Goal: Task Accomplishment & Management: Complete application form

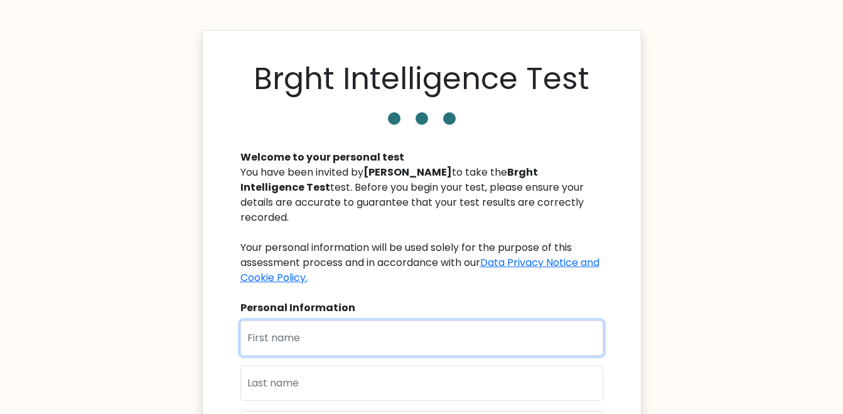
click at [386, 321] on input "text" at bounding box center [421, 338] width 363 height 35
type input "God'swill"
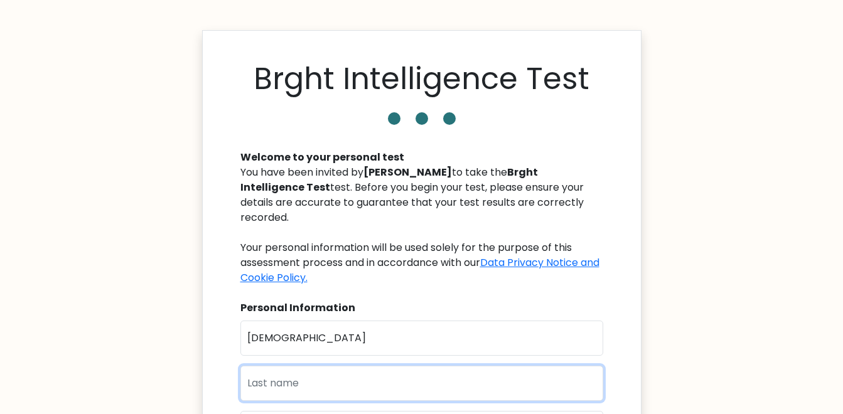
type input "Chidiebere"
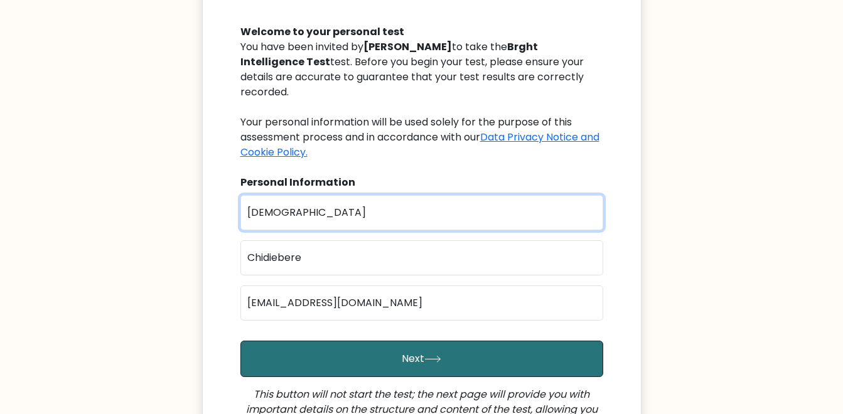
scroll to position [188, 0]
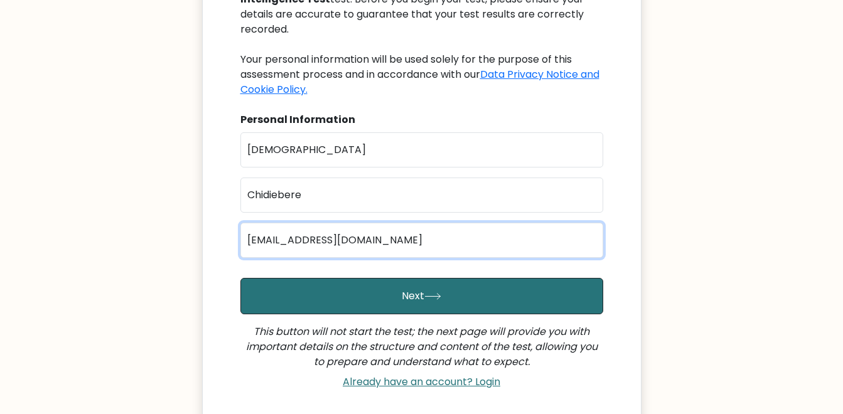
click at [391, 227] on input "godswill2funny@gmail.com" at bounding box center [421, 240] width 363 height 35
click at [392, 226] on input "c" at bounding box center [421, 240] width 363 height 35
type input "chidieberewill22@yahoo.com"
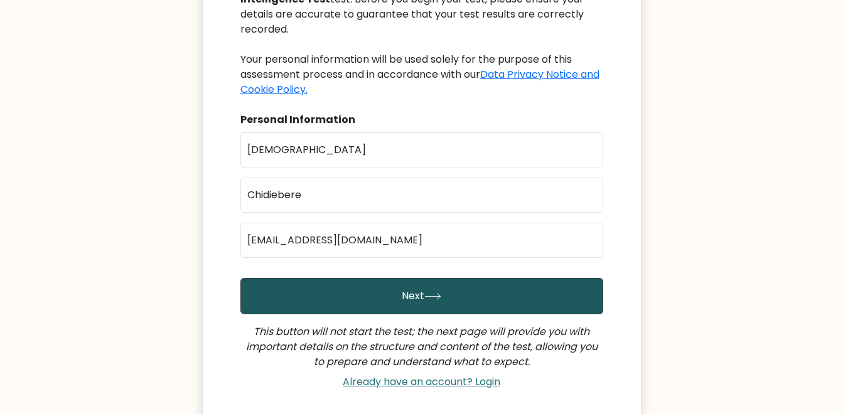
click at [414, 278] on button "Next" at bounding box center [421, 296] width 363 height 36
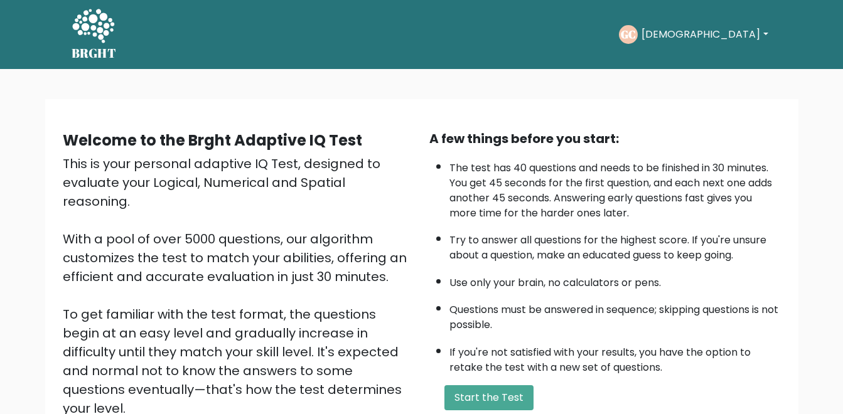
scroll to position [63, 0]
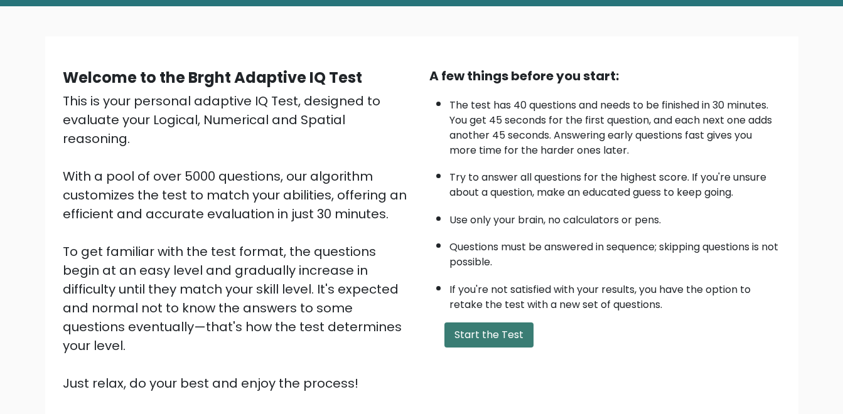
click at [491, 336] on button "Start the Test" at bounding box center [488, 335] width 89 height 25
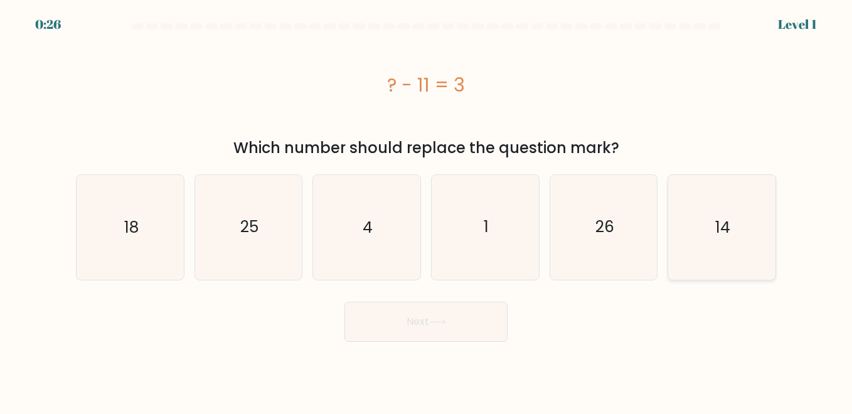
click at [695, 214] on icon "14" at bounding box center [722, 227] width 104 height 104
click at [427, 210] on input "f. 14" at bounding box center [426, 208] width 1 height 3
radio input "true"
click at [418, 321] on button "Next" at bounding box center [425, 322] width 163 height 40
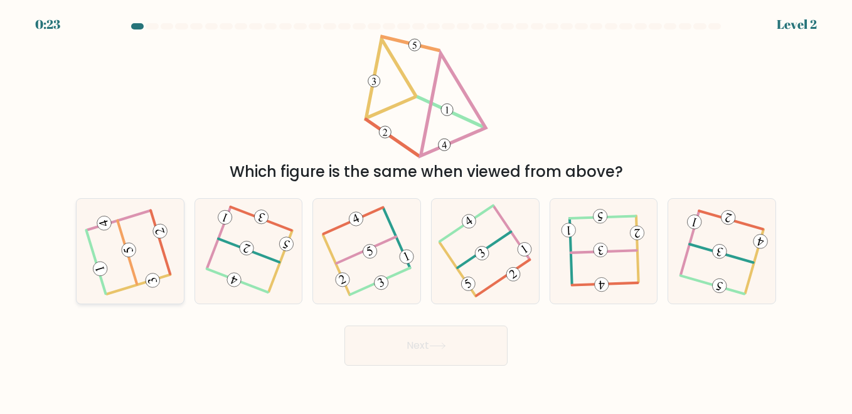
click at [133, 238] on icon at bounding box center [129, 251] width 83 height 83
click at [426, 210] on input "a." at bounding box center [426, 208] width 1 height 3
radio input "true"
click at [397, 353] on button "Next" at bounding box center [425, 346] width 163 height 40
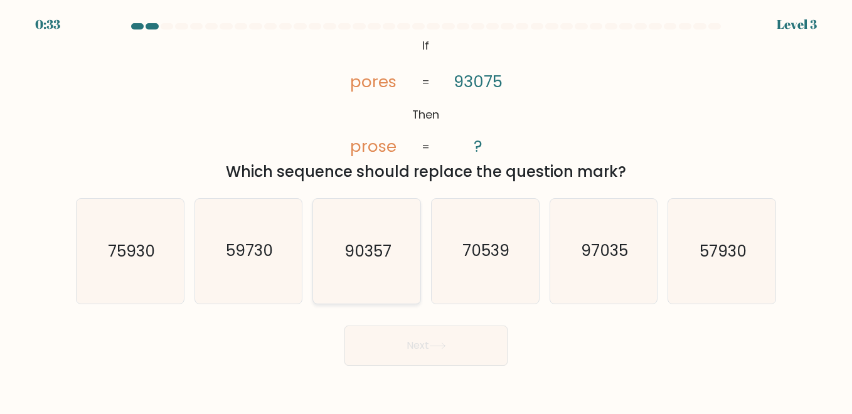
click at [363, 243] on text "90357" at bounding box center [367, 251] width 47 height 22
click at [426, 210] on input "c. 90357" at bounding box center [426, 208] width 1 height 3
radio input "true"
click at [433, 351] on button "Next" at bounding box center [425, 346] width 163 height 40
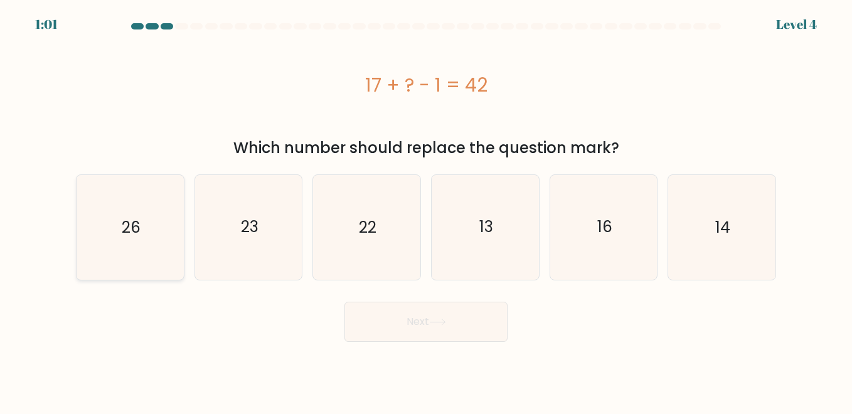
click at [166, 211] on icon "26" at bounding box center [130, 227] width 104 height 104
click at [426, 210] on input "a. 26" at bounding box center [426, 208] width 1 height 3
radio input "true"
click at [403, 321] on button "Next" at bounding box center [425, 322] width 163 height 40
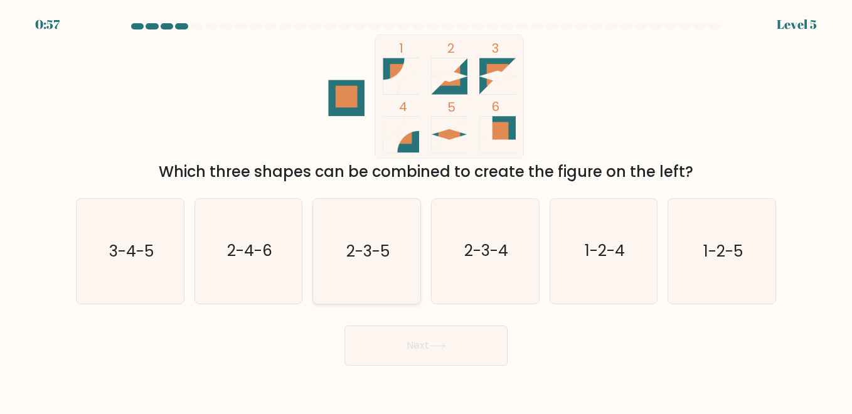
click at [368, 247] on text "2-3-5" at bounding box center [367, 251] width 43 height 22
click at [426, 210] on input "c. 2-3-5" at bounding box center [426, 208] width 1 height 3
radio input "true"
click at [466, 363] on button "Next" at bounding box center [425, 346] width 163 height 40
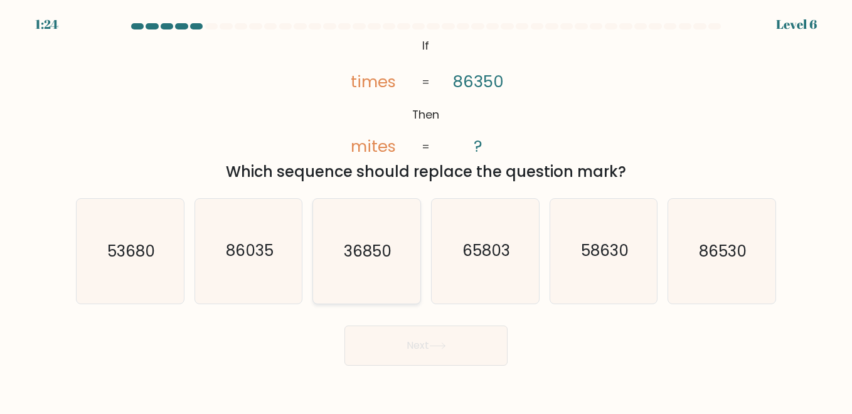
click at [365, 225] on icon "36850" at bounding box center [366, 251] width 104 height 104
click at [426, 210] on input "c. 36850" at bounding box center [426, 208] width 1 height 3
radio input "true"
click at [467, 353] on button "Next" at bounding box center [425, 346] width 163 height 40
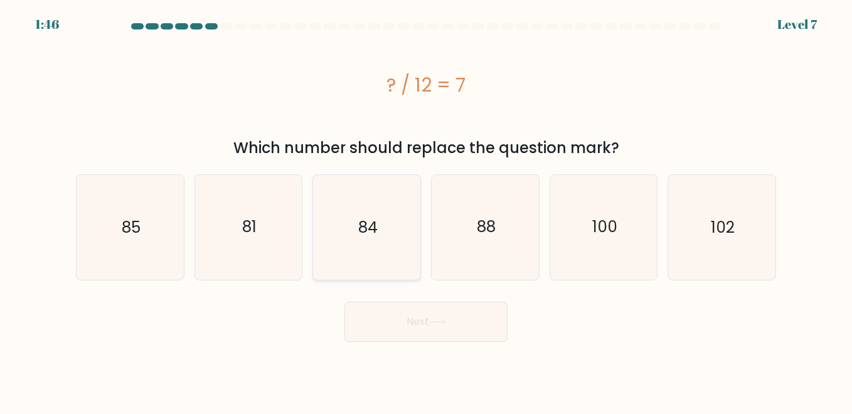
click at [387, 230] on icon "84" at bounding box center [366, 227] width 104 height 104
click at [426, 210] on input "c. 84" at bounding box center [426, 208] width 1 height 3
radio input "true"
click at [479, 327] on button "Next" at bounding box center [425, 322] width 163 height 40
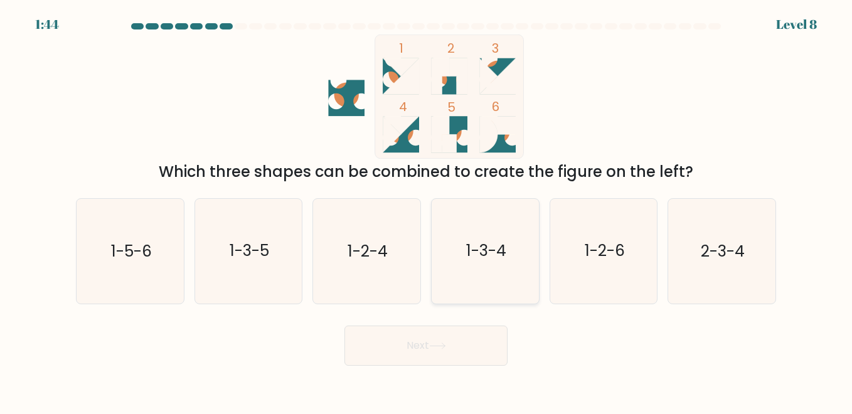
click at [505, 246] on text "1-3-4" at bounding box center [486, 251] width 40 height 22
click at [427, 210] on input "d. 1-3-4" at bounding box center [426, 208] width 1 height 3
radio input "true"
click at [474, 350] on button "Next" at bounding box center [425, 346] width 163 height 40
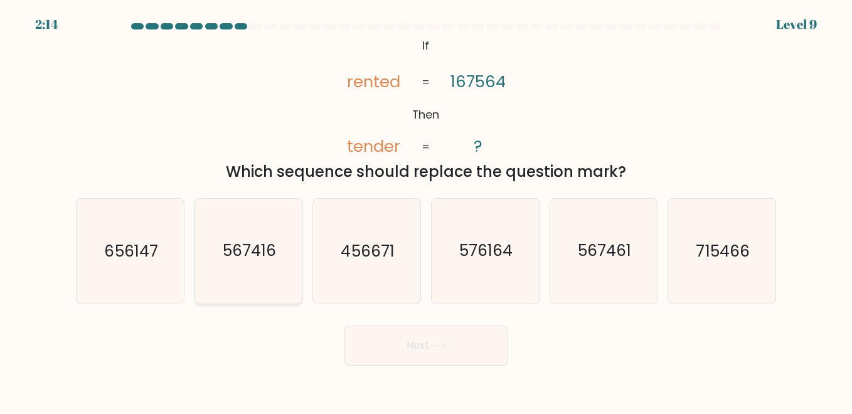
click at [257, 265] on icon "567416" at bounding box center [248, 251] width 104 height 104
click at [426, 210] on input "b. 567416" at bounding box center [426, 208] width 1 height 3
radio input "true"
click at [595, 240] on icon "567461" at bounding box center [604, 251] width 104 height 104
click at [427, 210] on input "e. 567461" at bounding box center [426, 208] width 1 height 3
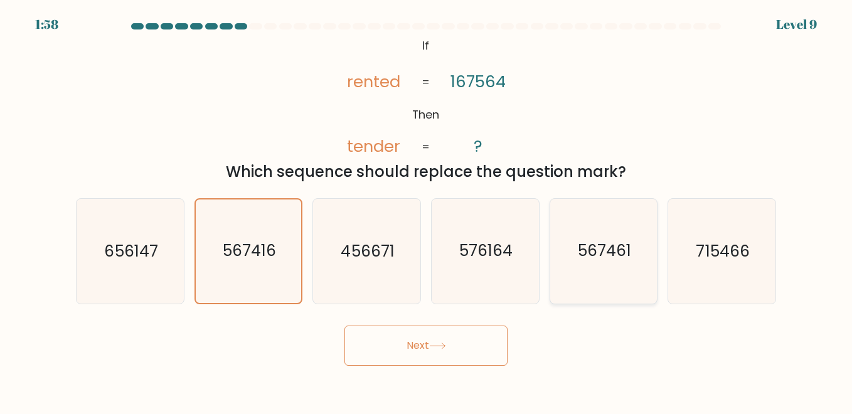
radio input "true"
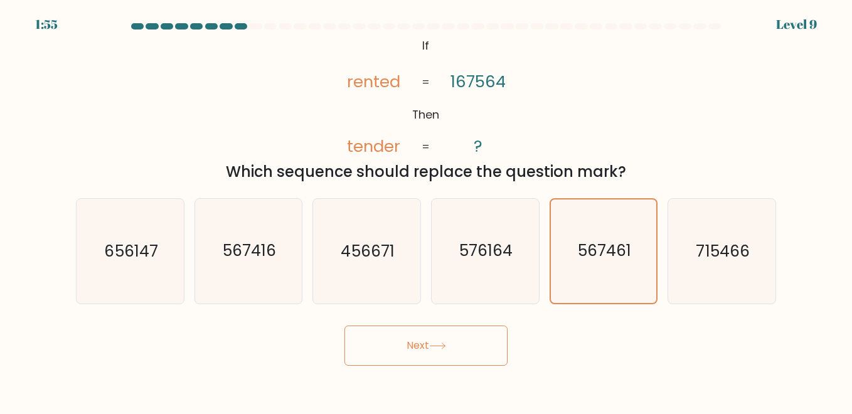
click at [422, 351] on button "Next" at bounding box center [425, 346] width 163 height 40
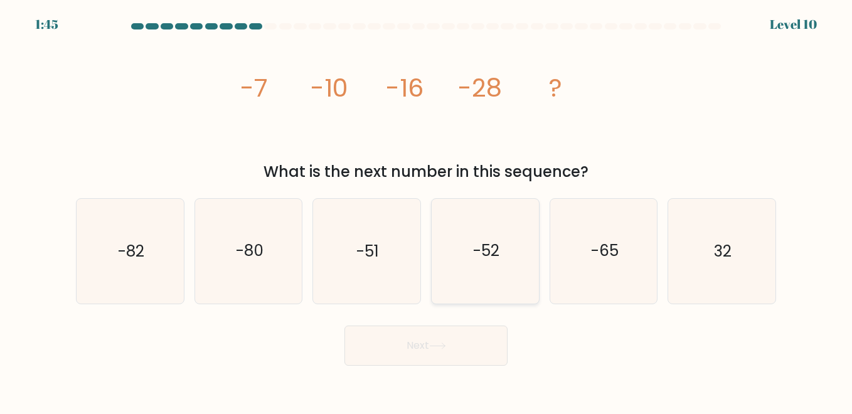
click at [508, 274] on icon "-52" at bounding box center [485, 251] width 104 height 104
click at [427, 210] on input "d. -52" at bounding box center [426, 208] width 1 height 3
radio input "true"
click at [461, 339] on button "Next" at bounding box center [425, 346] width 163 height 40
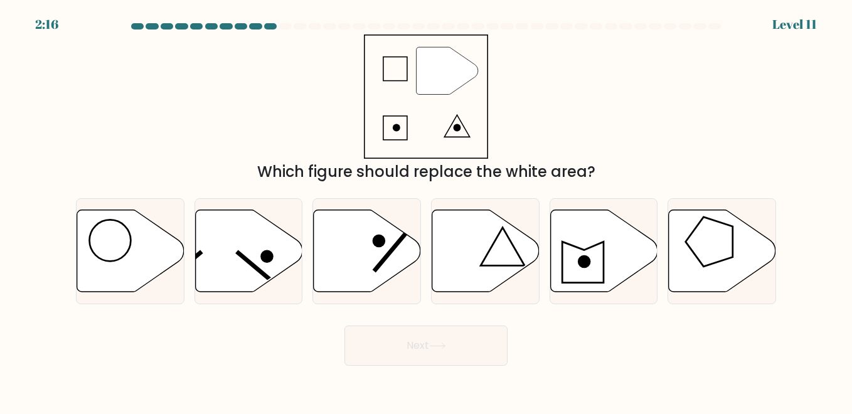
click at [440, 70] on icon at bounding box center [447, 70] width 61 height 47
drag, startPoint x: 440, startPoint y: 70, endPoint x: 399, endPoint y: 106, distance: 54.7
click at [399, 106] on icon """ at bounding box center [426, 97] width 124 height 124
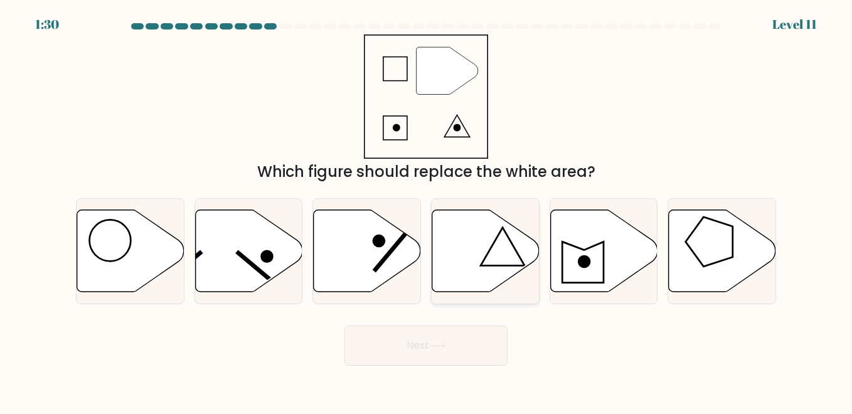
click at [470, 250] on icon at bounding box center [485, 251] width 107 height 82
click at [427, 210] on input "d." at bounding box center [426, 208] width 1 height 3
radio input "true"
click at [475, 356] on button "Next" at bounding box center [425, 346] width 163 height 40
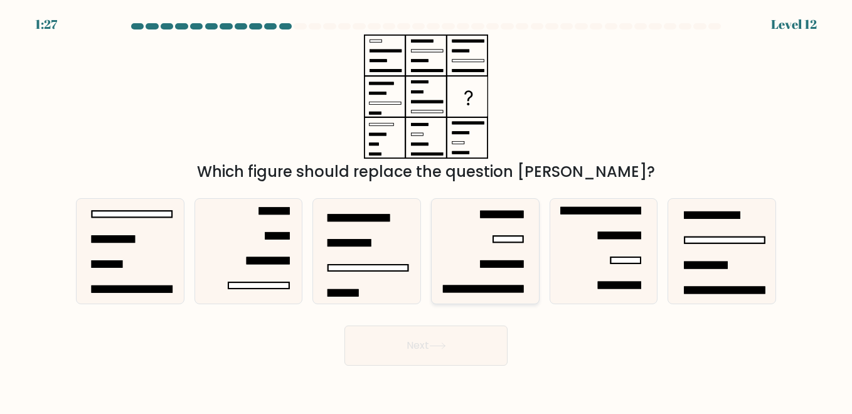
click at [498, 259] on icon at bounding box center [485, 251] width 104 height 104
click at [427, 210] on input "d." at bounding box center [426, 208] width 1 height 3
radio input "true"
click at [449, 329] on button "Next" at bounding box center [425, 346] width 163 height 40
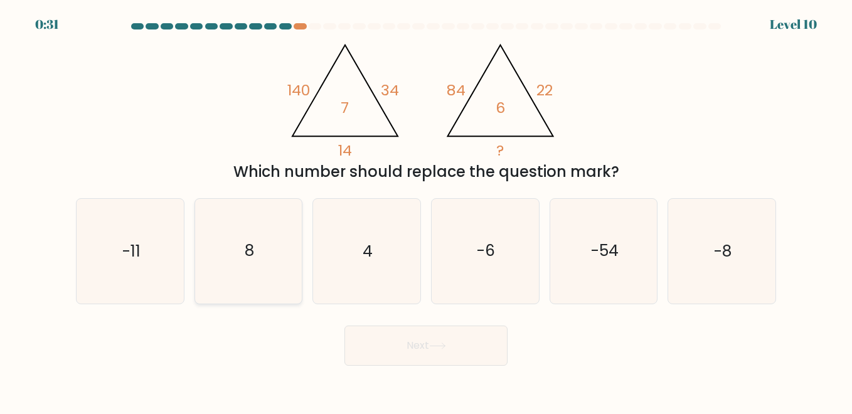
click at [250, 247] on text "8" at bounding box center [249, 251] width 9 height 22
click at [426, 210] on input "b. 8" at bounding box center [426, 208] width 1 height 3
radio input "true"
click at [424, 352] on button "Next" at bounding box center [425, 346] width 163 height 40
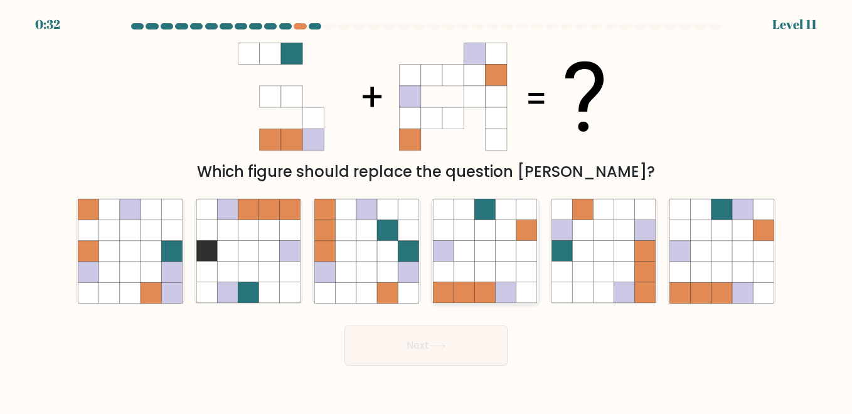
click at [486, 241] on icon at bounding box center [485, 251] width 21 height 21
click at [427, 210] on input "d." at bounding box center [426, 208] width 1 height 3
radio input "true"
click at [438, 354] on button "Next" at bounding box center [425, 346] width 163 height 40
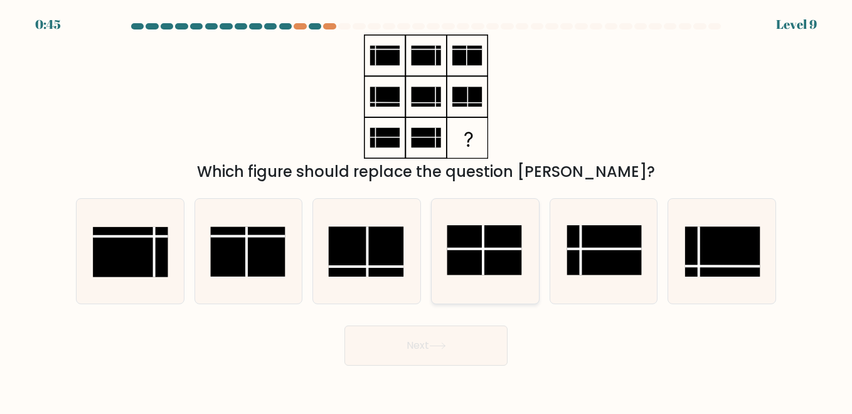
click at [504, 254] on rect at bounding box center [484, 250] width 75 height 50
click at [427, 210] on input "d." at bounding box center [426, 208] width 1 height 3
radio input "true"
click at [437, 348] on icon at bounding box center [437, 346] width 17 height 7
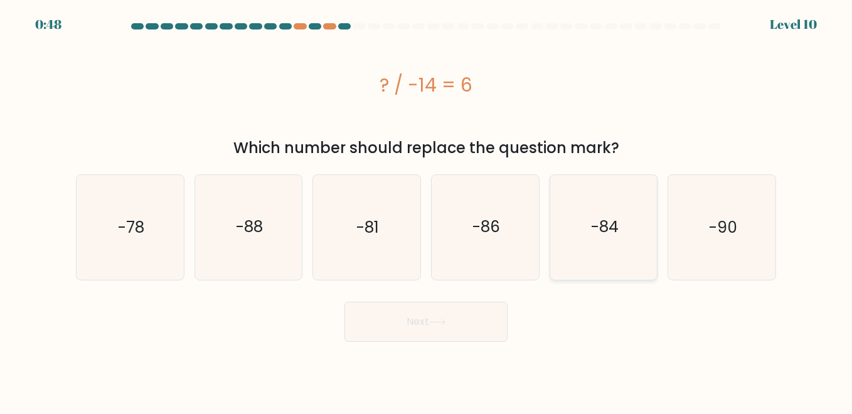
click at [615, 252] on icon "-84" at bounding box center [604, 227] width 104 height 104
click at [427, 210] on input "e. -84" at bounding box center [426, 208] width 1 height 3
radio input "true"
click at [443, 322] on icon at bounding box center [437, 322] width 15 height 6
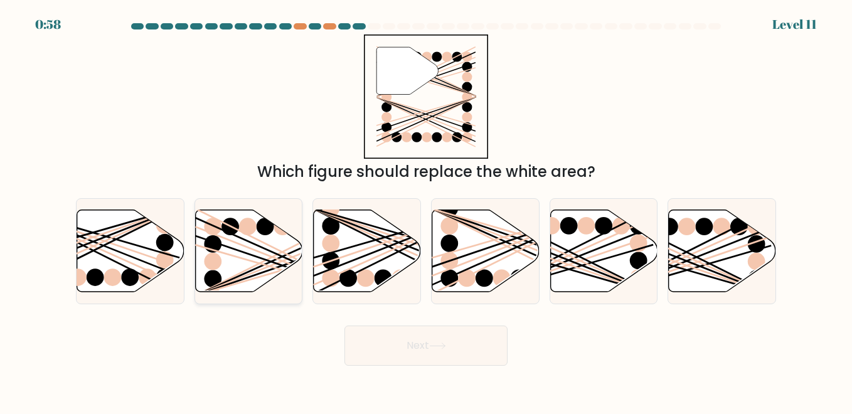
click at [227, 247] on line at bounding box center [281, 265] width 173 height 59
click at [426, 210] on input "b." at bounding box center [426, 208] width 1 height 3
radio input "true"
click at [461, 353] on button "Next" at bounding box center [425, 346] width 163 height 40
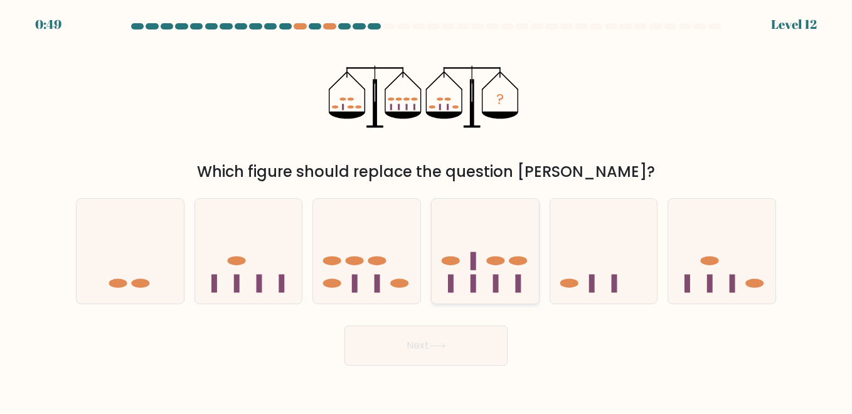
click at [484, 269] on icon at bounding box center [485, 251] width 107 height 88
click at [427, 210] on input "d." at bounding box center [426, 208] width 1 height 3
radio input "true"
click at [435, 343] on icon at bounding box center [437, 346] width 17 height 7
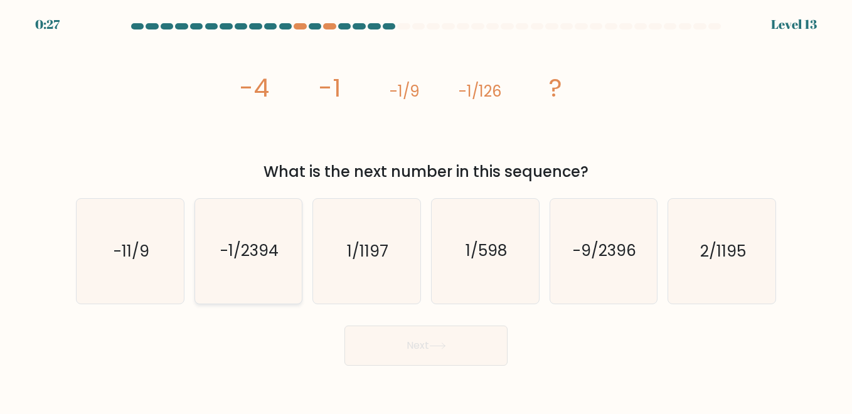
click at [287, 264] on icon "-1/2394" at bounding box center [248, 251] width 104 height 104
click at [426, 210] on input "b. -1/2394" at bounding box center [426, 208] width 1 height 3
radio input "true"
click at [462, 346] on button "Next" at bounding box center [425, 346] width 163 height 40
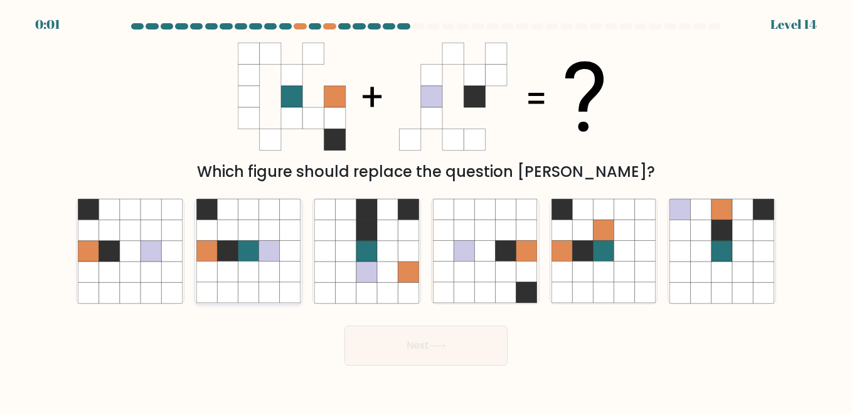
click at [263, 263] on icon at bounding box center [269, 272] width 21 height 21
click at [426, 210] on input "b." at bounding box center [426, 208] width 1 height 3
radio input "true"
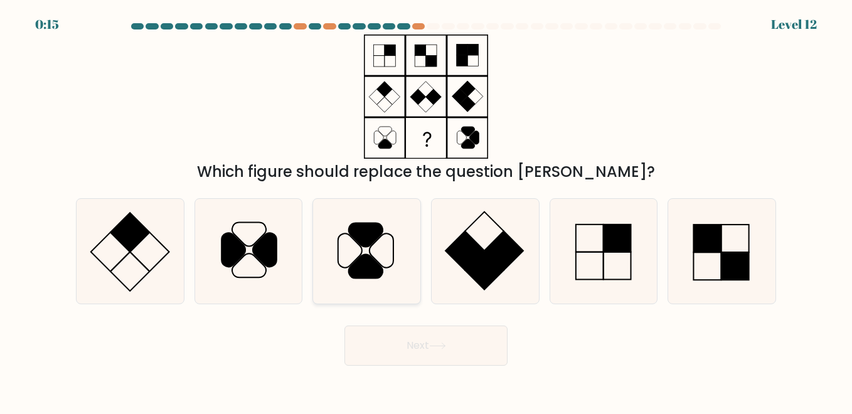
click at [361, 242] on icon at bounding box center [366, 235] width 34 height 24
click at [426, 210] on input "c." at bounding box center [426, 208] width 1 height 3
radio input "true"
click at [484, 343] on button "Next" at bounding box center [425, 346] width 163 height 40
click at [437, 348] on icon at bounding box center [437, 346] width 17 height 7
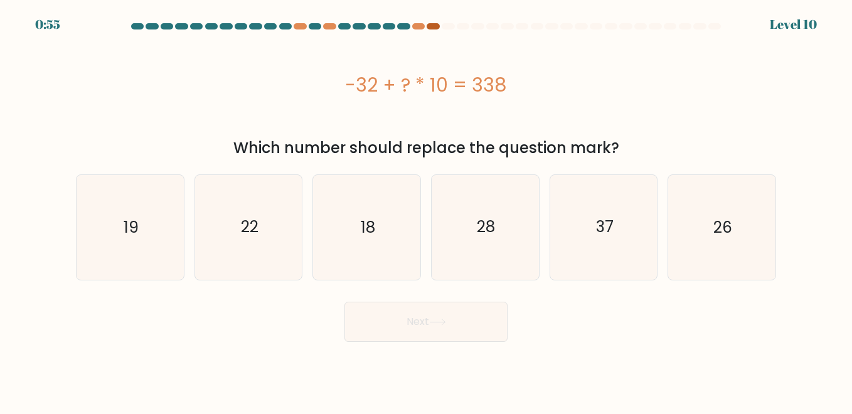
click at [430, 28] on div at bounding box center [433, 26] width 13 height 6
click at [437, 28] on div at bounding box center [433, 26] width 13 height 6
drag, startPoint x: 522, startPoint y: 234, endPoint x: 529, endPoint y: 233, distance: 6.9
click at [525, 233] on icon "28" at bounding box center [485, 227] width 104 height 104
click at [427, 210] on input "d. 28" at bounding box center [426, 208] width 1 height 3
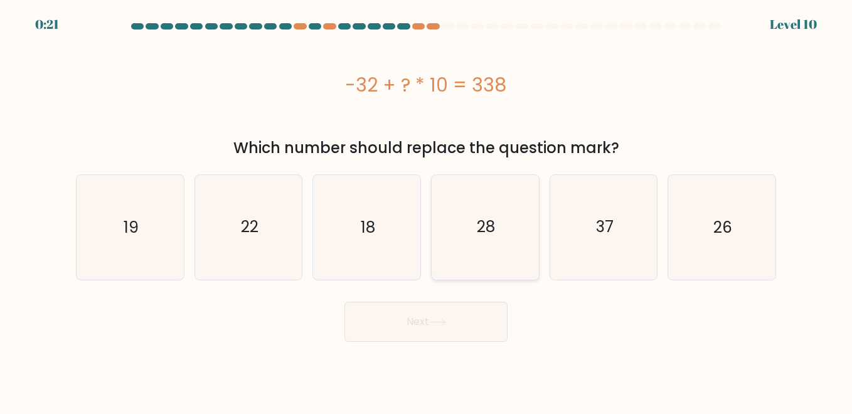
radio input "true"
click at [580, 224] on icon "37" at bounding box center [604, 227] width 104 height 104
click at [427, 210] on input "e. 37" at bounding box center [426, 208] width 1 height 3
radio input "true"
click at [447, 308] on button "Next" at bounding box center [425, 322] width 163 height 40
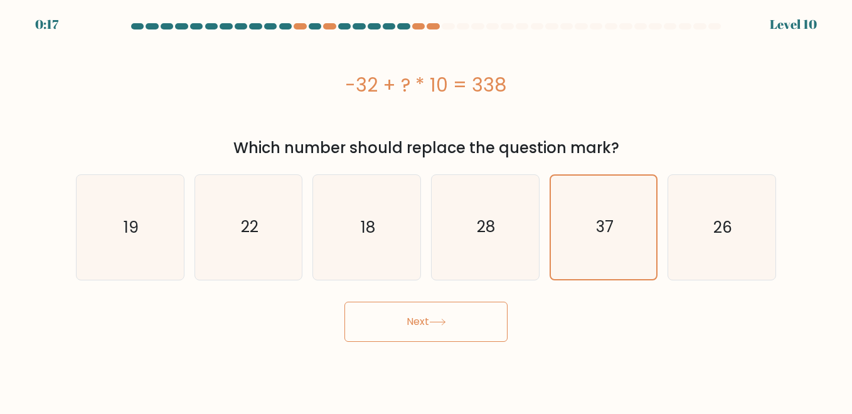
click at [416, 322] on button "Next" at bounding box center [425, 322] width 163 height 40
click at [569, 243] on icon "37" at bounding box center [603, 227] width 103 height 103
click at [427, 210] on input "e. 37" at bounding box center [426, 208] width 1 height 3
click at [569, 243] on icon "37" at bounding box center [603, 227] width 103 height 103
click at [427, 210] on input "e. 37" at bounding box center [426, 208] width 1 height 3
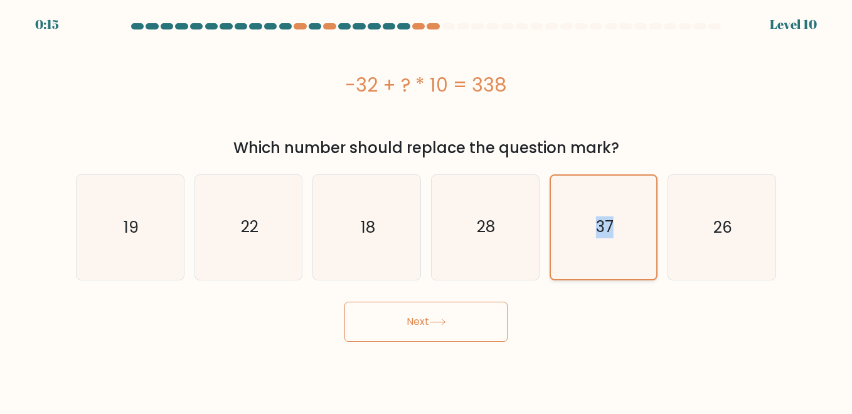
click at [569, 243] on icon "37" at bounding box center [603, 227] width 103 height 103
click at [427, 210] on input "e. 37" at bounding box center [426, 208] width 1 height 3
click at [569, 243] on icon "37" at bounding box center [603, 227] width 103 height 103
click at [427, 210] on input "e. 37" at bounding box center [426, 208] width 1 height 3
click at [481, 321] on button "Next" at bounding box center [425, 322] width 163 height 40
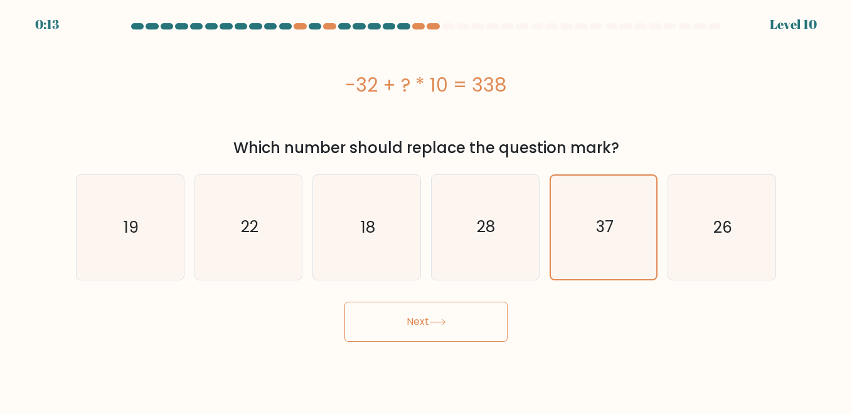
click at [481, 321] on button "Next" at bounding box center [425, 322] width 163 height 40
click at [480, 319] on button "Next" at bounding box center [425, 322] width 163 height 40
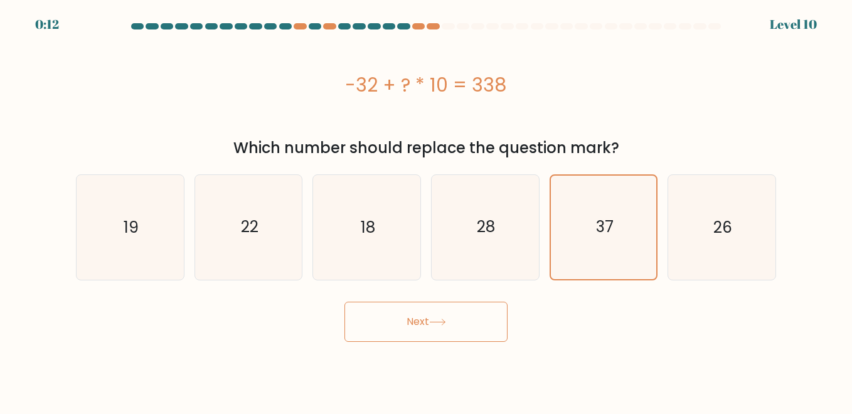
click at [480, 319] on button "Next" at bounding box center [425, 322] width 163 height 40
click at [460, 319] on button "Next" at bounding box center [425, 322] width 163 height 40
click at [458, 319] on button "Next" at bounding box center [425, 322] width 163 height 40
click at [452, 321] on button "Next" at bounding box center [425, 322] width 163 height 40
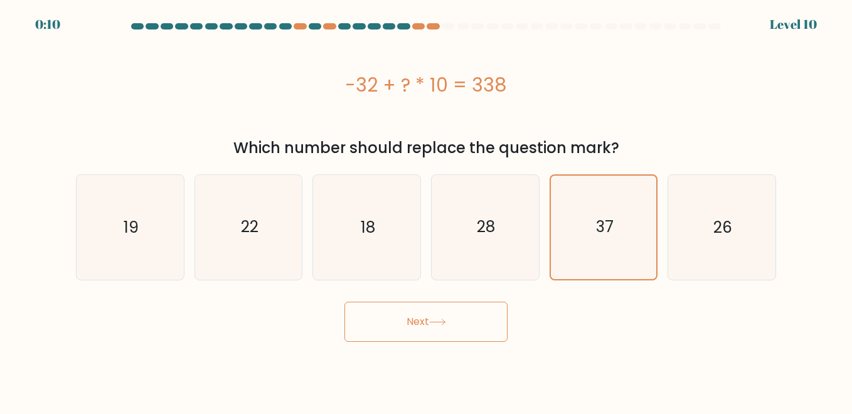
click at [452, 321] on button "Next" at bounding box center [425, 322] width 163 height 40
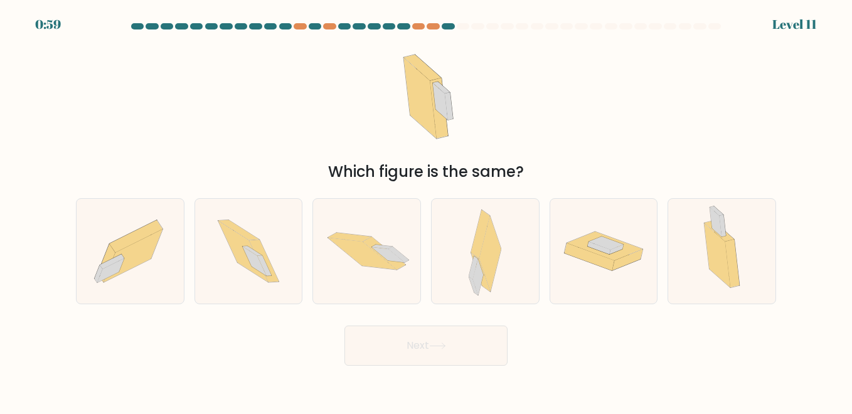
drag, startPoint x: 452, startPoint y: 321, endPoint x: 341, endPoint y: 335, distance: 111.9
click at [341, 335] on div "Next" at bounding box center [425, 342] width 715 height 46
click at [476, 255] on icon at bounding box center [480, 234] width 19 height 48
click at [427, 210] on input "d." at bounding box center [426, 208] width 1 height 3
radio input "true"
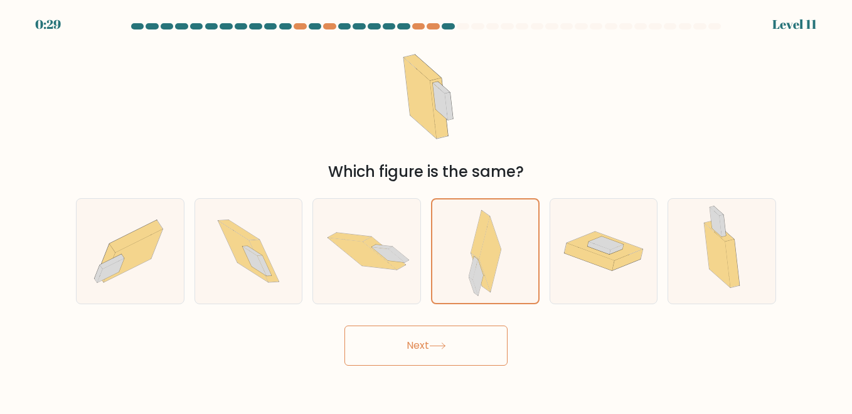
click at [469, 353] on button "Next" at bounding box center [425, 346] width 163 height 40
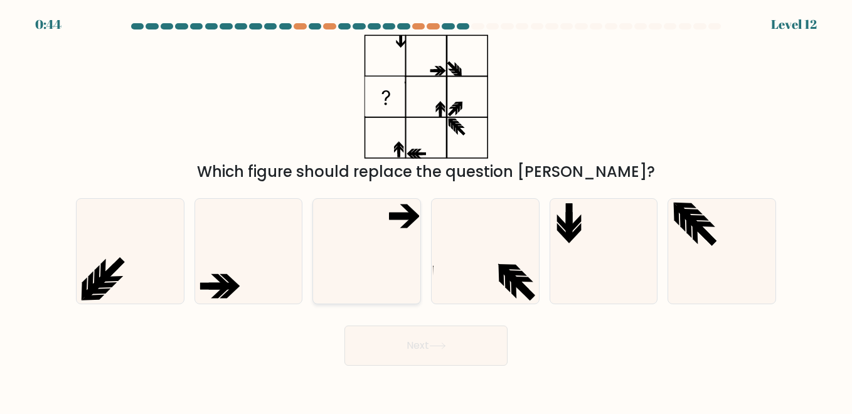
click at [360, 277] on icon at bounding box center [366, 251] width 104 height 104
click at [426, 210] on input "c." at bounding box center [426, 208] width 1 height 3
radio input "true"
click at [398, 344] on button "Next" at bounding box center [425, 346] width 163 height 40
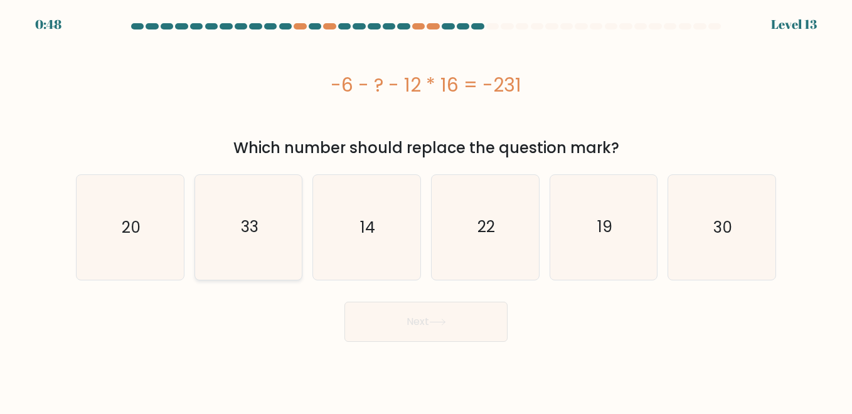
drag, startPoint x: 274, startPoint y: 232, endPoint x: 293, endPoint y: 243, distance: 22.3
click at [274, 232] on icon "33" at bounding box center [248, 227] width 104 height 104
click at [426, 210] on input "b. 33" at bounding box center [426, 208] width 1 height 3
radio input "true"
click at [400, 314] on button "Next" at bounding box center [425, 322] width 163 height 40
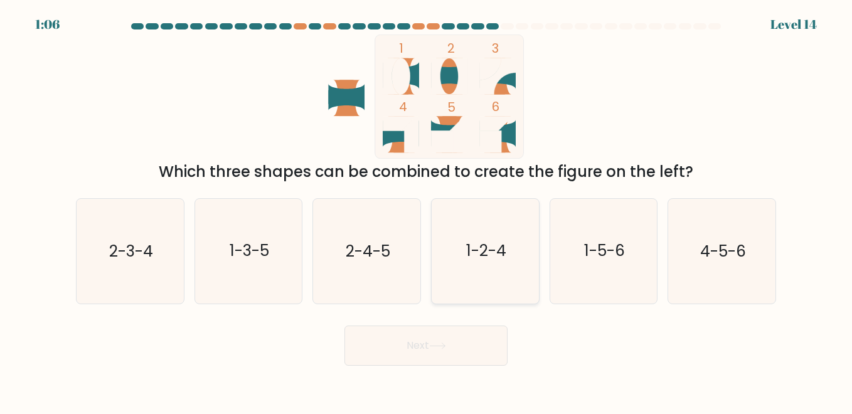
click at [488, 264] on icon "1-2-4" at bounding box center [485, 251] width 104 height 104
click at [427, 210] on input "d. 1-2-4" at bounding box center [426, 208] width 1 height 3
radio input "true"
click at [427, 353] on button "Next" at bounding box center [425, 346] width 163 height 40
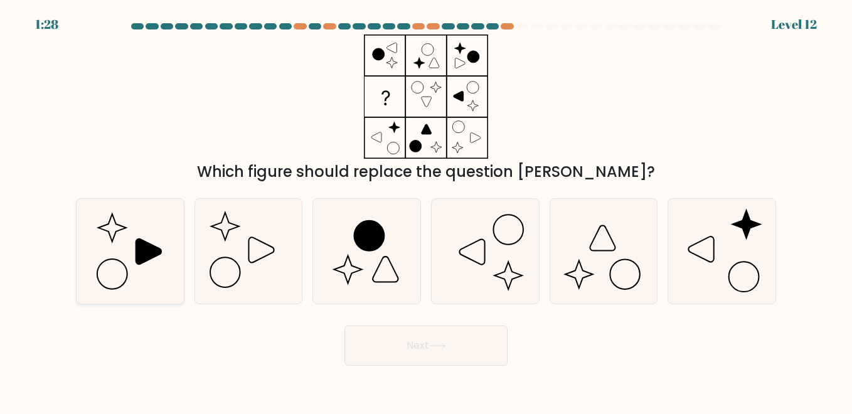
click at [132, 237] on icon at bounding box center [130, 251] width 104 height 104
click at [426, 210] on input "a." at bounding box center [426, 208] width 1 height 3
radio input "true"
click at [464, 345] on button "Next" at bounding box center [425, 346] width 163 height 40
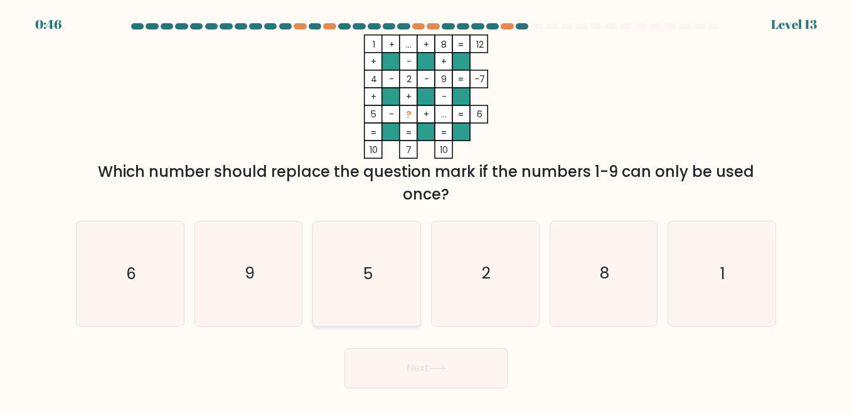
click at [378, 270] on icon "5" at bounding box center [366, 273] width 104 height 104
click at [426, 210] on input "c. 5" at bounding box center [426, 208] width 1 height 3
radio input "true"
click at [437, 369] on icon at bounding box center [437, 368] width 17 height 7
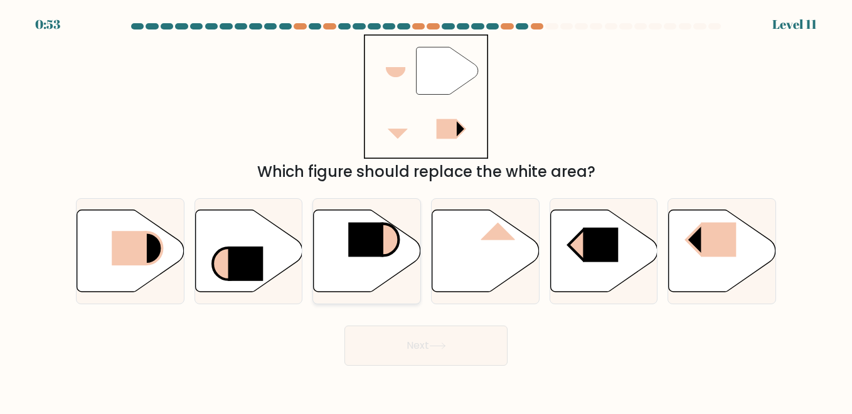
click at [382, 264] on icon at bounding box center [367, 251] width 107 height 82
click at [426, 210] on input "c." at bounding box center [426, 208] width 1 height 3
radio input "true"
click at [425, 345] on button "Next" at bounding box center [425, 346] width 163 height 40
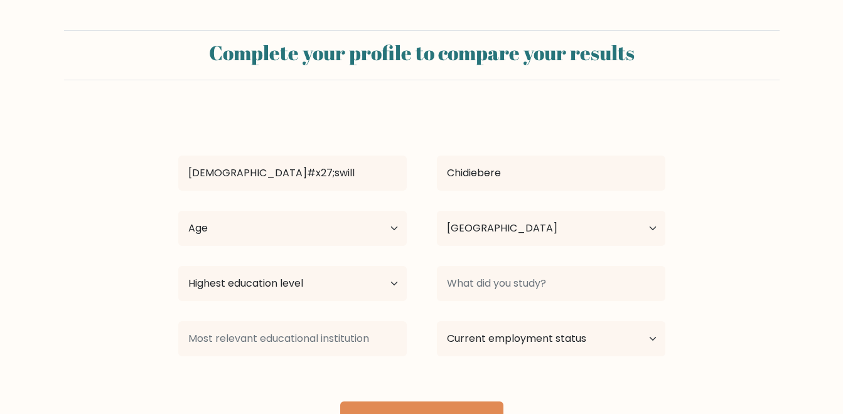
select select "NG"
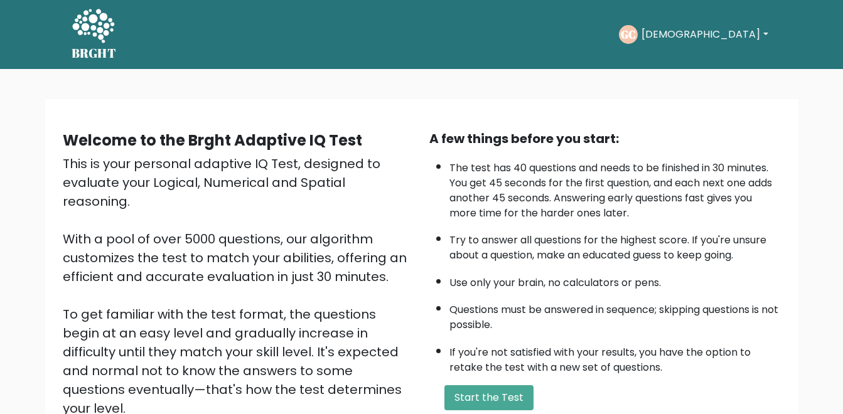
scroll to position [161, 0]
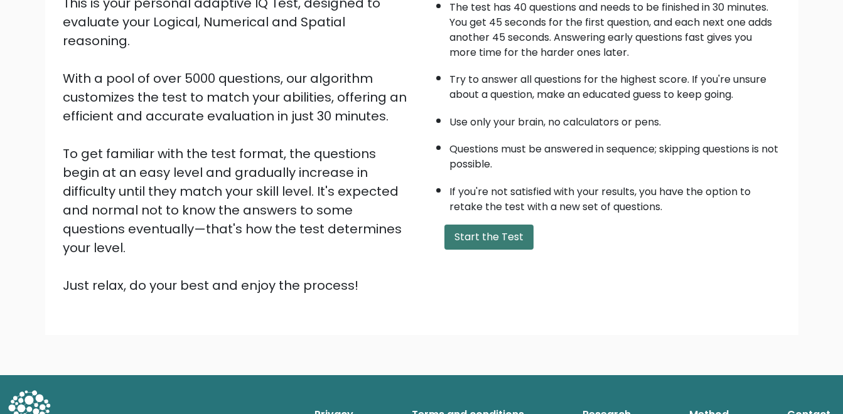
click at [485, 241] on button "Start the Test" at bounding box center [488, 237] width 89 height 25
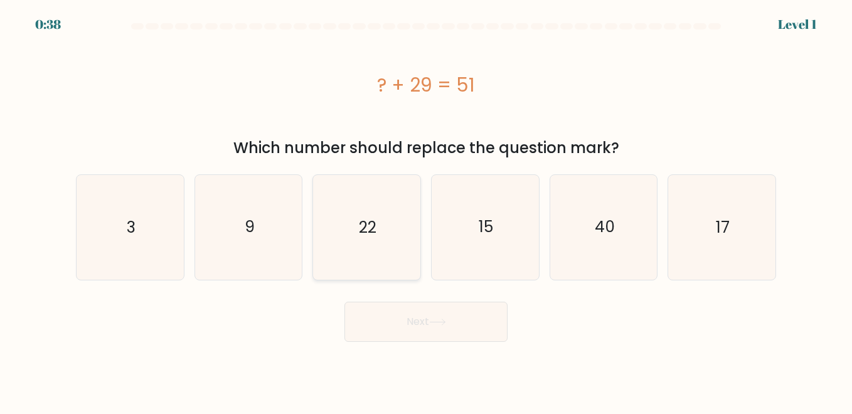
click at [366, 237] on text "22" at bounding box center [368, 227] width 18 height 22
click at [426, 210] on input "c. 22" at bounding box center [426, 208] width 1 height 3
radio input "true"
click at [444, 326] on button "Next" at bounding box center [425, 322] width 163 height 40
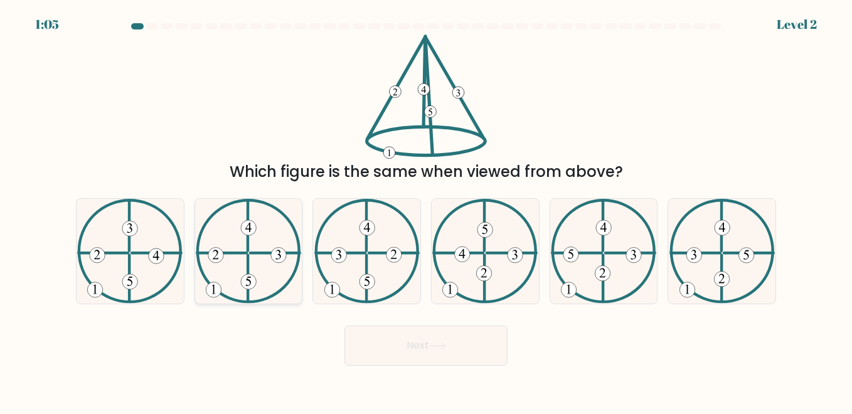
click at [250, 264] on icon at bounding box center [248, 251] width 105 height 104
click at [426, 210] on input "b." at bounding box center [426, 208] width 1 height 3
radio input "true"
click at [446, 348] on icon at bounding box center [437, 346] width 17 height 7
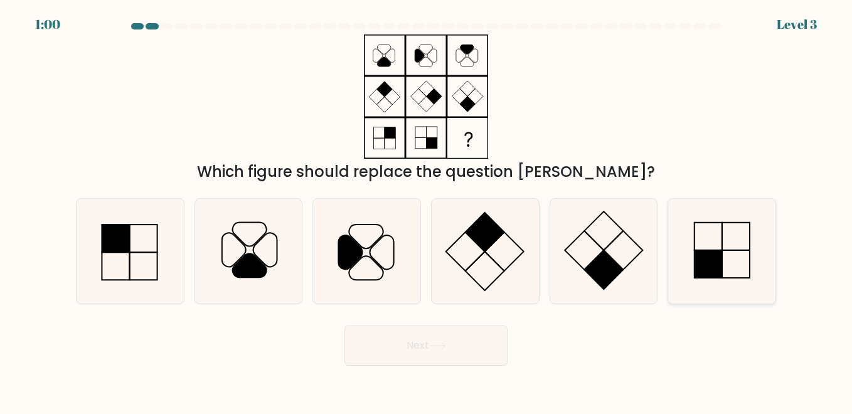
click at [728, 246] on icon at bounding box center [722, 251] width 104 height 104
click at [427, 210] on input "f." at bounding box center [426, 208] width 1 height 3
radio input "true"
click at [168, 236] on icon at bounding box center [130, 251] width 104 height 104
click at [426, 210] on input "a." at bounding box center [426, 208] width 1 height 3
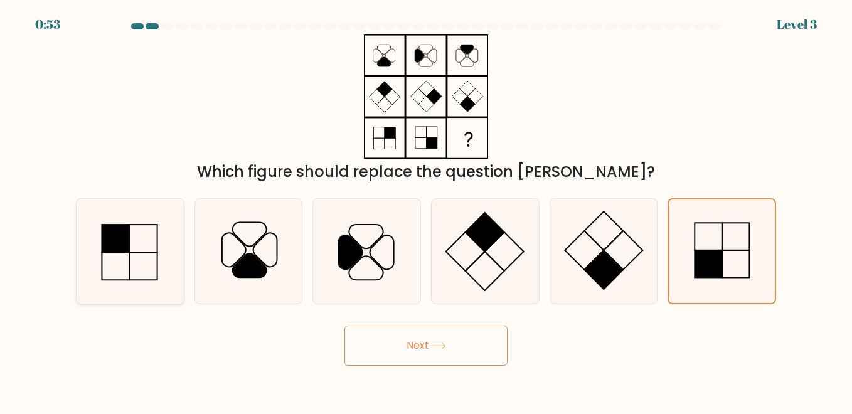
radio input "true"
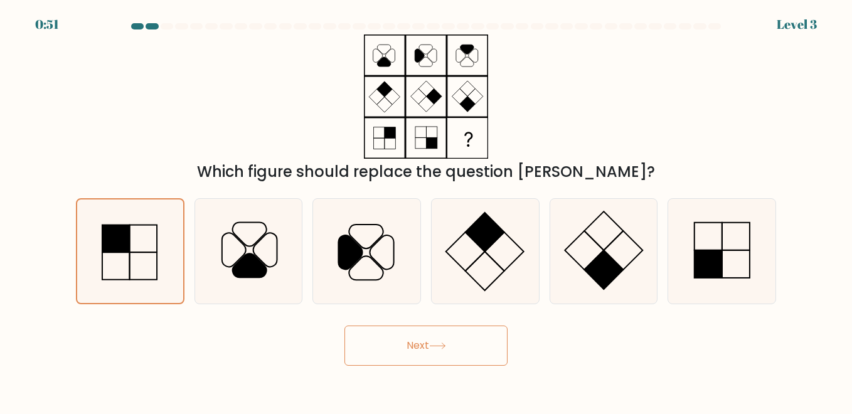
click at [445, 346] on icon at bounding box center [437, 346] width 15 height 6
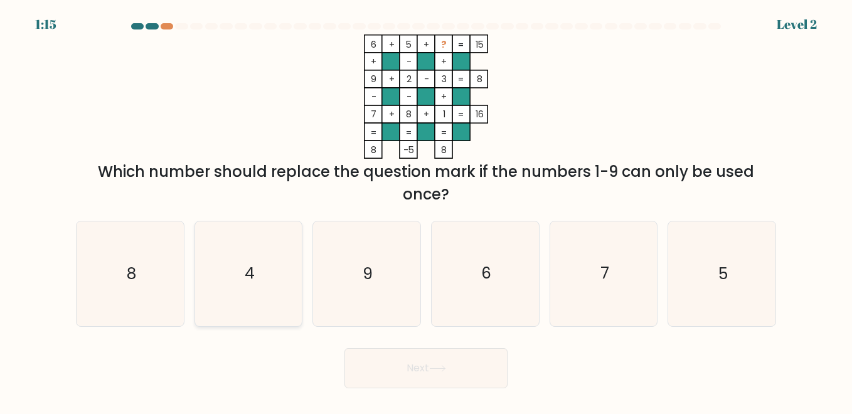
click at [232, 270] on icon "4" at bounding box center [248, 273] width 104 height 104
click at [426, 210] on input "b. 4" at bounding box center [426, 208] width 1 height 3
radio input "true"
click at [433, 373] on button "Next" at bounding box center [425, 368] width 163 height 40
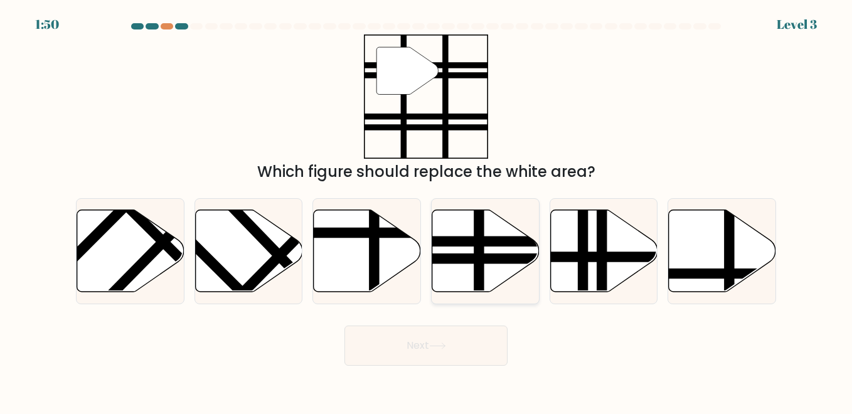
click at [479, 270] on line at bounding box center [479, 296] width 0 height 216
click at [427, 210] on input "d." at bounding box center [426, 208] width 1 height 3
radio input "true"
click at [407, 346] on button "Next" at bounding box center [425, 346] width 163 height 40
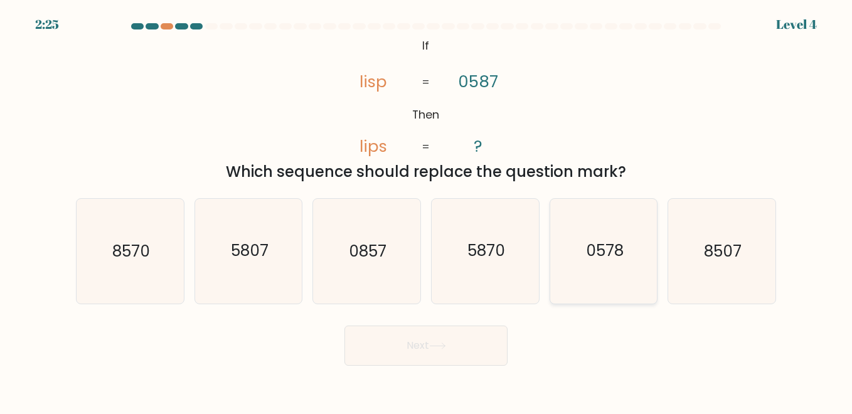
click at [609, 251] on text "0578" at bounding box center [605, 251] width 38 height 22
click at [427, 210] on input "e. 0578" at bounding box center [426, 208] width 1 height 3
radio input "true"
click at [444, 343] on icon at bounding box center [437, 346] width 17 height 7
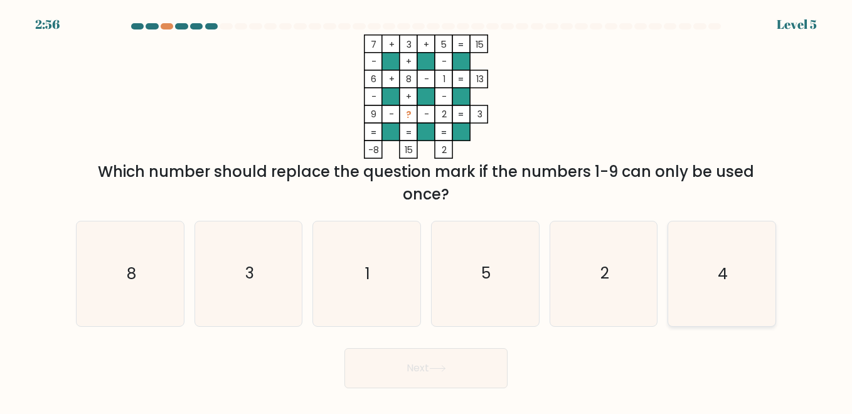
drag, startPoint x: 742, startPoint y: 267, endPoint x: 732, endPoint y: 266, distance: 10.1
click at [739, 267] on icon "4" at bounding box center [722, 273] width 104 height 104
click at [427, 210] on input "f. 4" at bounding box center [426, 208] width 1 height 3
radio input "true"
click at [400, 362] on button "Next" at bounding box center [425, 368] width 163 height 40
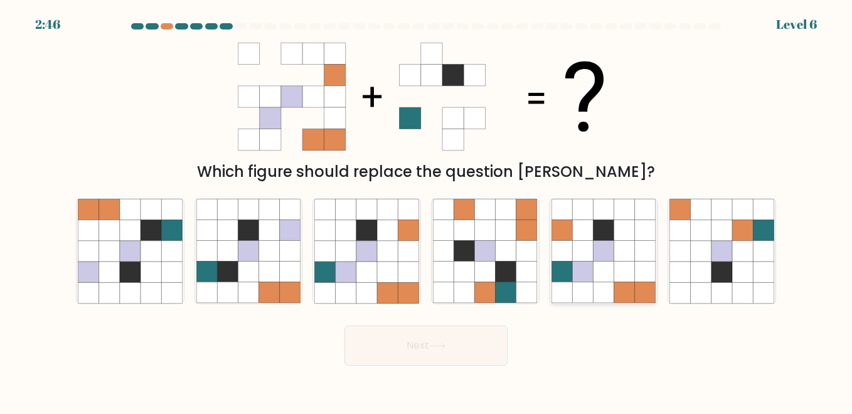
click at [619, 272] on icon at bounding box center [624, 272] width 21 height 21
click at [427, 210] on input "e." at bounding box center [426, 208] width 1 height 3
radio input "true"
click at [434, 338] on button "Next" at bounding box center [425, 346] width 163 height 40
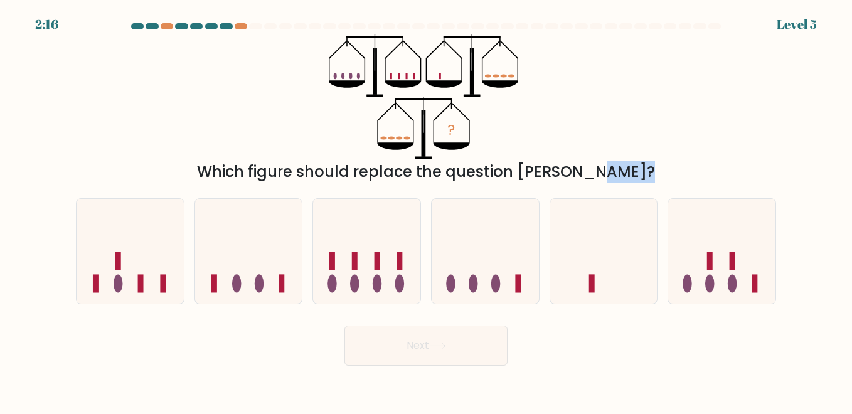
drag, startPoint x: 667, startPoint y: 198, endPoint x: 686, endPoint y: 198, distance: 19.5
click at [686, 198] on form at bounding box center [426, 194] width 852 height 343
drag, startPoint x: 686, startPoint y: 198, endPoint x: 642, endPoint y: 170, distance: 52.4
click at [642, 170] on div "Which figure should replace the question mark?" at bounding box center [425, 172] width 685 height 23
click at [500, 255] on icon at bounding box center [485, 251] width 107 height 88
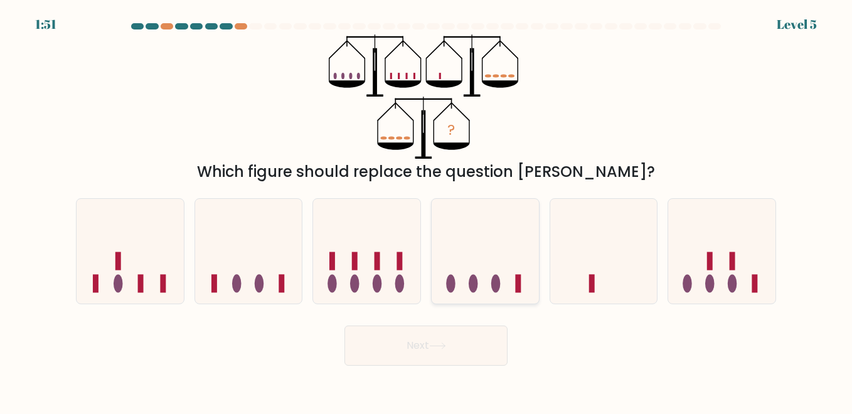
click at [427, 210] on input "d." at bounding box center [426, 208] width 1 height 3
radio input "true"
click at [420, 353] on button "Next" at bounding box center [425, 346] width 163 height 40
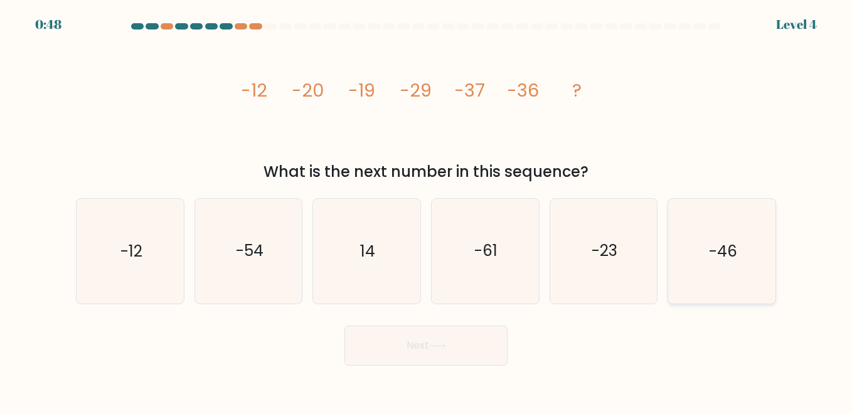
click at [696, 235] on icon "-46" at bounding box center [722, 251] width 104 height 104
click at [427, 210] on input "f. -46" at bounding box center [426, 208] width 1 height 3
radio input "true"
click at [467, 350] on button "Next" at bounding box center [425, 346] width 163 height 40
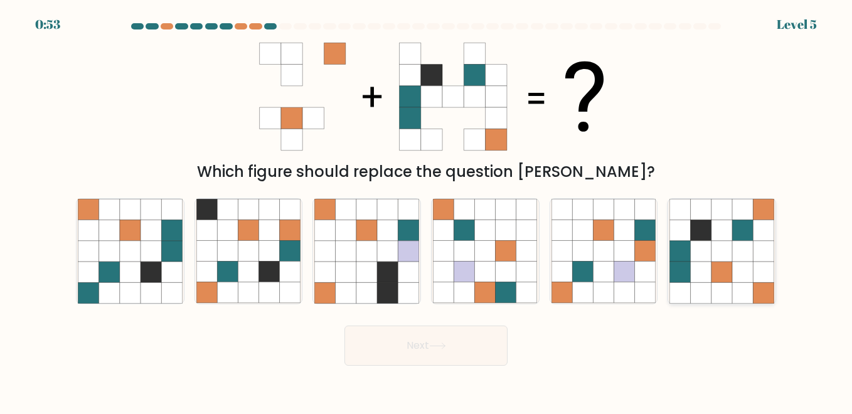
click at [727, 246] on icon at bounding box center [722, 251] width 21 height 21
click at [427, 210] on input "f." at bounding box center [426, 208] width 1 height 3
radio input "true"
click at [454, 349] on button "Next" at bounding box center [425, 346] width 163 height 40
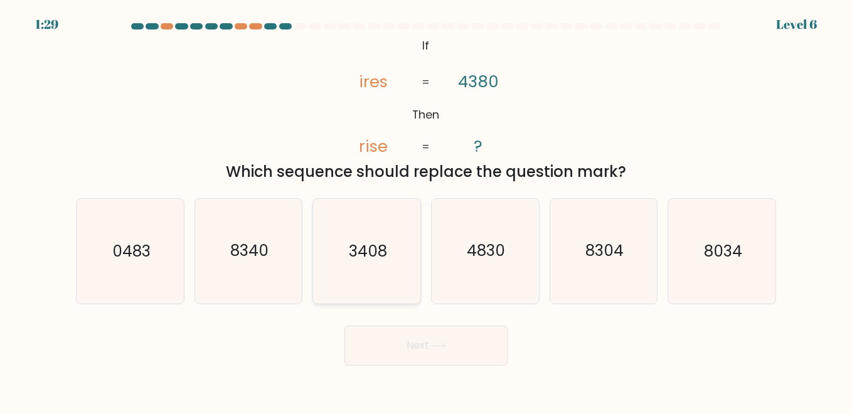
click at [369, 218] on icon "3408" at bounding box center [366, 251] width 104 height 104
click at [426, 210] on input "c. 3408" at bounding box center [426, 208] width 1 height 3
radio input "true"
click at [456, 356] on button "Next" at bounding box center [425, 346] width 163 height 40
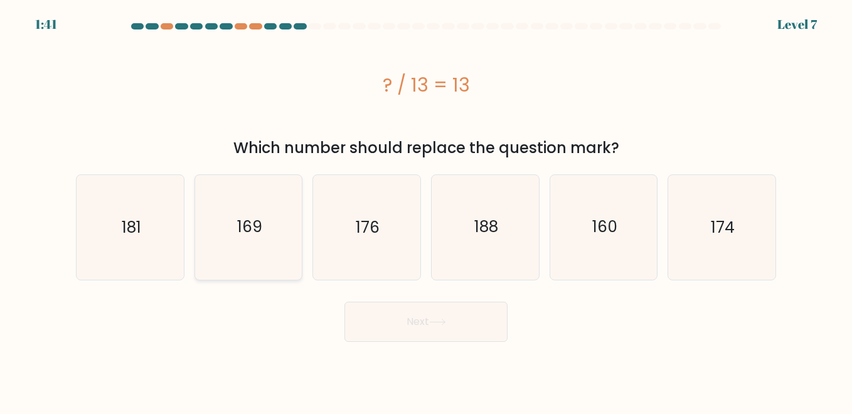
click at [247, 224] on text "169" at bounding box center [249, 227] width 25 height 22
click at [426, 210] on input "b. 169" at bounding box center [426, 208] width 1 height 3
radio input "true"
click at [397, 325] on button "Next" at bounding box center [425, 322] width 163 height 40
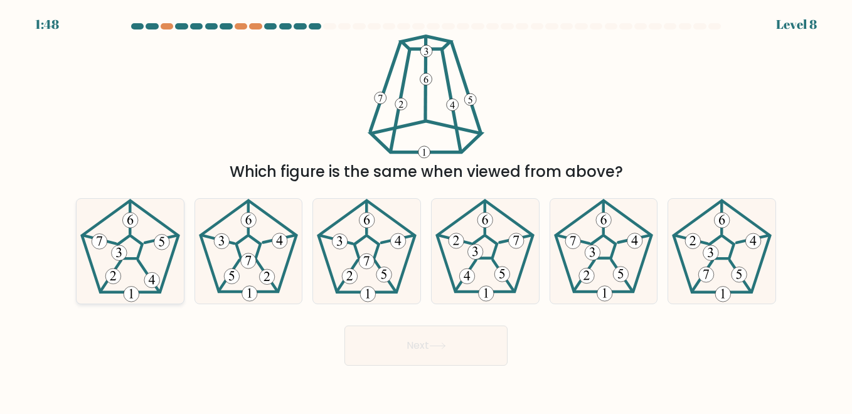
click at [134, 262] on icon at bounding box center [130, 251] width 104 height 104
click at [426, 210] on input "a." at bounding box center [426, 208] width 1 height 3
radio input "true"
click at [432, 350] on button "Next" at bounding box center [425, 346] width 163 height 40
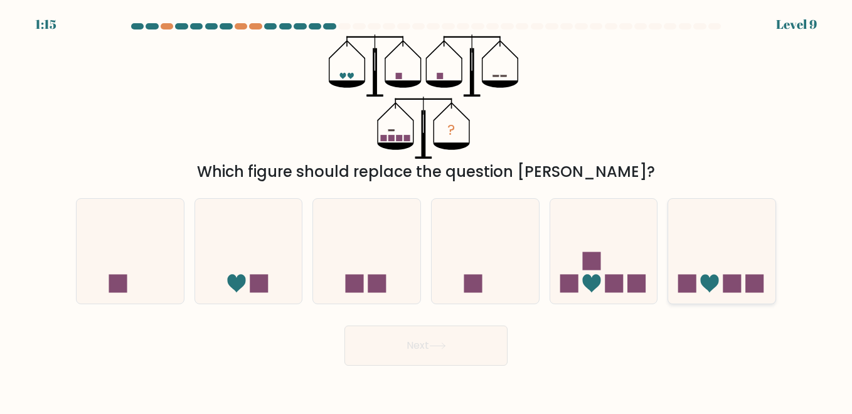
click at [686, 270] on icon at bounding box center [721, 251] width 107 height 88
click at [427, 210] on input "f." at bounding box center [426, 208] width 1 height 3
radio input "true"
click at [364, 285] on rect at bounding box center [355, 283] width 18 height 18
click at [426, 210] on input "c." at bounding box center [426, 208] width 1 height 3
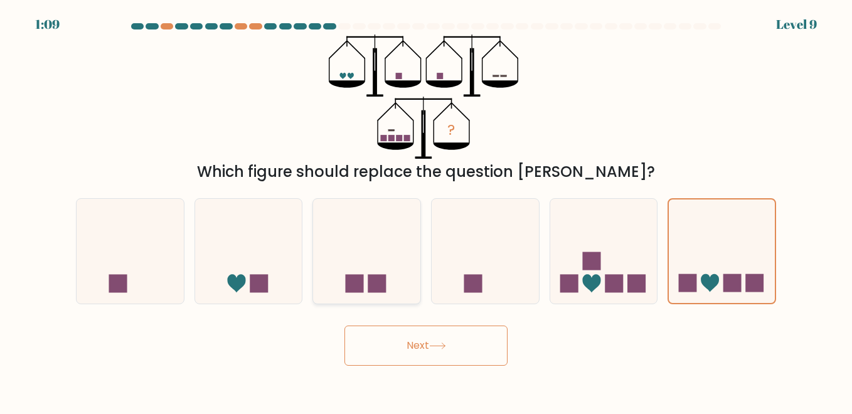
radio input "true"
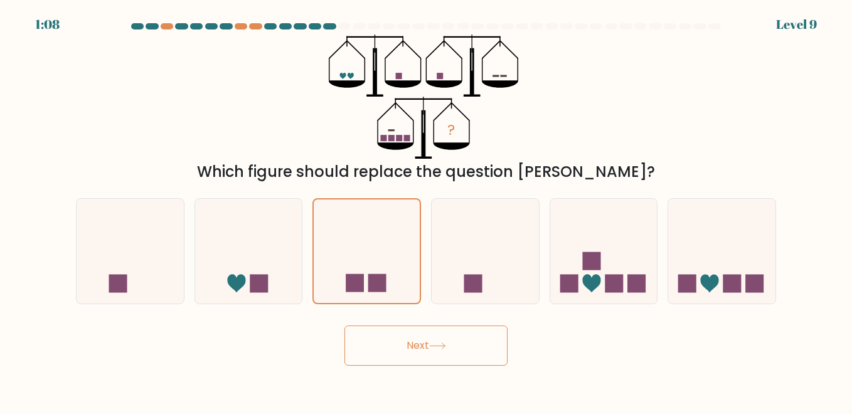
click at [417, 343] on button "Next" at bounding box center [425, 346] width 163 height 40
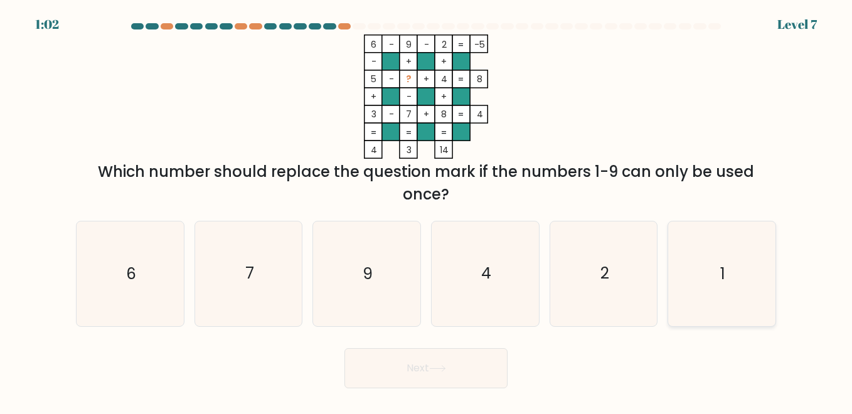
click at [735, 252] on icon "1" at bounding box center [722, 273] width 104 height 104
click at [427, 210] on input "f. 1" at bounding box center [426, 208] width 1 height 3
radio input "true"
click at [368, 377] on button "Next" at bounding box center [425, 368] width 163 height 40
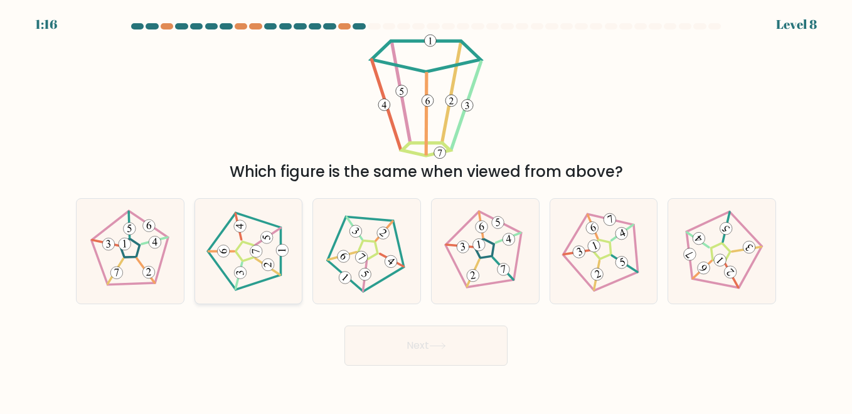
click at [237, 254] on 175 at bounding box center [245, 251] width 18 height 19
click at [426, 210] on input "b." at bounding box center [426, 208] width 1 height 3
radio input "true"
click at [467, 349] on button "Next" at bounding box center [425, 346] width 163 height 40
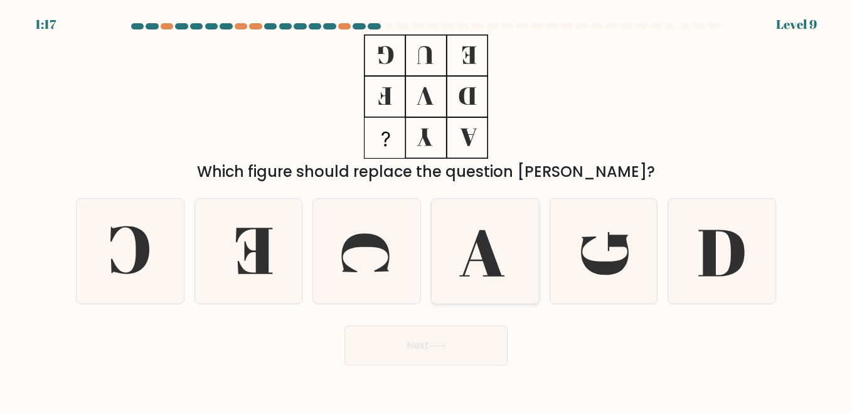
click at [501, 259] on icon at bounding box center [485, 251] width 104 height 104
click at [427, 210] on input "d." at bounding box center [426, 208] width 1 height 3
radio input "true"
click at [614, 262] on icon at bounding box center [605, 253] width 48 height 43
click at [427, 210] on input "e." at bounding box center [426, 208] width 1 height 3
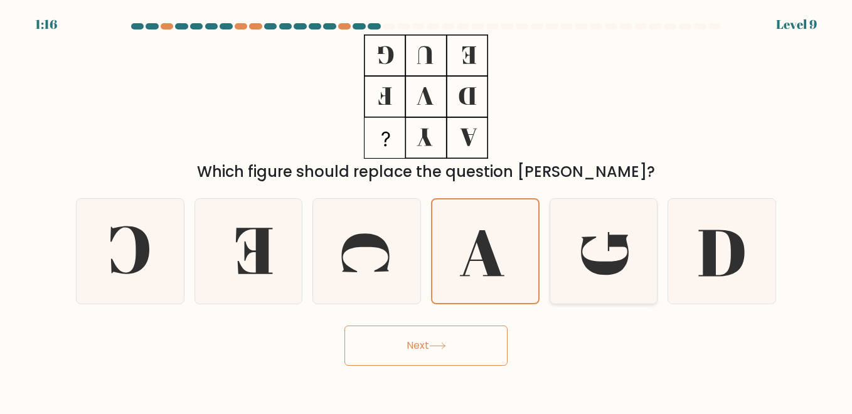
radio input "true"
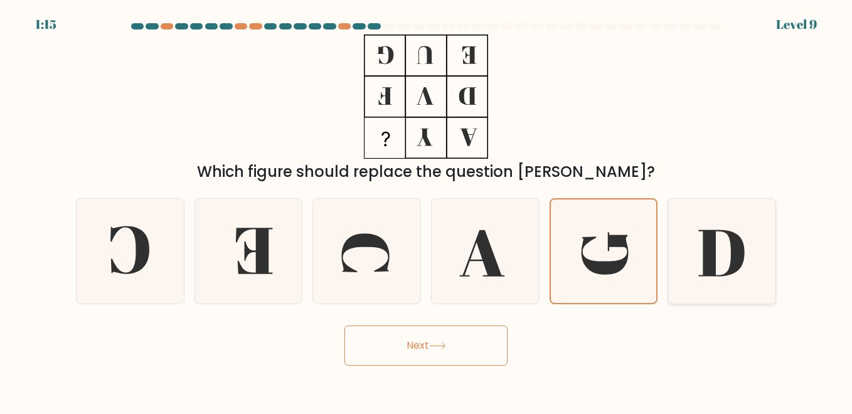
click at [719, 257] on icon at bounding box center [722, 251] width 104 height 104
click at [427, 210] on input "f." at bounding box center [426, 208] width 1 height 3
radio input "true"
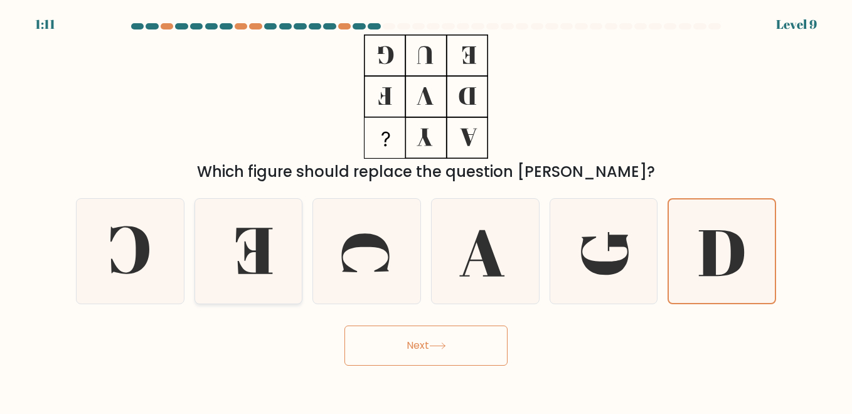
click at [268, 262] on icon at bounding box center [254, 251] width 37 height 46
click at [426, 210] on input "b." at bounding box center [426, 208] width 1 height 3
radio input "true"
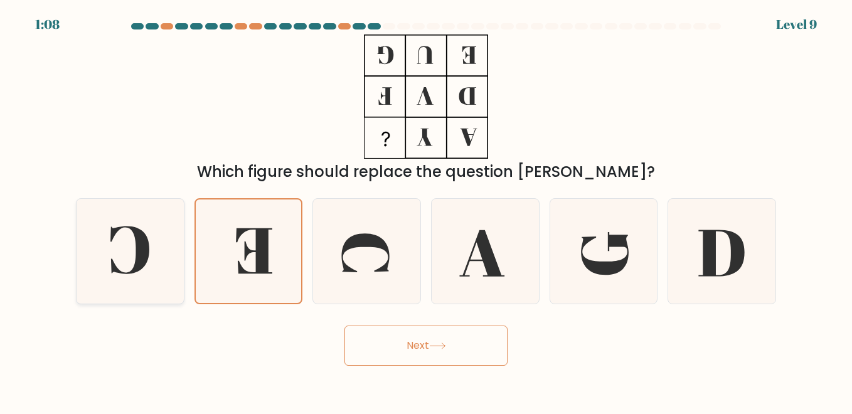
click at [100, 271] on icon at bounding box center [130, 251] width 104 height 104
click at [426, 210] on input "a." at bounding box center [426, 208] width 1 height 3
radio input "true"
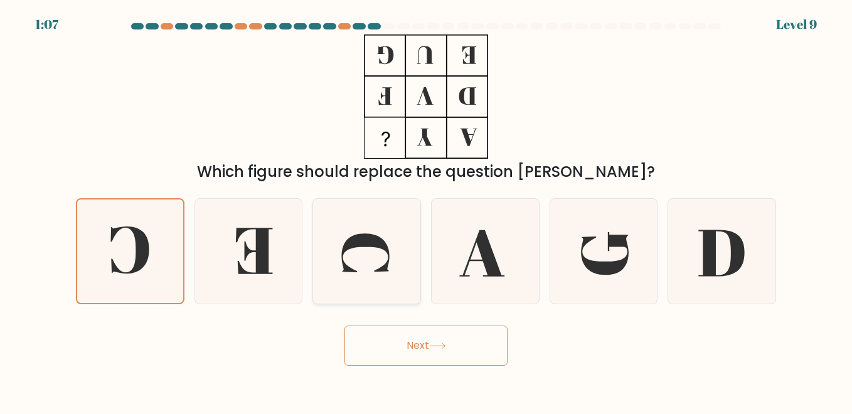
click at [362, 247] on icon at bounding box center [366, 252] width 48 height 39
click at [426, 210] on input "c." at bounding box center [426, 208] width 1 height 3
radio input "true"
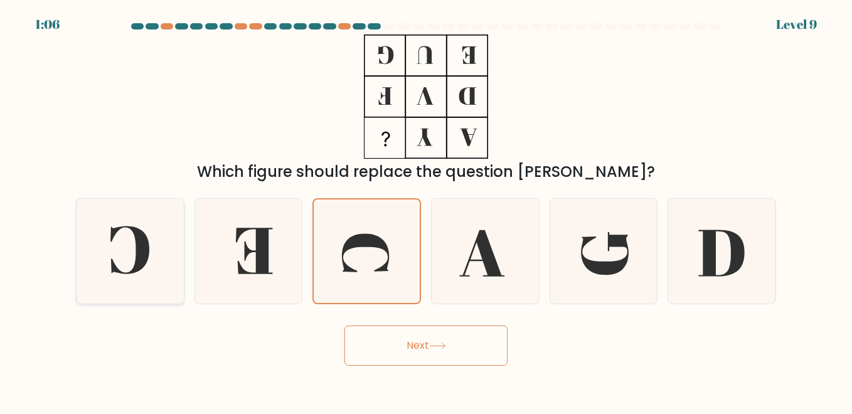
click at [178, 248] on icon at bounding box center [130, 251] width 104 height 104
click at [426, 210] on input "a." at bounding box center [426, 208] width 1 height 3
radio input "true"
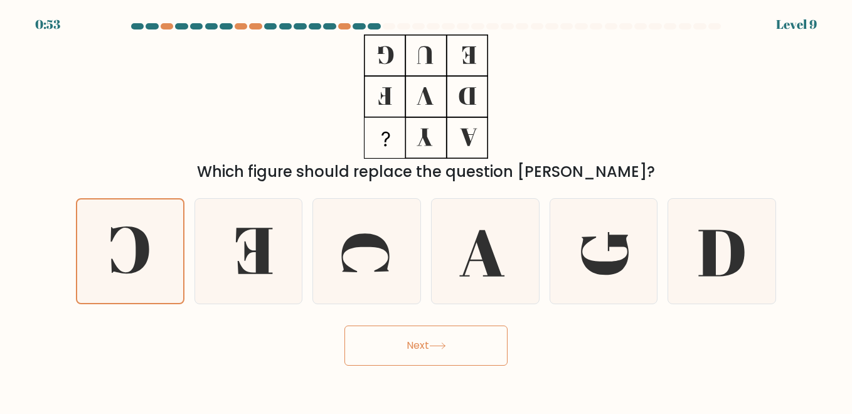
click at [421, 355] on button "Next" at bounding box center [425, 346] width 163 height 40
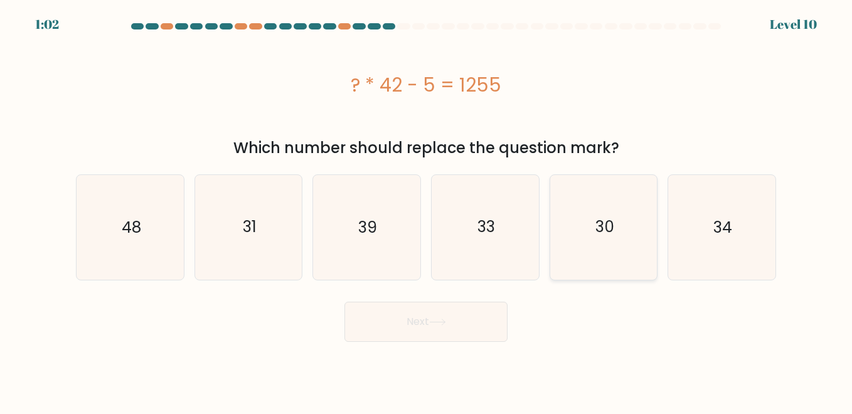
click at [603, 201] on icon "30" at bounding box center [604, 227] width 104 height 104
click at [427, 207] on input "e. 30" at bounding box center [426, 208] width 1 height 3
radio input "true"
click at [388, 324] on button "Next" at bounding box center [425, 322] width 163 height 40
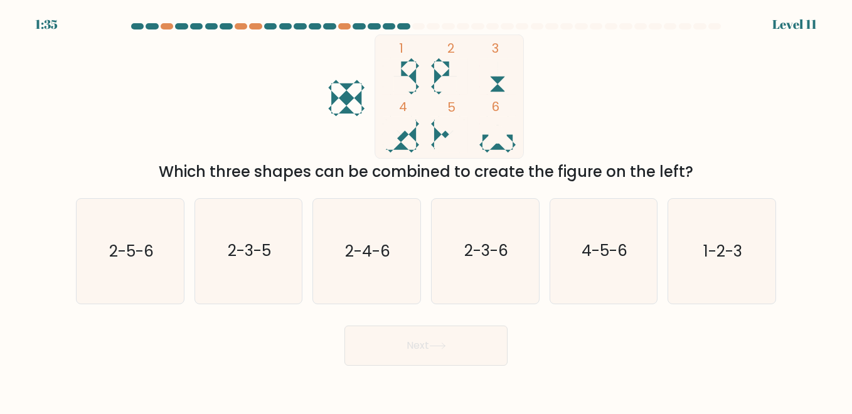
click at [403, 70] on rect at bounding box center [449, 97] width 149 height 124
click at [452, 74] on icon at bounding box center [458, 76] width 18 height 36
click at [737, 267] on icon "1-2-3" at bounding box center [722, 251] width 104 height 104
click at [427, 210] on input "f. 1-2-3" at bounding box center [426, 208] width 1 height 3
radio input "true"
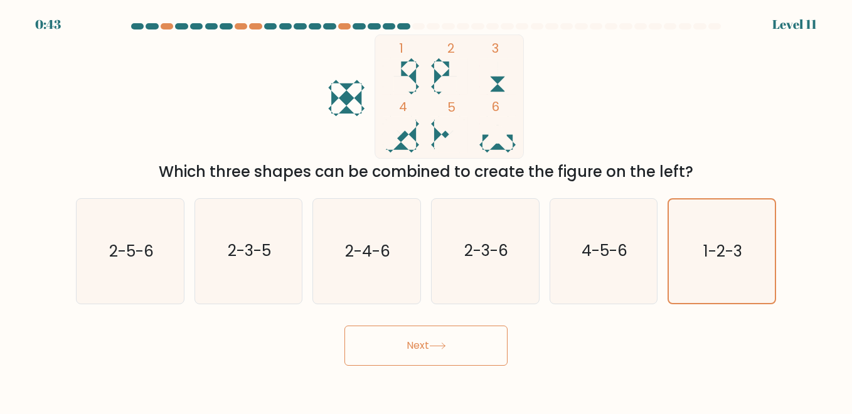
click at [418, 341] on button "Next" at bounding box center [425, 346] width 163 height 40
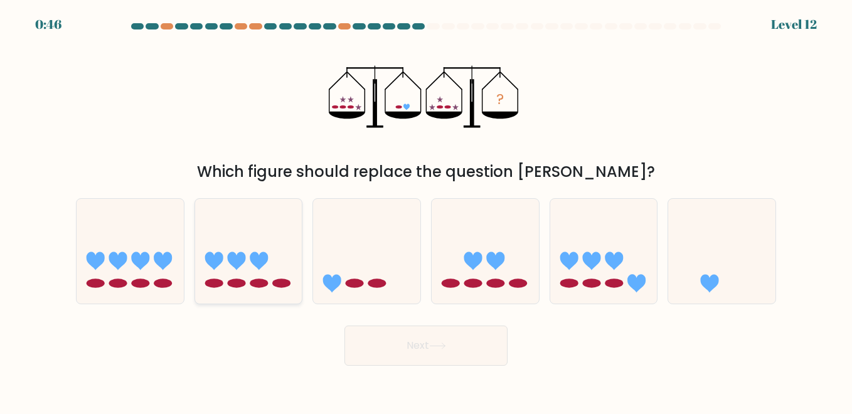
click at [284, 225] on icon at bounding box center [248, 251] width 107 height 88
click at [426, 210] on input "b." at bounding box center [426, 208] width 1 height 3
radio input "true"
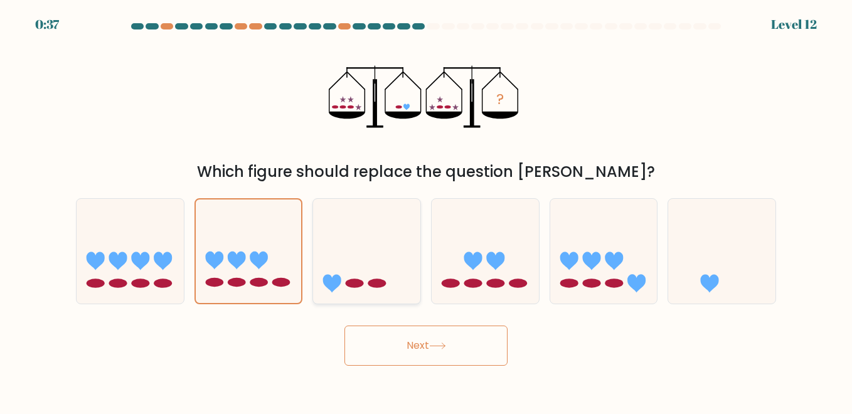
click at [375, 264] on icon at bounding box center [366, 251] width 107 height 88
click at [426, 210] on input "c." at bounding box center [426, 208] width 1 height 3
radio input "true"
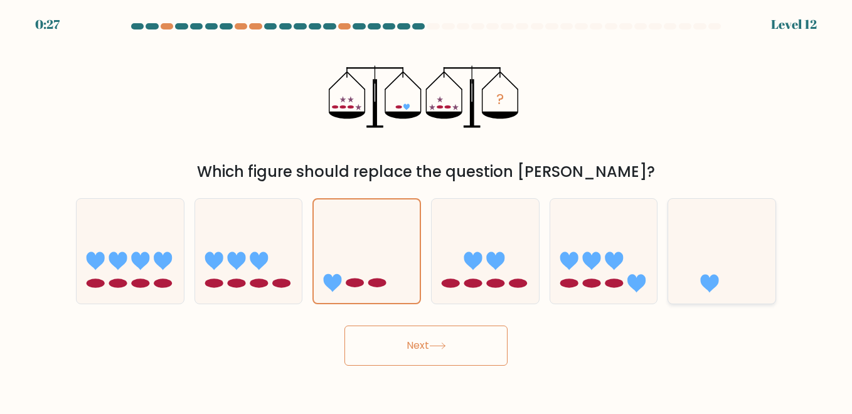
click at [717, 270] on icon at bounding box center [721, 251] width 107 height 88
click at [427, 210] on input "f." at bounding box center [426, 208] width 1 height 3
radio input "true"
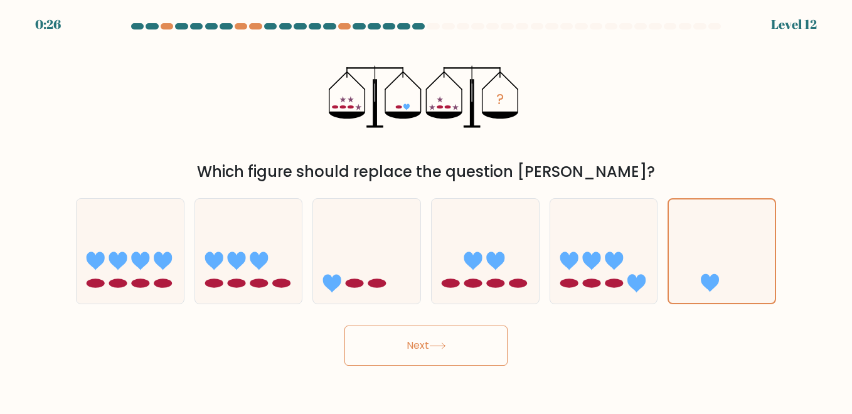
click at [476, 340] on button "Next" at bounding box center [425, 346] width 163 height 40
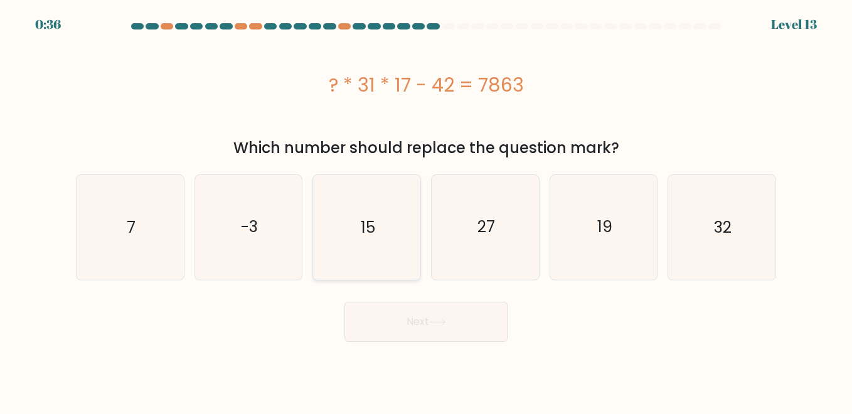
click at [370, 225] on text "15" at bounding box center [368, 227] width 14 height 22
click at [426, 210] on input "c. 15" at bounding box center [426, 208] width 1 height 3
radio input "true"
click at [462, 311] on button "Next" at bounding box center [425, 322] width 163 height 40
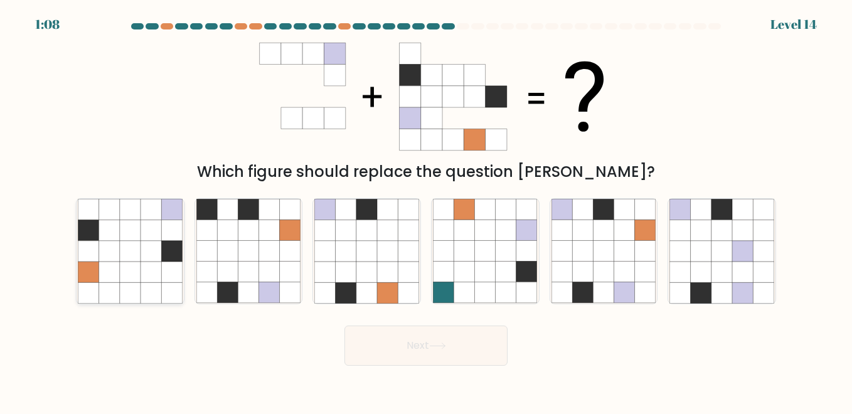
click at [137, 228] on icon at bounding box center [130, 230] width 21 height 21
click at [426, 210] on input "a." at bounding box center [426, 208] width 1 height 3
radio input "true"
drag, startPoint x: 331, startPoint y: 57, endPoint x: 491, endPoint y: 65, distance: 160.8
click at [491, 65] on 1 at bounding box center [421, 96] width 366 height 107
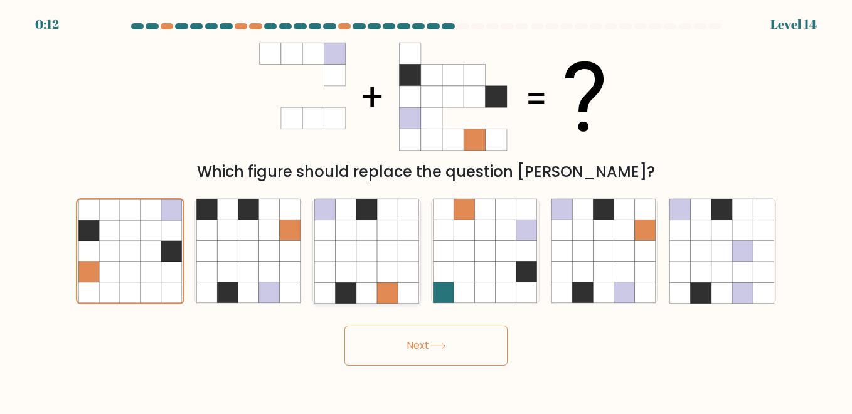
click at [372, 257] on icon at bounding box center [366, 251] width 21 height 21
click at [426, 210] on input "c." at bounding box center [426, 208] width 1 height 3
radio input "true"
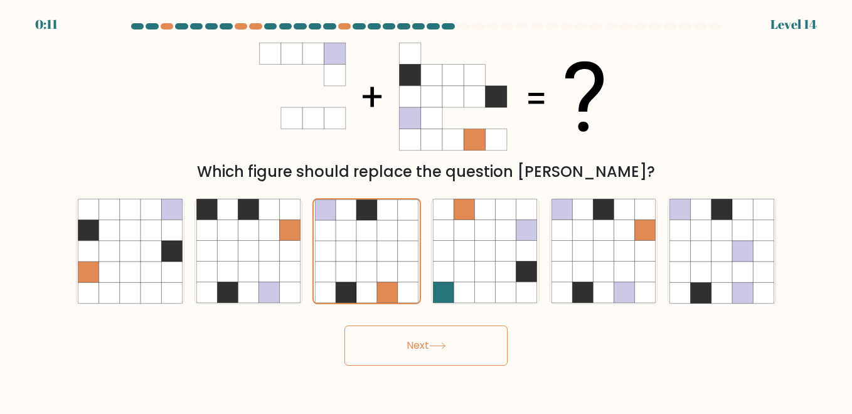
click at [440, 343] on icon at bounding box center [437, 346] width 17 height 7
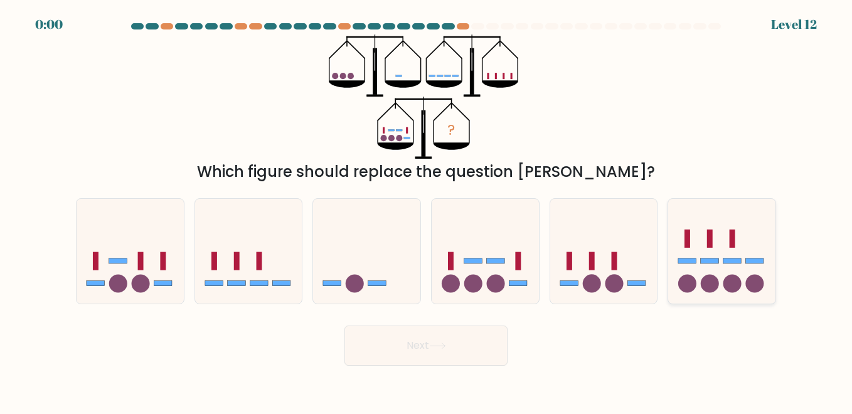
click at [727, 252] on icon at bounding box center [721, 251] width 107 height 88
click at [427, 210] on input "f." at bounding box center [426, 208] width 1 height 3
radio input "true"
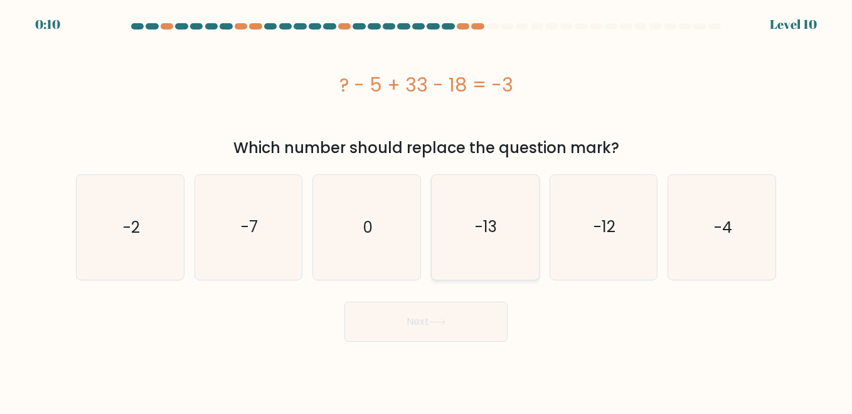
click at [461, 245] on icon "-13" at bounding box center [485, 227] width 104 height 104
click at [427, 210] on input "d. -13" at bounding box center [426, 208] width 1 height 3
radio input "true"
click at [457, 304] on button "Next" at bounding box center [425, 322] width 163 height 40
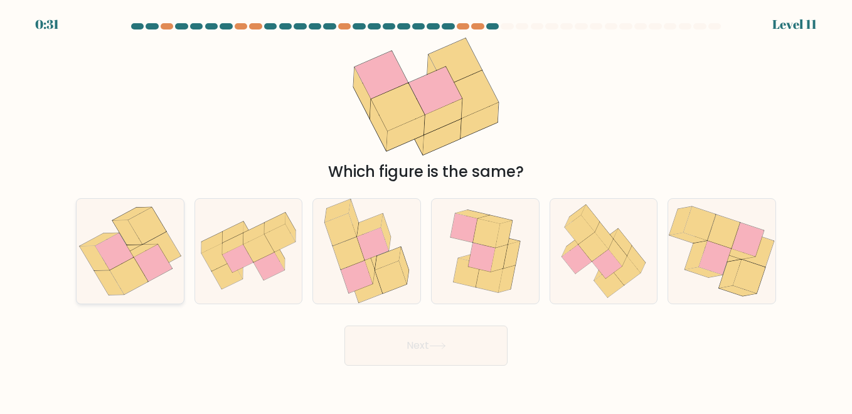
click at [122, 263] on icon at bounding box center [114, 251] width 38 height 37
click at [426, 210] on input "a." at bounding box center [426, 208] width 1 height 3
radio input "true"
click at [449, 350] on button "Next" at bounding box center [425, 346] width 163 height 40
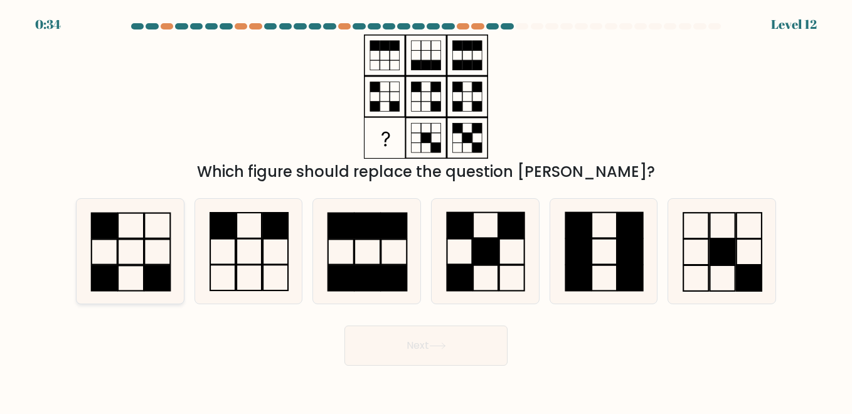
click at [120, 277] on icon at bounding box center [130, 251] width 104 height 104
click at [426, 210] on input "a." at bounding box center [426, 208] width 1 height 3
radio input "true"
click at [237, 254] on rect at bounding box center [249, 252] width 25 height 26
click at [426, 210] on input "b." at bounding box center [426, 208] width 1 height 3
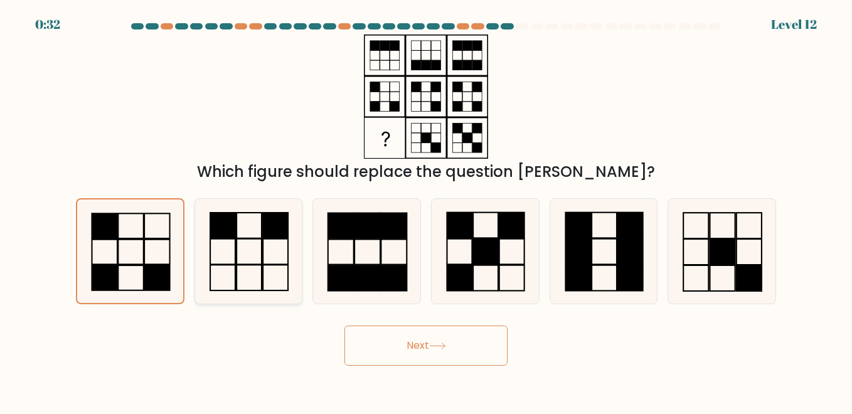
radio input "true"
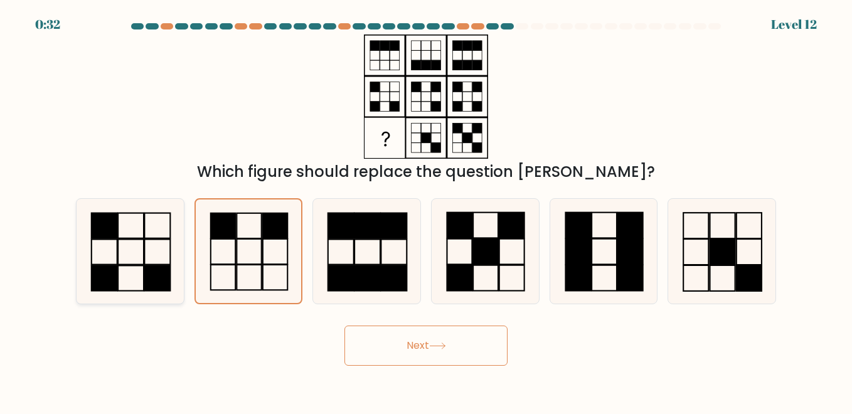
click at [149, 234] on icon at bounding box center [130, 251] width 104 height 104
click at [426, 210] on input "a." at bounding box center [426, 208] width 1 height 3
radio input "true"
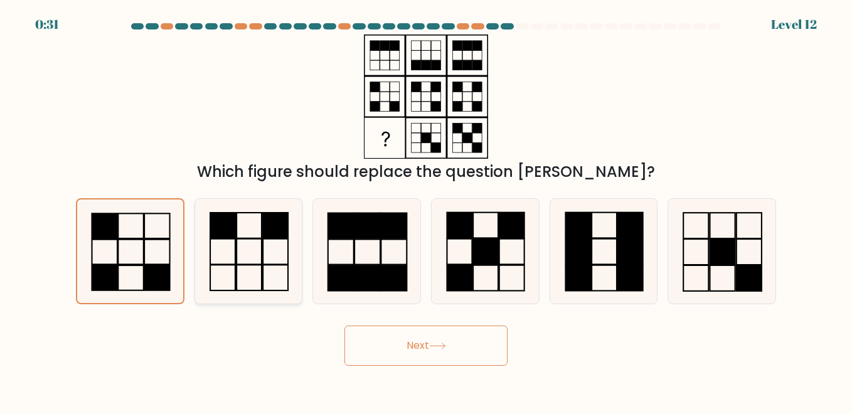
click at [247, 255] on icon at bounding box center [248, 251] width 104 height 104
click at [426, 210] on input "b." at bounding box center [426, 208] width 1 height 3
radio input "true"
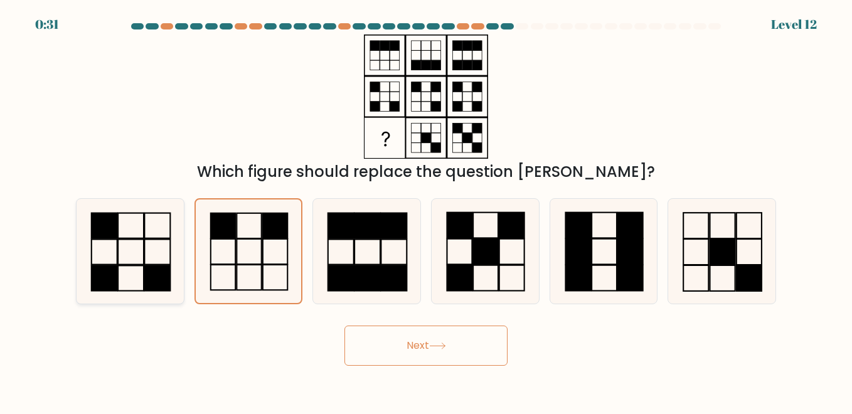
click at [148, 235] on icon at bounding box center [130, 251] width 104 height 104
click at [426, 210] on input "a." at bounding box center [426, 208] width 1 height 3
radio input "true"
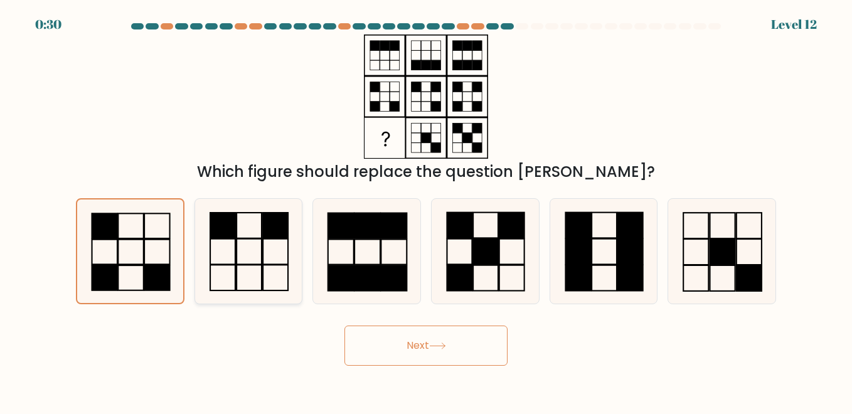
click at [282, 258] on icon at bounding box center [248, 251] width 104 height 104
click at [426, 210] on input "b." at bounding box center [426, 208] width 1 height 3
radio input "true"
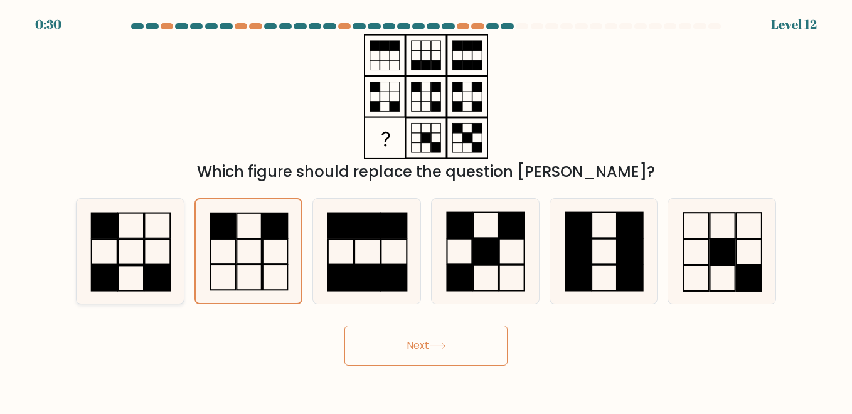
click at [127, 240] on rect at bounding box center [131, 251] width 26 height 25
click at [426, 210] on input "a." at bounding box center [426, 208] width 1 height 3
radio input "true"
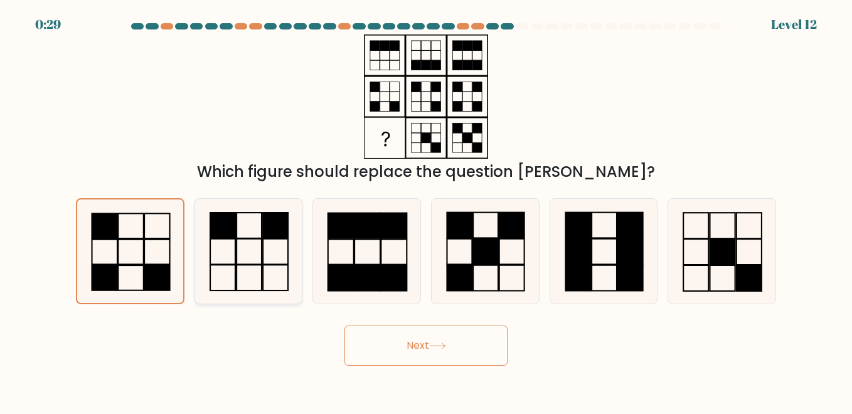
click at [237, 252] on rect at bounding box center [249, 252] width 25 height 26
click at [426, 210] on input "b." at bounding box center [426, 208] width 1 height 3
radio input "true"
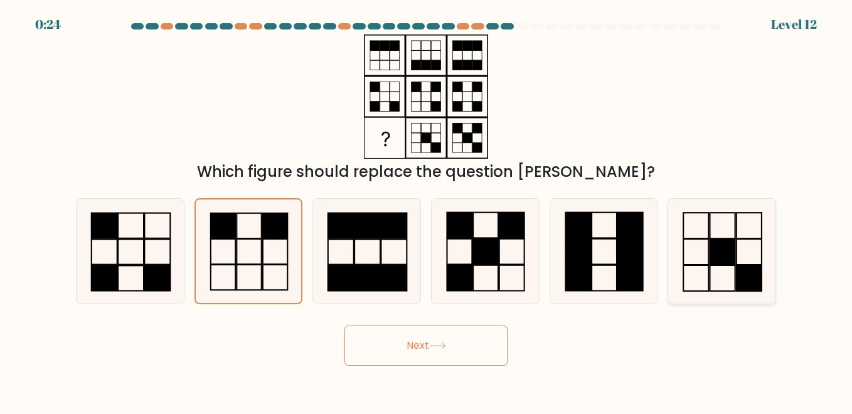
click at [715, 262] on rect at bounding box center [722, 252] width 25 height 26
click at [427, 210] on input "f." at bounding box center [426, 208] width 1 height 3
radio input "true"
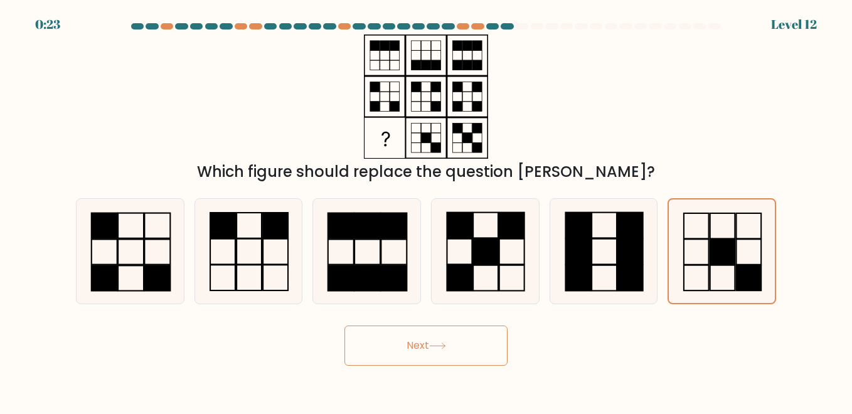
click at [490, 349] on button "Next" at bounding box center [425, 346] width 163 height 40
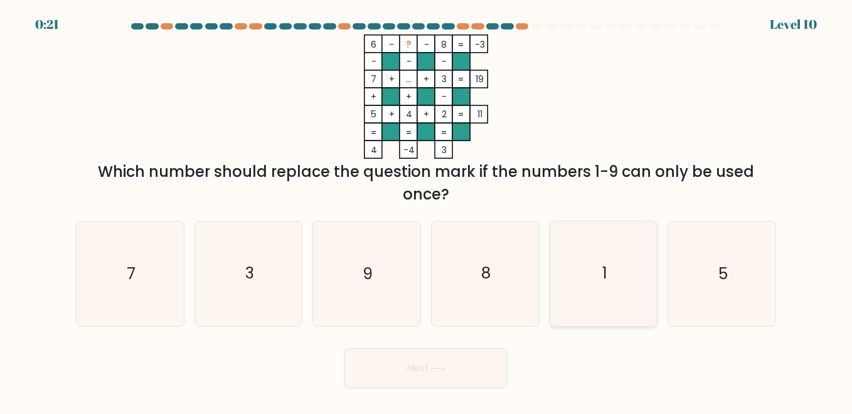
click at [639, 275] on icon "1" at bounding box center [604, 273] width 104 height 104
click at [427, 210] on input "e. 1" at bounding box center [426, 208] width 1 height 3
radio input "true"
click at [484, 294] on icon "8" at bounding box center [485, 273] width 104 height 104
click at [427, 210] on input "d. 8" at bounding box center [426, 208] width 1 height 3
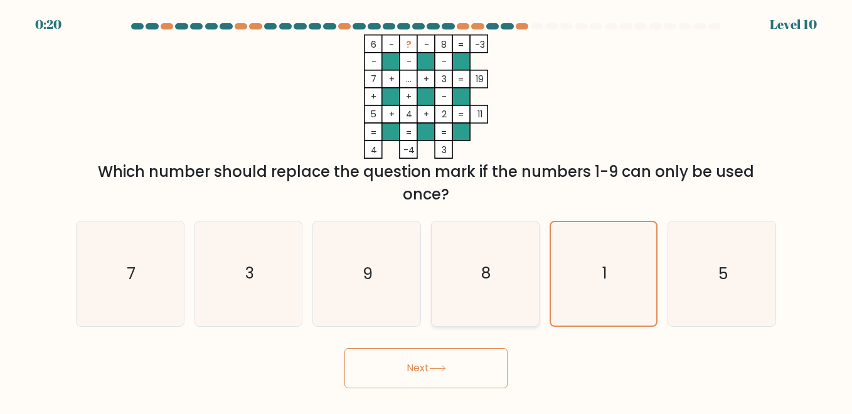
radio input "true"
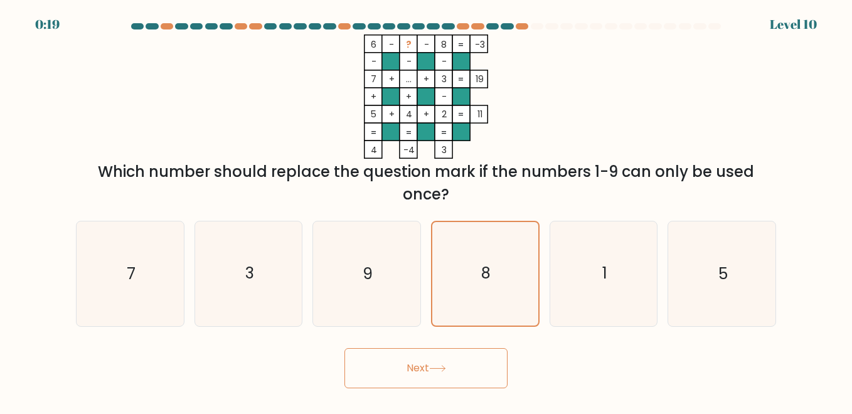
click at [446, 378] on button "Next" at bounding box center [425, 368] width 163 height 40
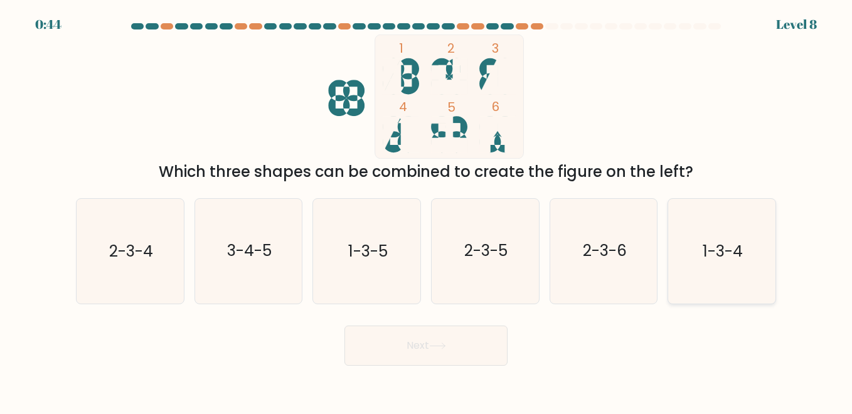
click at [761, 264] on icon "1-3-4" at bounding box center [722, 251] width 104 height 104
click at [427, 210] on input "f. 1-3-4" at bounding box center [426, 208] width 1 height 3
radio input "true"
click at [398, 341] on button "Next" at bounding box center [425, 346] width 163 height 40
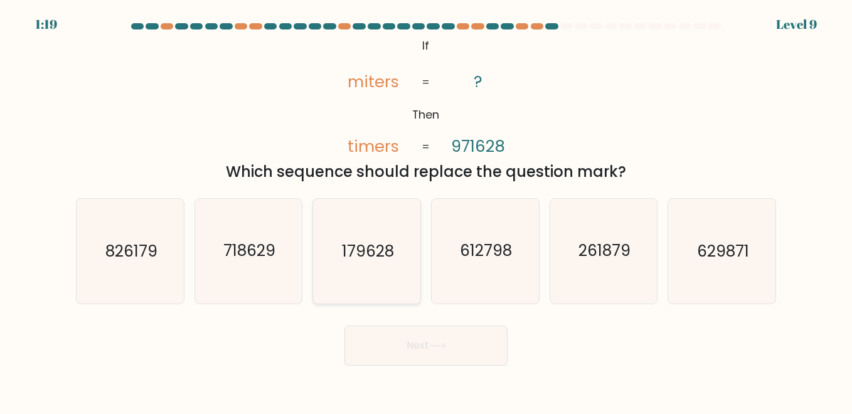
click at [401, 213] on icon "179628" at bounding box center [366, 251] width 104 height 104
click at [426, 210] on input "c. 179628" at bounding box center [426, 208] width 1 height 3
radio input "true"
click at [442, 343] on icon at bounding box center [437, 346] width 17 height 7
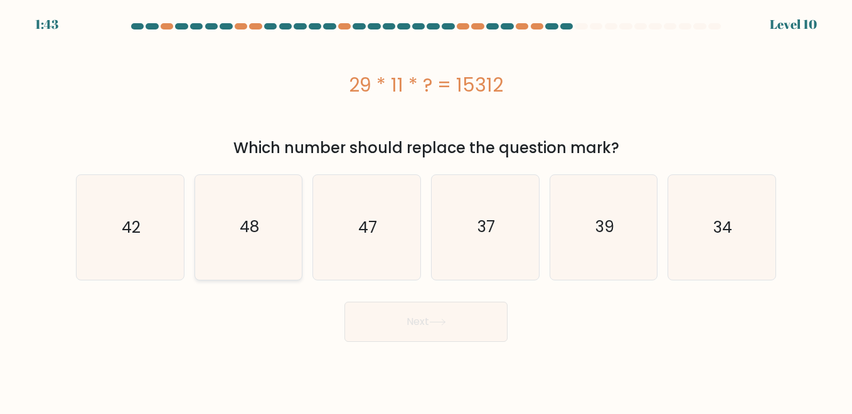
click at [250, 240] on icon "48" at bounding box center [248, 227] width 104 height 104
click at [426, 210] on input "b. 48" at bounding box center [426, 208] width 1 height 3
radio input "true"
click at [423, 318] on button "Next" at bounding box center [425, 322] width 163 height 40
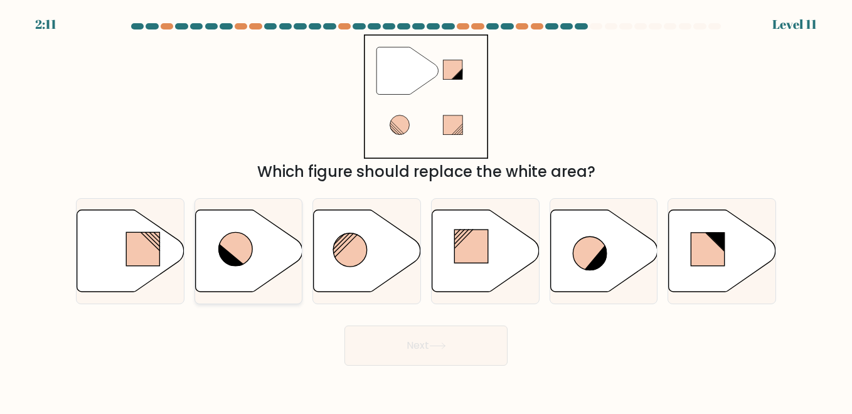
click at [231, 264] on icon at bounding box center [231, 255] width 26 height 25
click at [426, 210] on input "b." at bounding box center [426, 208] width 1 height 3
radio input "true"
click at [422, 344] on button "Next" at bounding box center [425, 346] width 163 height 40
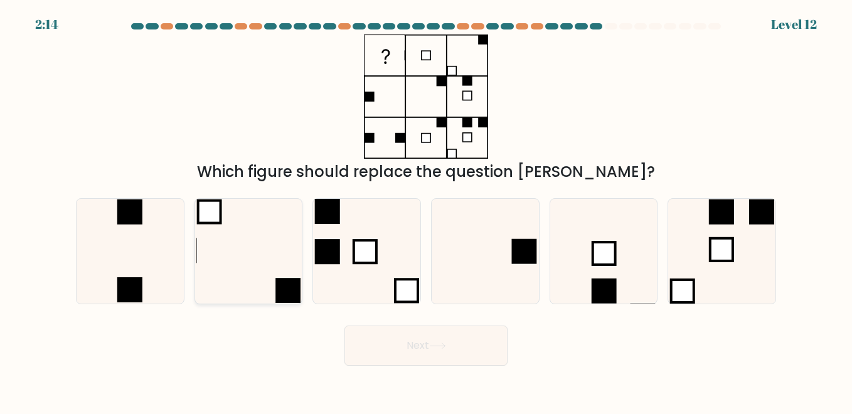
click at [245, 248] on icon at bounding box center [248, 251] width 104 height 104
click at [426, 210] on input "b." at bounding box center [426, 208] width 1 height 3
radio input "true"
click at [419, 349] on button "Next" at bounding box center [425, 346] width 163 height 40
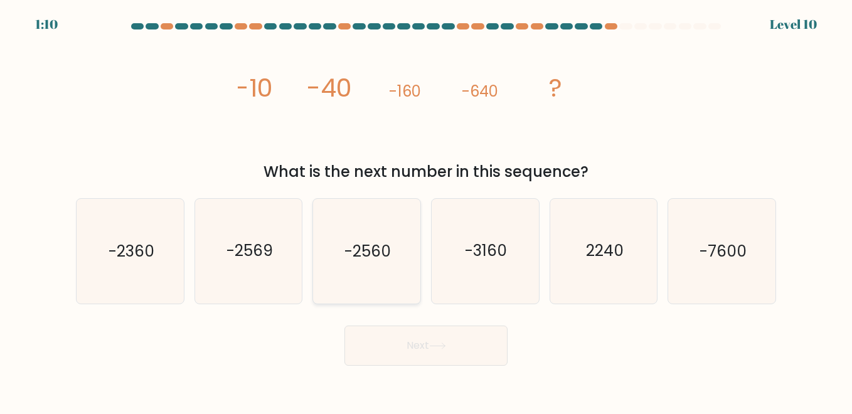
click at [383, 215] on icon "-2560" at bounding box center [366, 251] width 104 height 104
click at [426, 210] on input "c. -2560" at bounding box center [426, 208] width 1 height 3
radio input "true"
click at [445, 345] on icon at bounding box center [437, 346] width 17 height 7
click at [415, 358] on button "Next" at bounding box center [425, 346] width 163 height 40
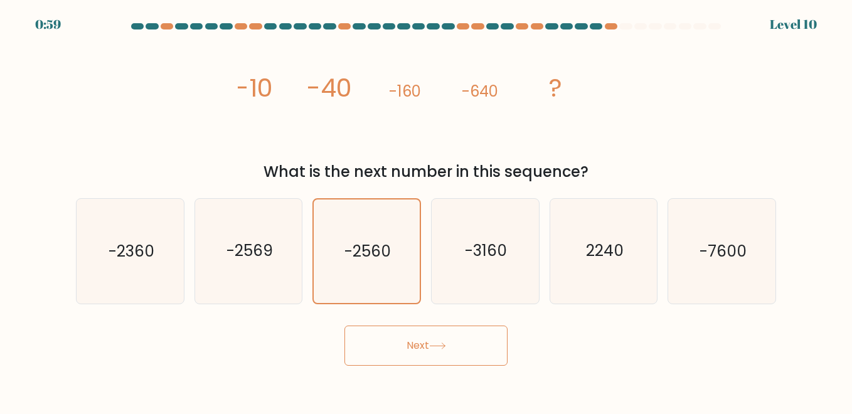
click at [624, 29] on div at bounding box center [625, 26] width 13 height 6
click at [444, 348] on icon at bounding box center [437, 346] width 17 height 7
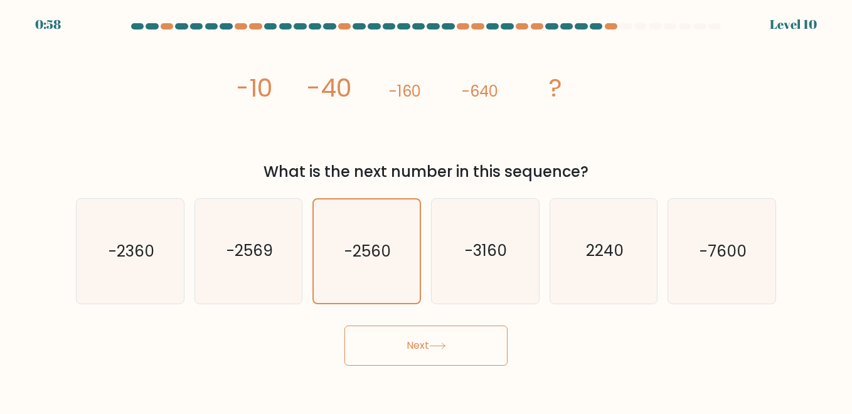
click at [443, 348] on icon at bounding box center [437, 346] width 17 height 7
click at [442, 347] on icon at bounding box center [437, 346] width 17 height 7
click at [442, 344] on icon at bounding box center [437, 346] width 17 height 7
click at [441, 343] on icon at bounding box center [437, 346] width 17 height 7
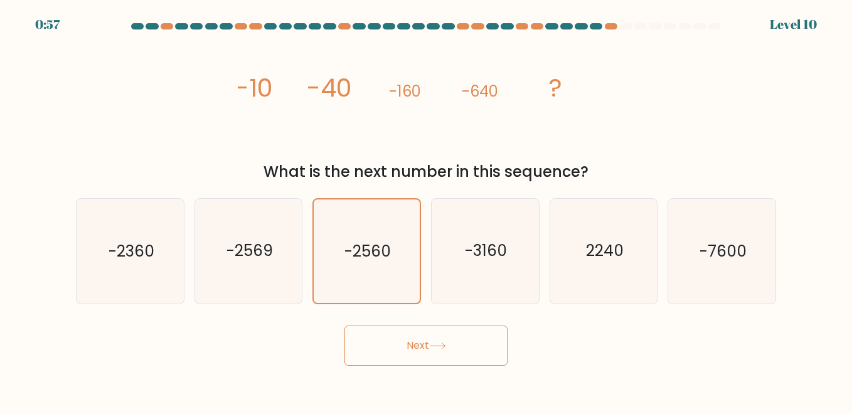
click at [441, 343] on icon at bounding box center [437, 346] width 17 height 7
click at [439, 341] on button "Next" at bounding box center [425, 346] width 163 height 40
click at [437, 340] on button "Next" at bounding box center [425, 346] width 163 height 40
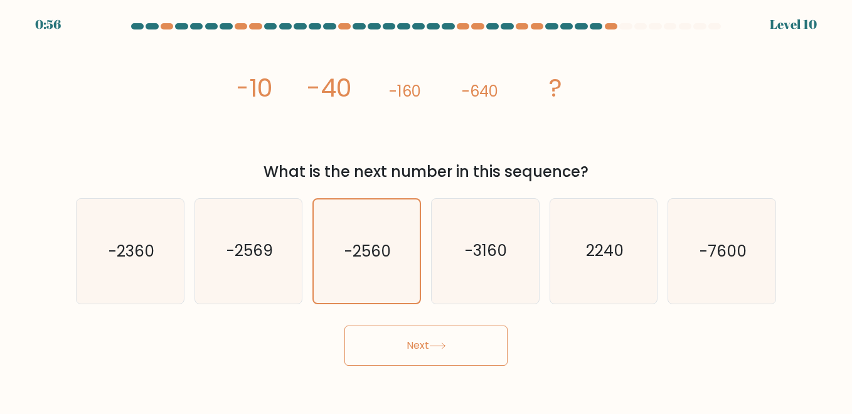
click at [437, 340] on button "Next" at bounding box center [425, 346] width 163 height 40
click at [446, 362] on button "Next" at bounding box center [425, 346] width 163 height 40
click at [446, 363] on button "Next" at bounding box center [425, 346] width 163 height 40
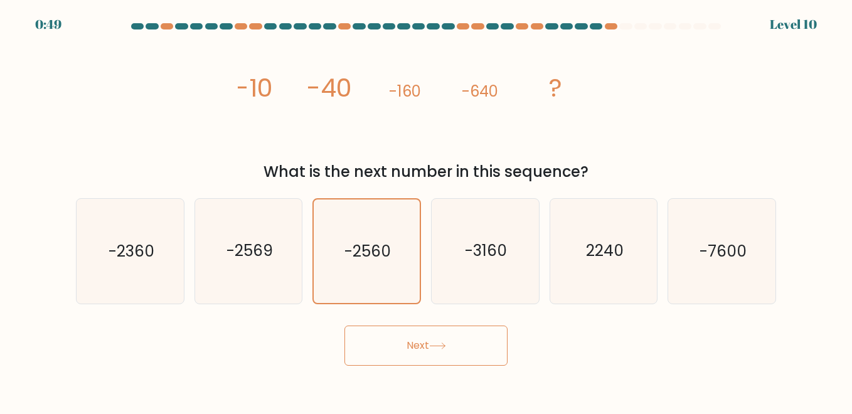
click at [785, 24] on form at bounding box center [426, 194] width 852 height 343
click at [475, 350] on button "Next" at bounding box center [425, 346] width 163 height 40
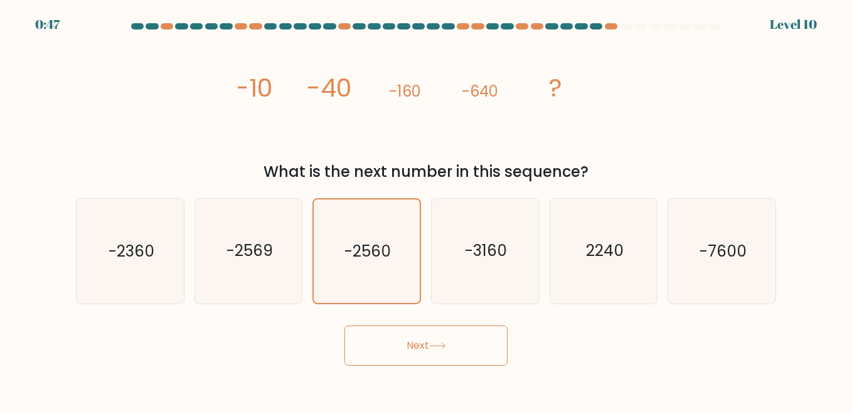
click at [475, 350] on button "Next" at bounding box center [425, 346] width 163 height 40
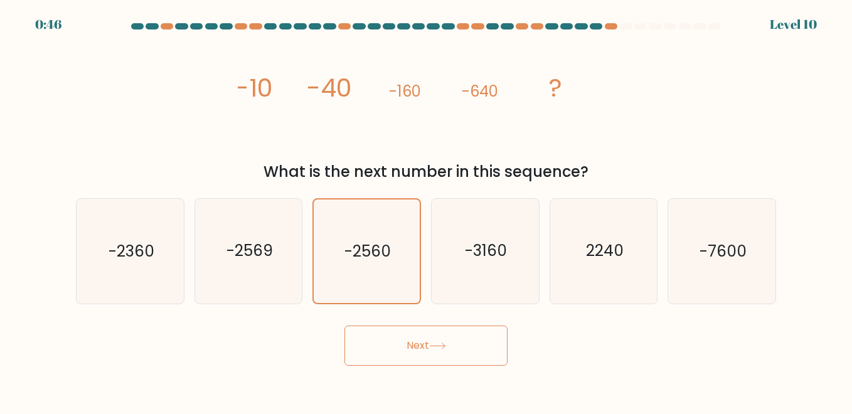
click at [475, 350] on button "Next" at bounding box center [425, 346] width 163 height 40
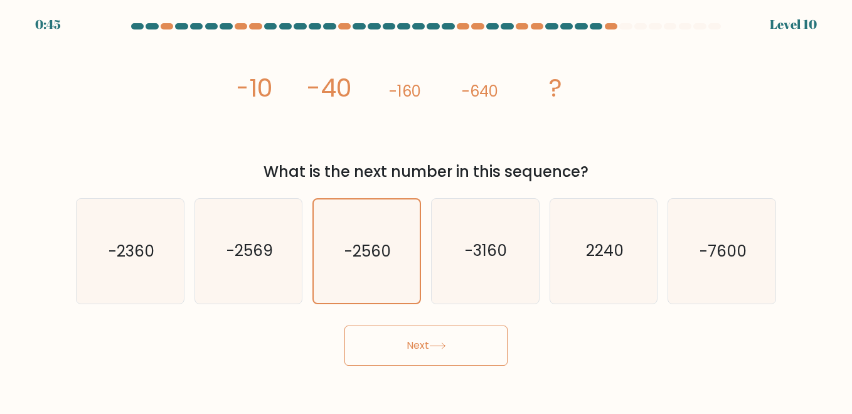
click at [475, 350] on button "Next" at bounding box center [425, 346] width 163 height 40
click at [498, 263] on icon "-3160" at bounding box center [485, 251] width 104 height 104
click at [427, 210] on input "d. -3160" at bounding box center [426, 208] width 1 height 3
radio input "true"
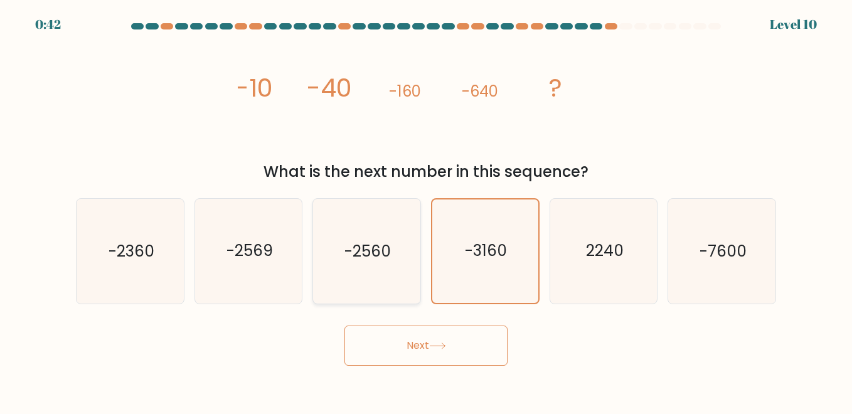
click at [400, 246] on icon "-2560" at bounding box center [366, 251] width 104 height 104
click at [426, 210] on input "c. -2560" at bounding box center [426, 208] width 1 height 3
radio input "true"
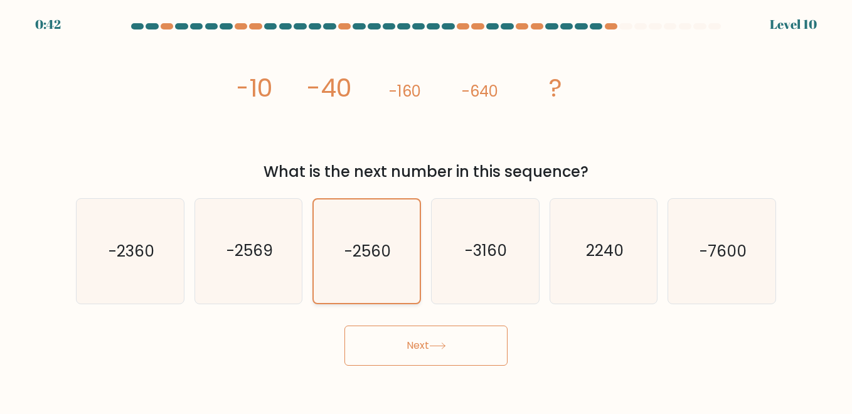
click at [400, 246] on icon "-2560" at bounding box center [366, 251] width 103 height 103
click at [426, 210] on input "c. -2560" at bounding box center [426, 208] width 1 height 3
click at [400, 246] on icon "-2560" at bounding box center [366, 251] width 103 height 103
click at [426, 210] on input "c. -2560" at bounding box center [426, 208] width 1 height 3
click at [400, 246] on icon "-2560" at bounding box center [366, 251] width 103 height 103
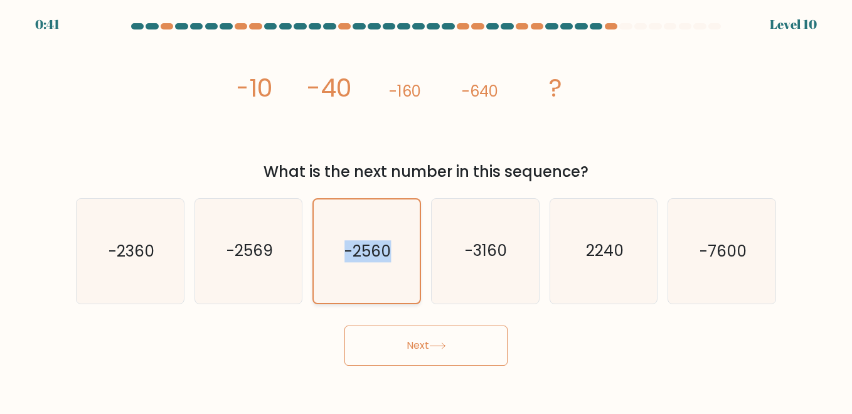
click at [426, 210] on input "c. -2560" at bounding box center [426, 208] width 1 height 3
drag, startPoint x: 400, startPoint y: 246, endPoint x: 431, endPoint y: 363, distance: 120.9
click at [431, 363] on button "Next" at bounding box center [425, 346] width 163 height 40
click at [432, 363] on button "Next" at bounding box center [425, 346] width 163 height 40
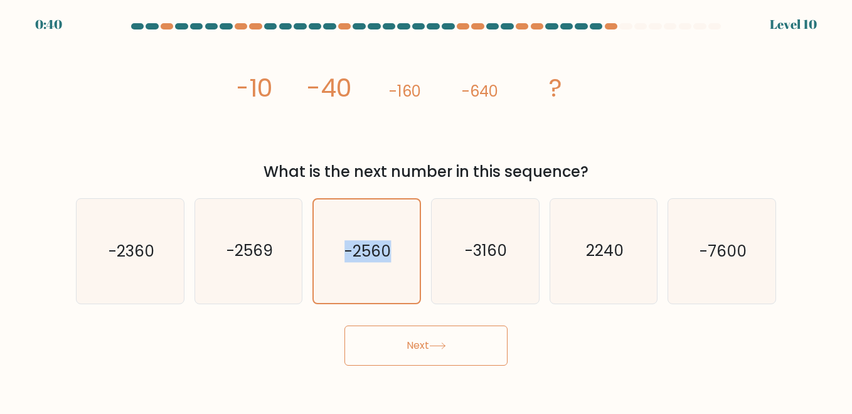
click at [432, 363] on button "Next" at bounding box center [425, 346] width 163 height 40
click at [412, 348] on button "Next" at bounding box center [425, 346] width 163 height 40
click at [385, 265] on icon "-2560" at bounding box center [366, 251] width 103 height 103
click at [426, 210] on input "c. -2560" at bounding box center [426, 208] width 1 height 3
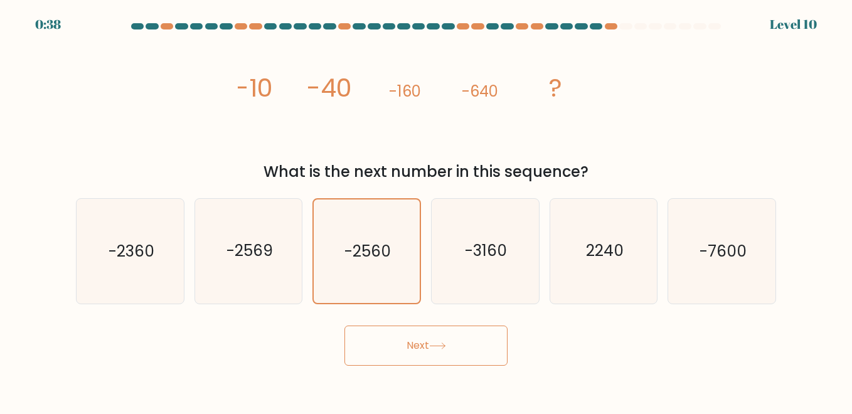
click at [437, 378] on body "0:38 Level 10" at bounding box center [426, 207] width 852 height 414
click at [439, 339] on button "Next" at bounding box center [425, 346] width 163 height 40
click at [344, 326] on button "Next" at bounding box center [425, 346] width 163 height 40
click at [445, 344] on icon at bounding box center [437, 346] width 17 height 7
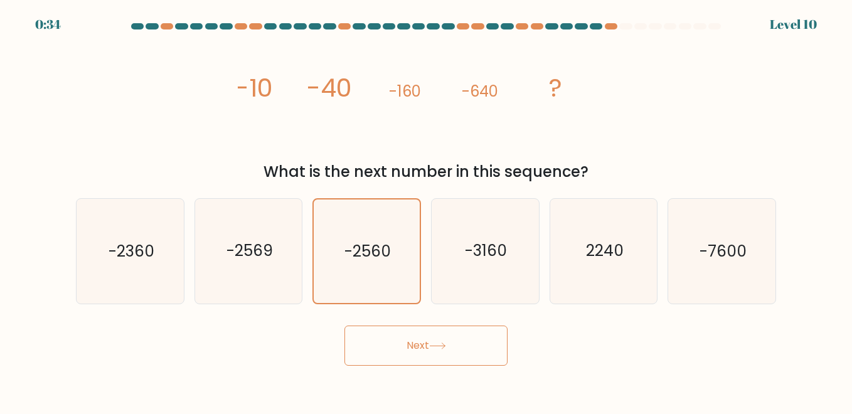
click at [445, 344] on icon at bounding box center [437, 346] width 17 height 7
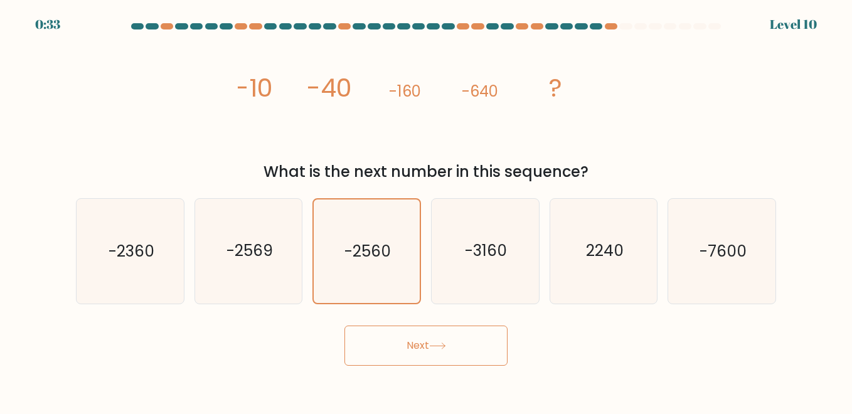
click at [445, 344] on icon at bounding box center [437, 346] width 17 height 7
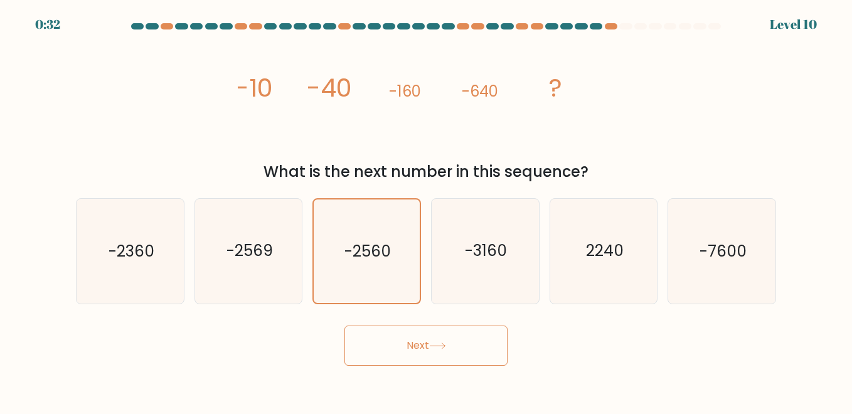
click at [445, 344] on icon at bounding box center [437, 346] width 17 height 7
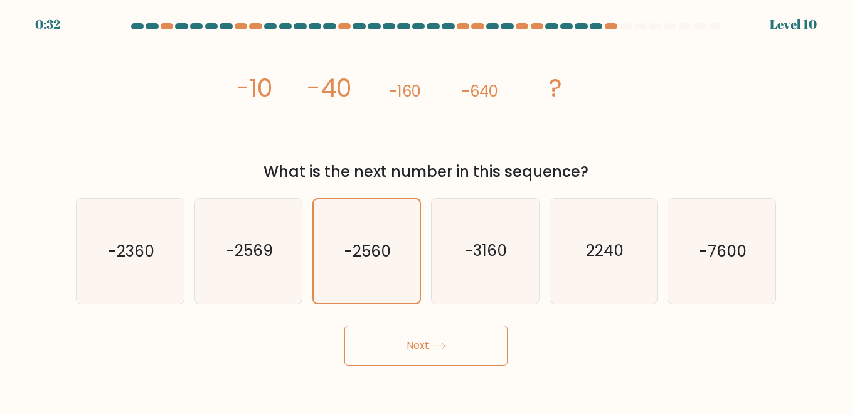
click at [445, 344] on icon at bounding box center [437, 346] width 17 height 7
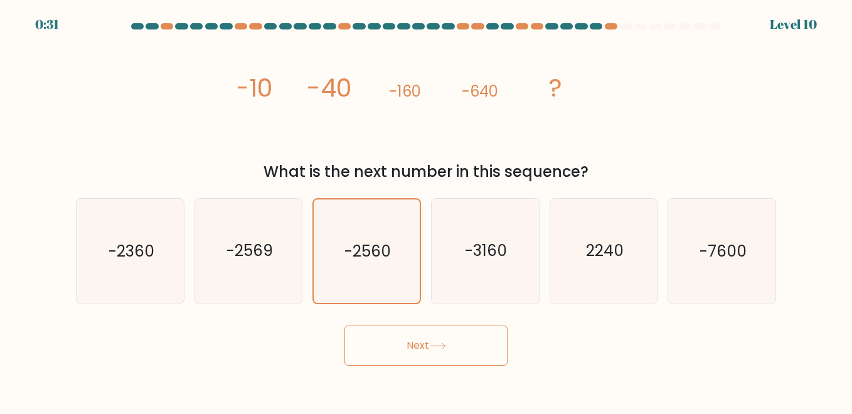
click at [445, 344] on icon at bounding box center [437, 346] width 17 height 7
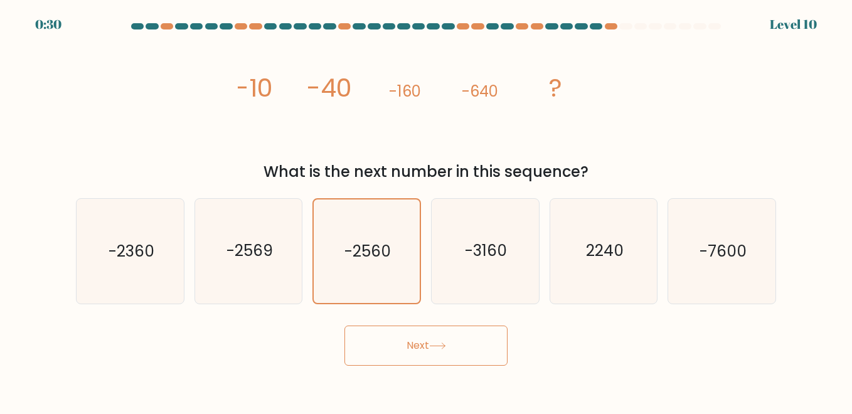
click at [445, 344] on icon at bounding box center [437, 346] width 17 height 7
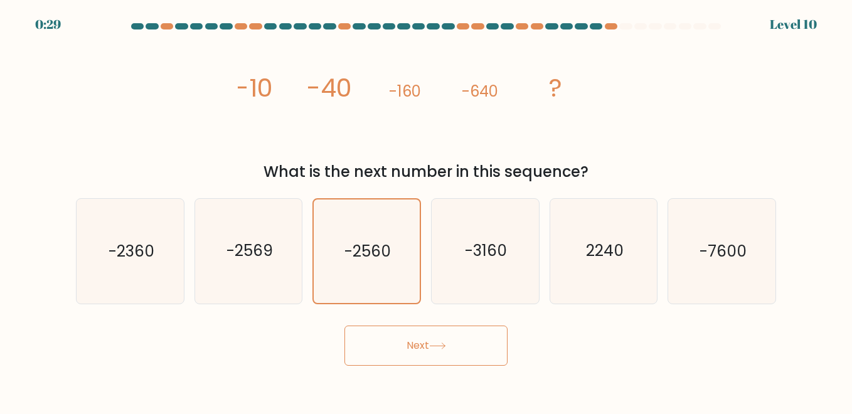
click at [445, 344] on icon at bounding box center [437, 346] width 17 height 7
click at [446, 343] on icon at bounding box center [437, 346] width 17 height 7
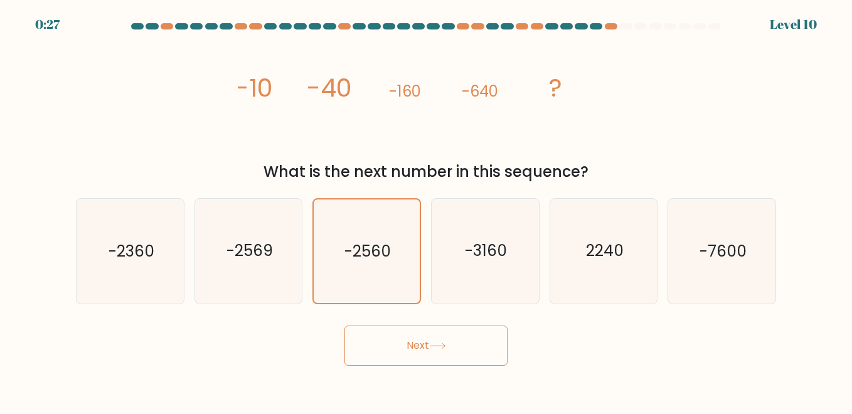
click at [446, 343] on icon at bounding box center [437, 346] width 17 height 7
click at [468, 266] on icon "-3160" at bounding box center [485, 251] width 104 height 104
click at [427, 210] on input "d. -3160" at bounding box center [426, 208] width 1 height 3
radio input "true"
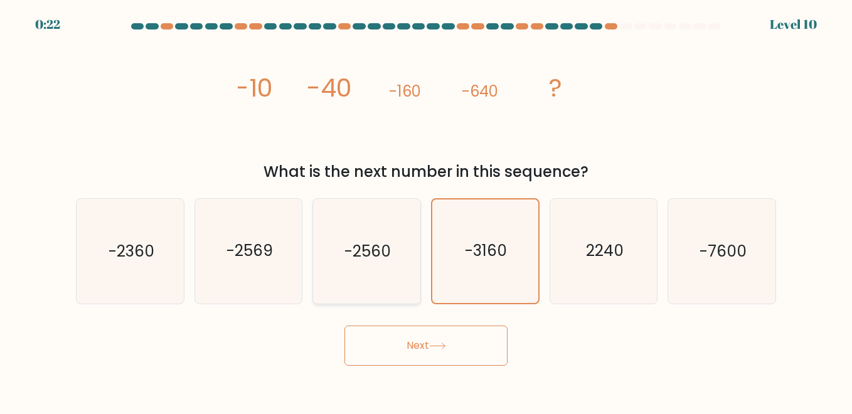
click at [388, 242] on text "-2560" at bounding box center [367, 251] width 46 height 22
click at [426, 210] on input "c. -2560" at bounding box center [426, 208] width 1 height 3
radio input "true"
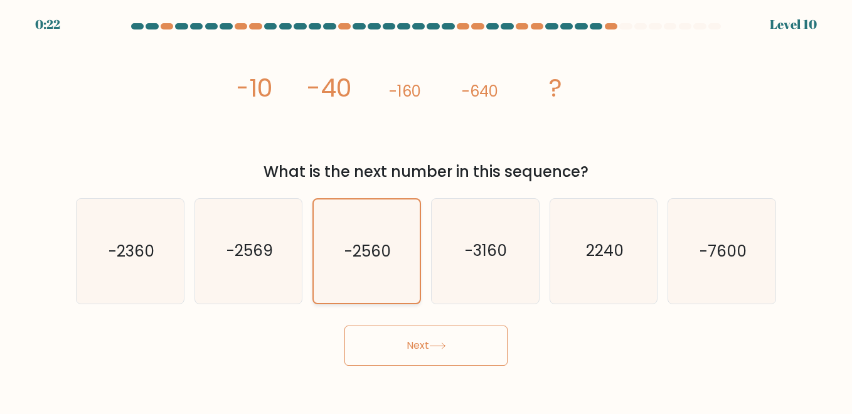
click at [388, 242] on text "-2560" at bounding box center [367, 251] width 46 height 22
click at [426, 210] on input "c. -2560" at bounding box center [426, 208] width 1 height 3
click at [388, 242] on text "-2560" at bounding box center [367, 251] width 46 height 22
click at [426, 210] on input "c. -2560" at bounding box center [426, 208] width 1 height 3
click at [388, 242] on text "-2560" at bounding box center [367, 251] width 46 height 22
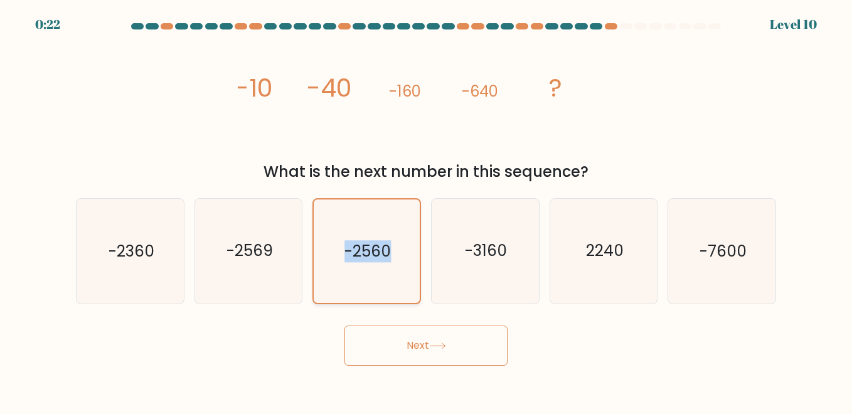
click at [426, 210] on input "c. -2560" at bounding box center [426, 208] width 1 height 3
click at [388, 242] on text "-2560" at bounding box center [367, 251] width 46 height 22
click at [426, 210] on input "c. -2560" at bounding box center [426, 208] width 1 height 3
drag, startPoint x: 388, startPoint y: 242, endPoint x: 385, endPoint y: 276, distance: 34.0
click at [385, 276] on icon "-2560" at bounding box center [366, 251] width 103 height 103
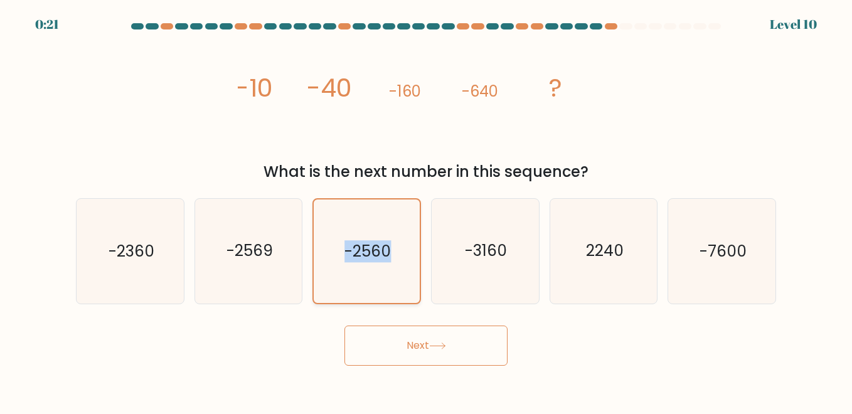
click at [426, 210] on input "c. -2560" at bounding box center [426, 208] width 1 height 3
click at [403, 344] on button "Next" at bounding box center [425, 346] width 163 height 40
drag, startPoint x: 403, startPoint y: 344, endPoint x: 520, endPoint y: 85, distance: 284.0
click at [412, 329] on button "Next" at bounding box center [425, 346] width 163 height 40
drag, startPoint x: 485, startPoint y: 81, endPoint x: 493, endPoint y: 87, distance: 9.8
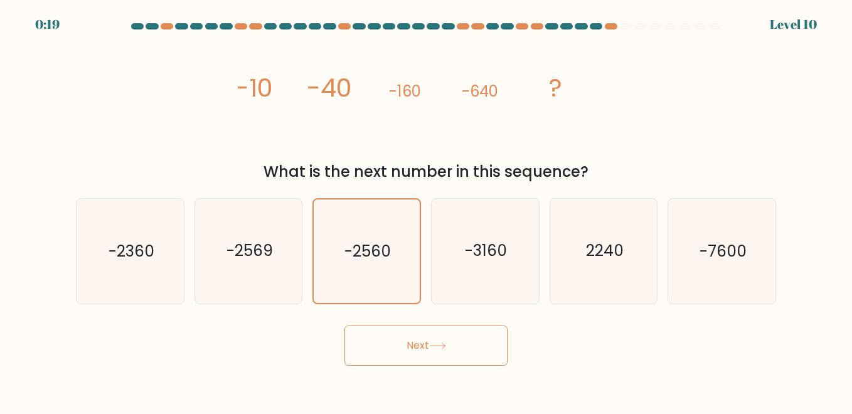
click at [485, 82] on icon "image/svg+xml -10 -40 -160 -640 ?" at bounding box center [426, 97] width 376 height 124
click at [538, 104] on icon "image/svg+xml -10 -40 -160 -640 ?" at bounding box center [426, 97] width 376 height 124
click at [566, 93] on icon "image/svg+xml -10 -40 -160 -640 ?" at bounding box center [426, 97] width 376 height 124
click at [484, 99] on tspan "-640" at bounding box center [480, 91] width 36 height 21
click at [425, 355] on button "Next" at bounding box center [425, 346] width 163 height 40
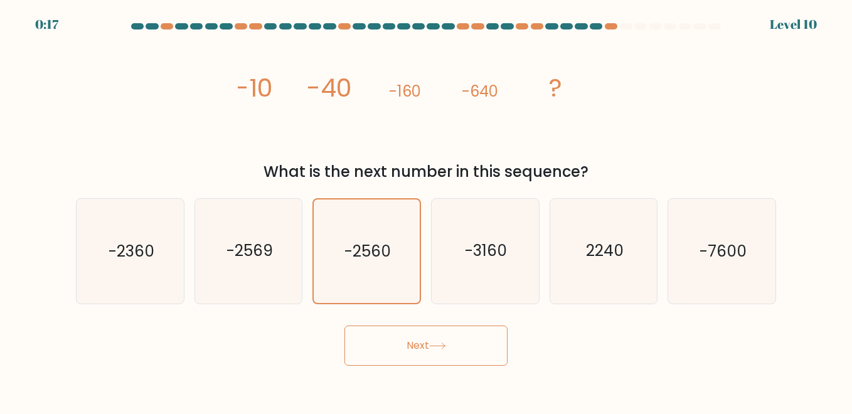
click at [425, 355] on button "Next" at bounding box center [425, 346] width 163 height 40
drag, startPoint x: 462, startPoint y: 341, endPoint x: 424, endPoint y: 346, distance: 38.6
click at [424, 346] on button "Next" at bounding box center [425, 346] width 163 height 40
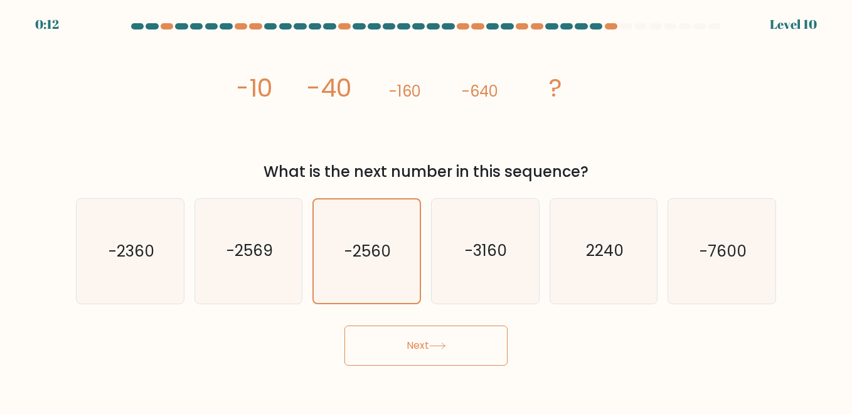
click at [424, 346] on button "Next" at bounding box center [425, 346] width 163 height 40
click at [422, 344] on button "Next" at bounding box center [425, 346] width 163 height 40
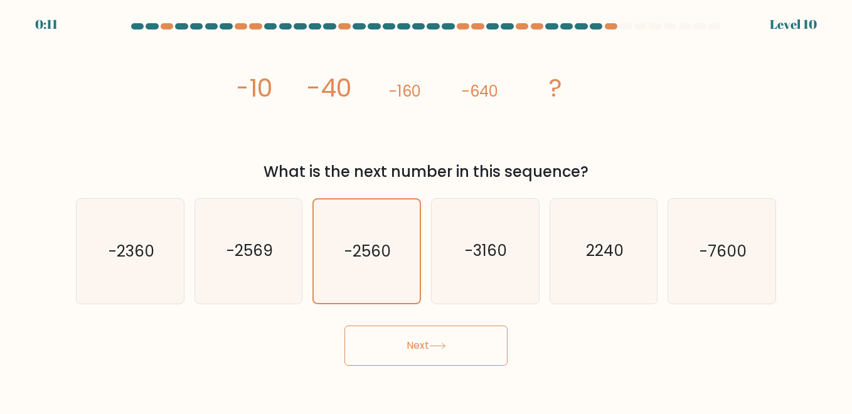
click at [421, 343] on button "Next" at bounding box center [425, 346] width 163 height 40
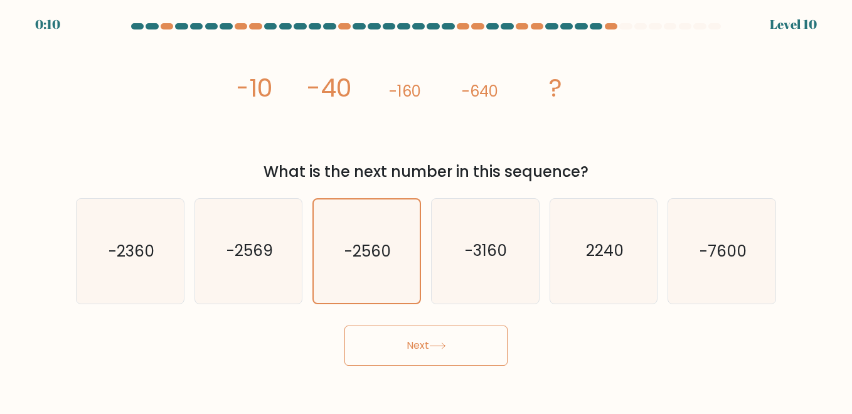
click at [421, 343] on button "Next" at bounding box center [425, 346] width 163 height 40
click at [557, 89] on tspan "?" at bounding box center [555, 87] width 13 height 35
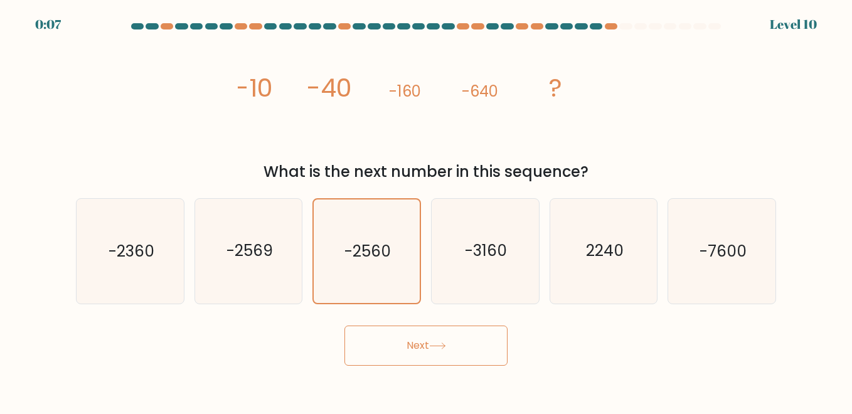
click at [625, 24] on div at bounding box center [625, 26] width 13 height 6
click at [442, 347] on icon at bounding box center [437, 346] width 17 height 7
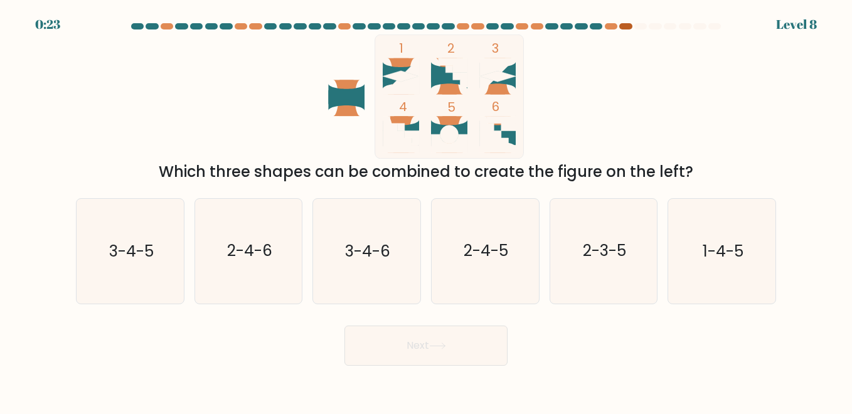
click at [629, 28] on div at bounding box center [625, 26] width 13 height 6
click at [627, 25] on div at bounding box center [625, 26] width 13 height 6
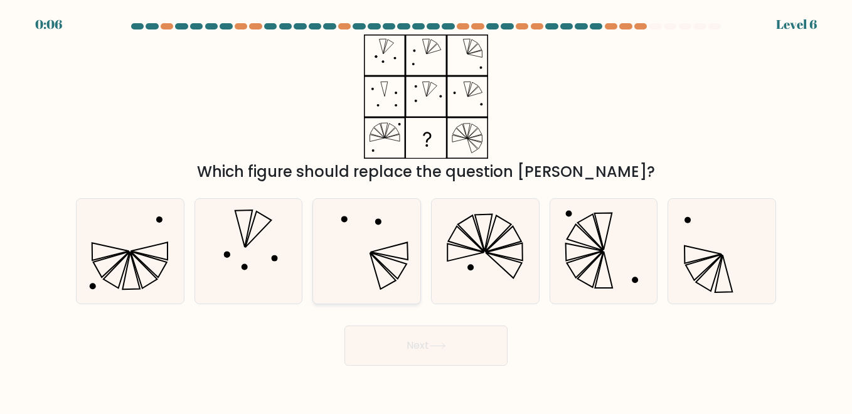
click at [392, 248] on icon at bounding box center [366, 251] width 104 height 104
click at [426, 210] on input "c." at bounding box center [426, 208] width 1 height 3
radio input "true"
click at [435, 358] on button "Next" at bounding box center [425, 346] width 163 height 40
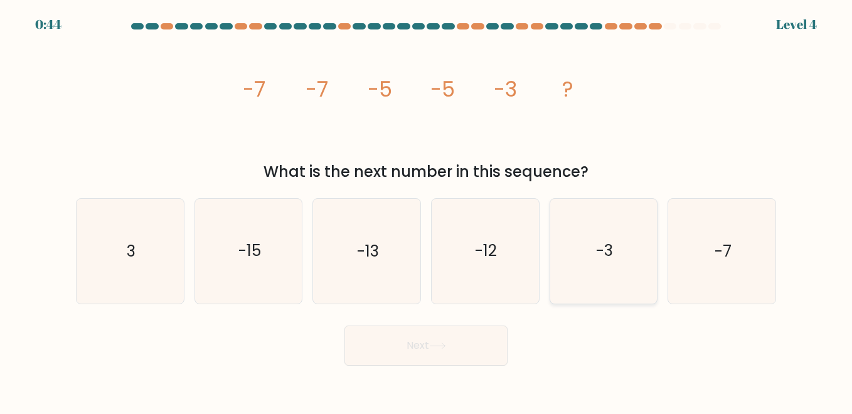
click at [631, 231] on icon "-3" at bounding box center [604, 251] width 104 height 104
click at [427, 210] on input "e. -3" at bounding box center [426, 208] width 1 height 3
radio input "true"
click at [439, 338] on button "Next" at bounding box center [425, 346] width 163 height 40
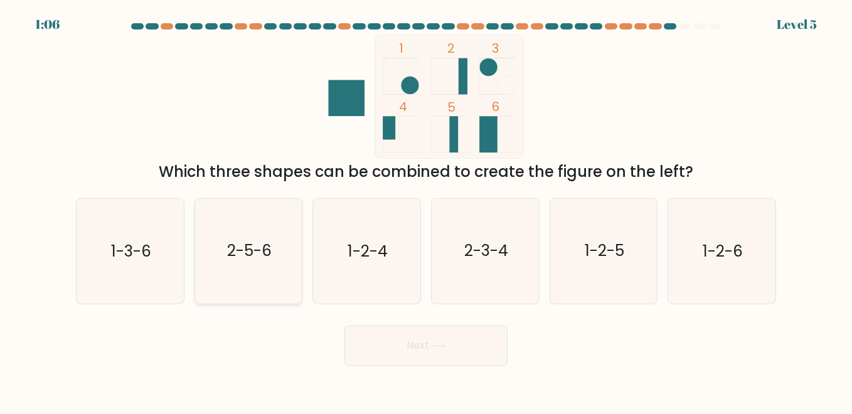
click at [287, 267] on icon "2-5-6" at bounding box center [248, 251] width 104 height 104
click at [426, 210] on input "b. 2-5-6" at bounding box center [426, 208] width 1 height 3
radio input "true"
click at [399, 359] on button "Next" at bounding box center [425, 346] width 163 height 40
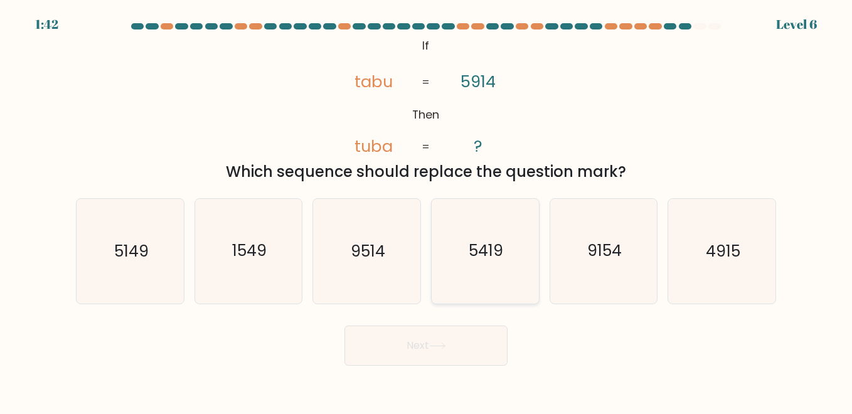
click at [496, 237] on icon "5419" at bounding box center [485, 251] width 104 height 104
click at [427, 210] on input "d. 5419" at bounding box center [426, 208] width 1 height 3
radio input "true"
click at [437, 343] on icon at bounding box center [437, 346] width 17 height 7
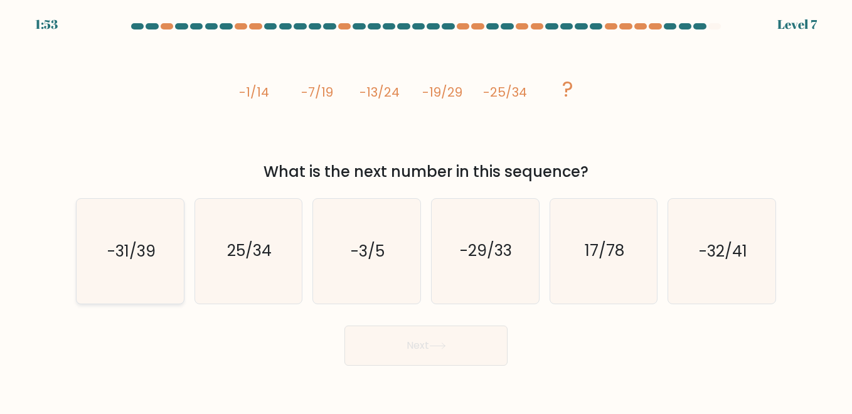
click at [118, 247] on text "-31/39" at bounding box center [131, 251] width 48 height 22
click at [426, 210] on input "a. -31/39" at bounding box center [426, 208] width 1 height 3
radio input "true"
click at [413, 353] on button "Next" at bounding box center [425, 346] width 163 height 40
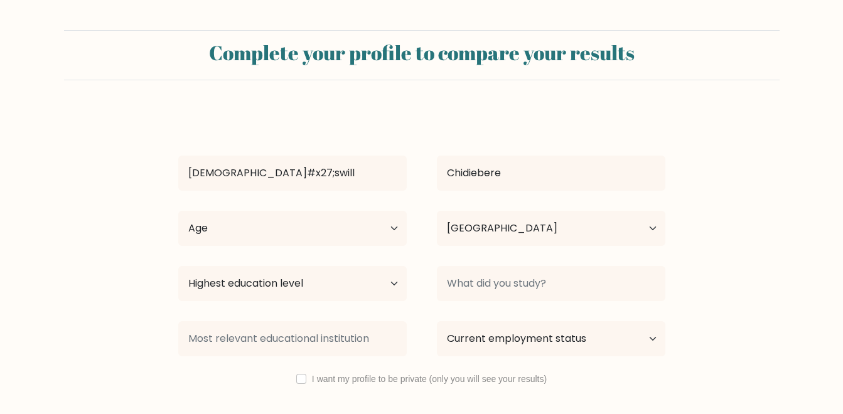
select select "NG"
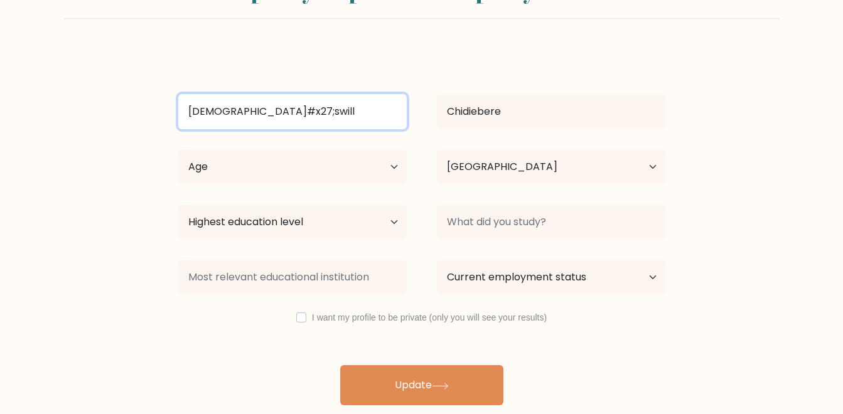
click at [244, 108] on input "[DEMOGRAPHIC_DATA]#x27;swill" at bounding box center [292, 111] width 228 height 35
type input "[DEMOGRAPHIC_DATA]"
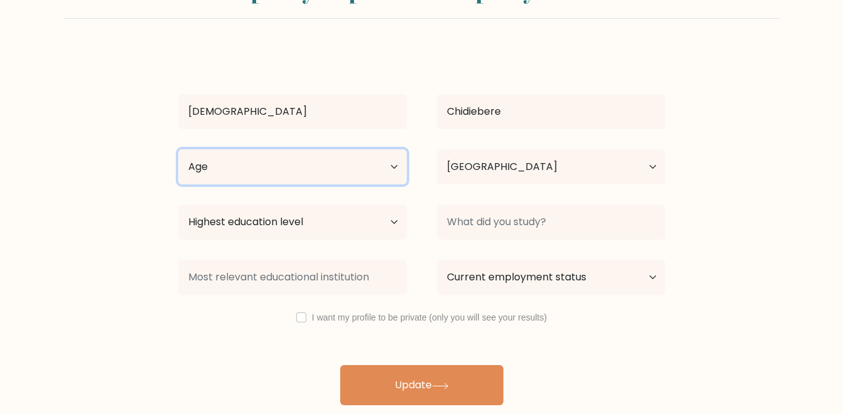
click at [369, 176] on select "Age Under [DEMOGRAPHIC_DATA] [DEMOGRAPHIC_DATA] [DEMOGRAPHIC_DATA] [DEMOGRAPHIC…" at bounding box center [292, 166] width 228 height 35
select select "25_34"
click at [178, 149] on select "Age Under [DEMOGRAPHIC_DATA] [DEMOGRAPHIC_DATA] [DEMOGRAPHIC_DATA] [DEMOGRAPHIC…" at bounding box center [292, 166] width 228 height 35
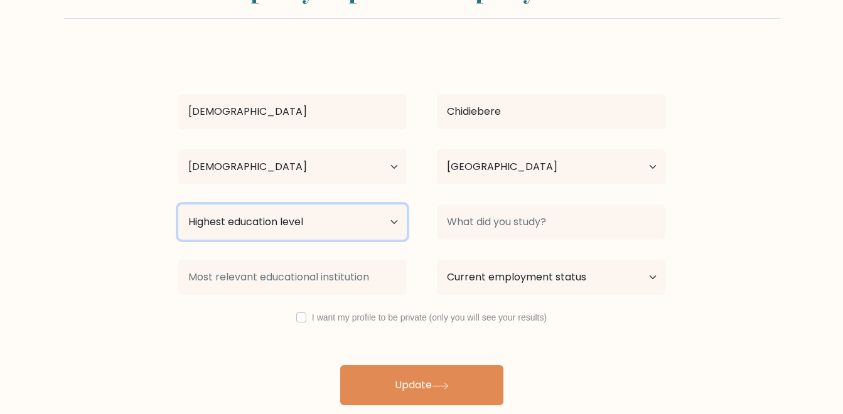
click at [352, 223] on select "Highest education level No schooling Primary Lower Secondary Upper Secondary Oc…" at bounding box center [292, 222] width 228 height 35
select select "bachelors_degree"
click at [178, 205] on select "Highest education level No schooling Primary Lower Secondary Upper Secondary Oc…" at bounding box center [292, 222] width 228 height 35
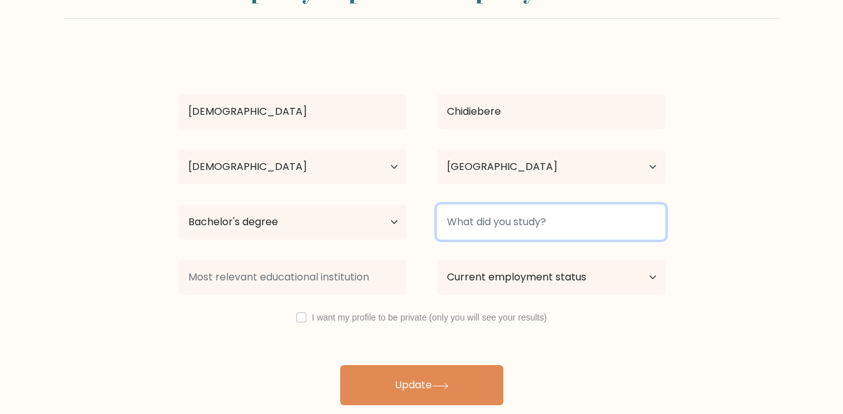
click at [520, 228] on input at bounding box center [551, 222] width 228 height 35
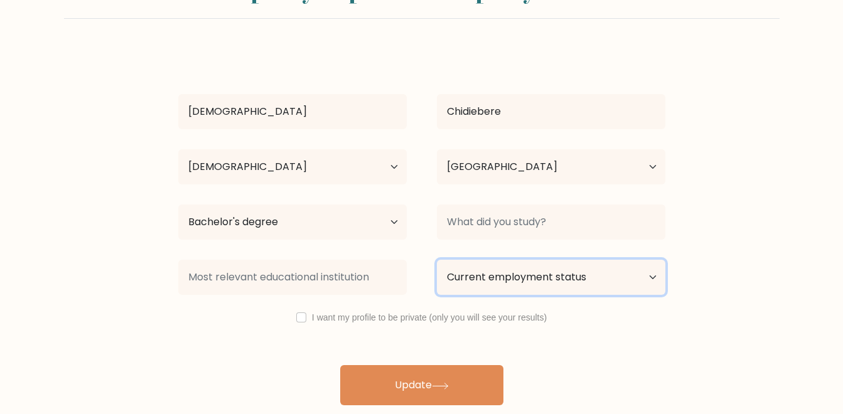
scroll to position [0, 0]
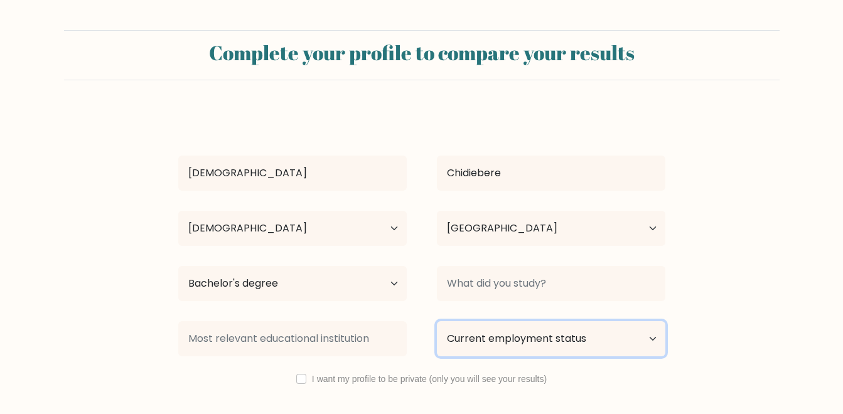
drag, startPoint x: 513, startPoint y: 333, endPoint x: 510, endPoint y: 351, distance: 19.0
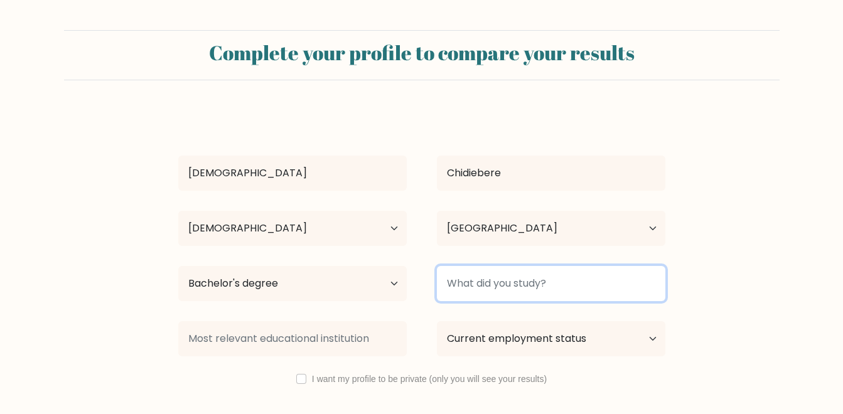
drag, startPoint x: 510, startPoint y: 351, endPoint x: 462, endPoint y: 290, distance: 77.8
click at [462, 290] on input at bounding box center [551, 283] width 228 height 35
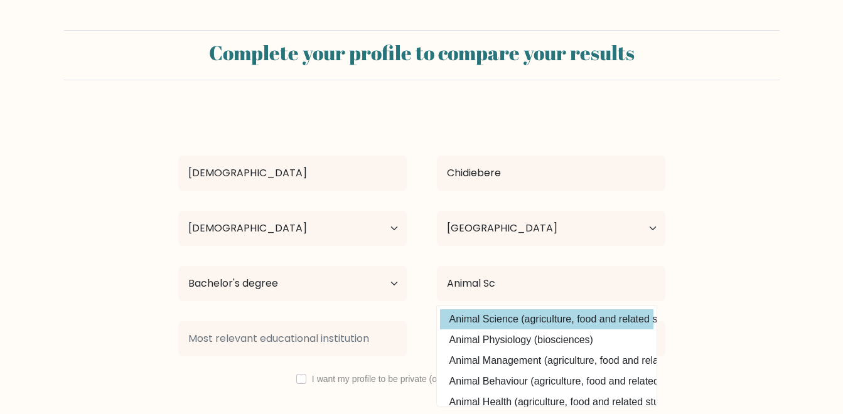
click at [494, 327] on div "[DEMOGRAPHIC_DATA] Chidiebere Age Under [DEMOGRAPHIC_DATA] [DEMOGRAPHIC_DATA] […" at bounding box center [422, 288] width 502 height 356
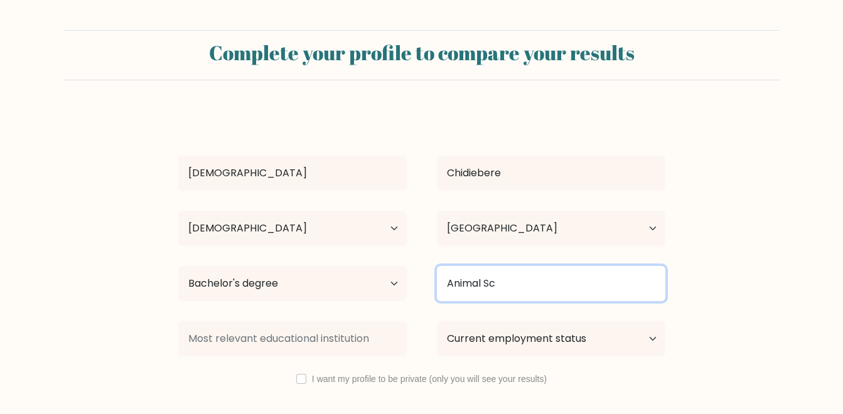
click at [522, 287] on input "Animal Sc" at bounding box center [551, 283] width 228 height 35
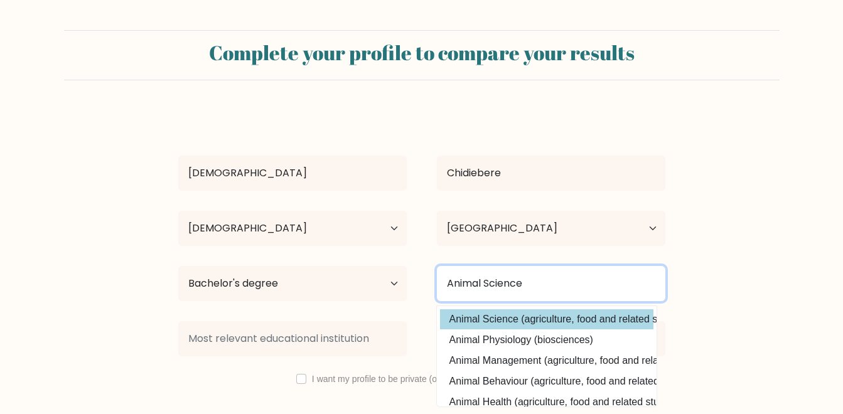
type input "Animal Science"
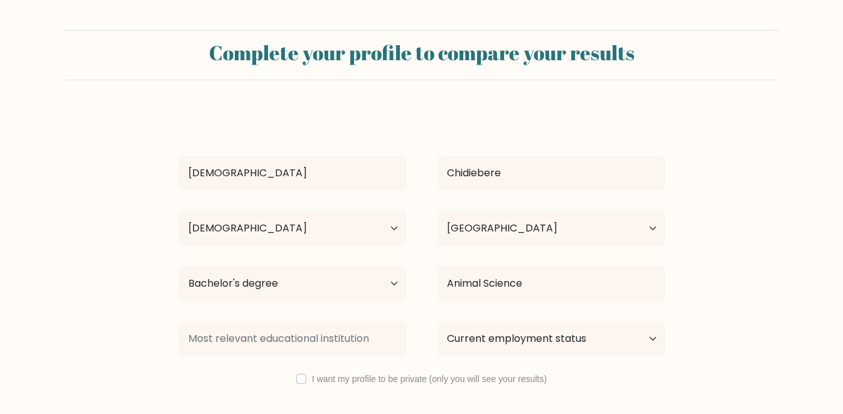
click at [506, 316] on div "[DEMOGRAPHIC_DATA] Chidiebere Age Under [DEMOGRAPHIC_DATA] [DEMOGRAPHIC_DATA] […" at bounding box center [422, 288] width 502 height 356
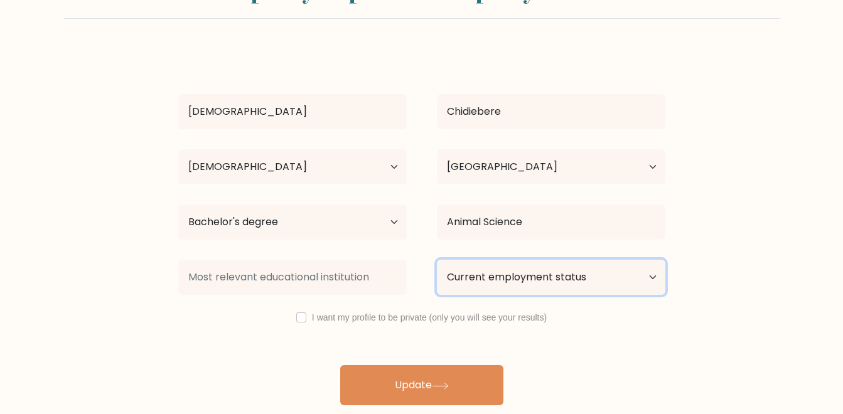
click at [628, 288] on select "Current employment status Employed Student Retired Other / prefer not to answer" at bounding box center [551, 277] width 228 height 35
select select "employed"
click at [437, 260] on select "Current employment status Employed Student Retired Other / prefer not to answer" at bounding box center [551, 277] width 228 height 35
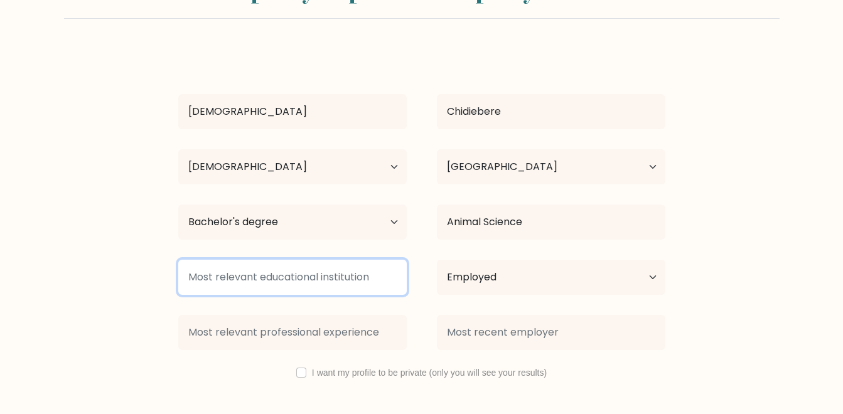
click at [351, 291] on input at bounding box center [292, 277] width 228 height 35
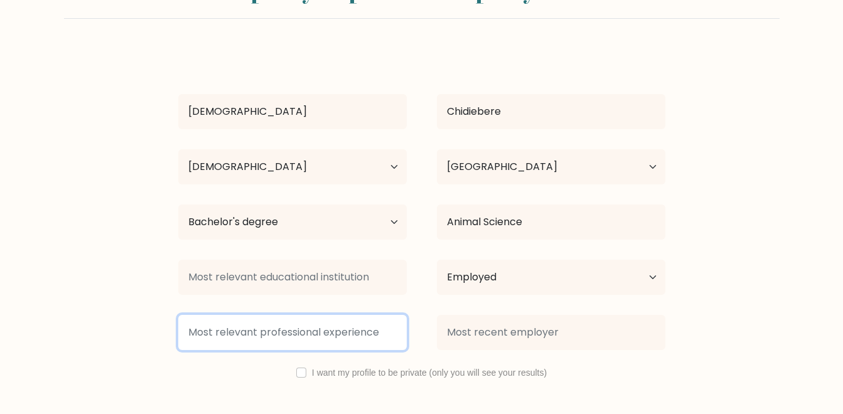
click at [336, 329] on input at bounding box center [292, 332] width 228 height 35
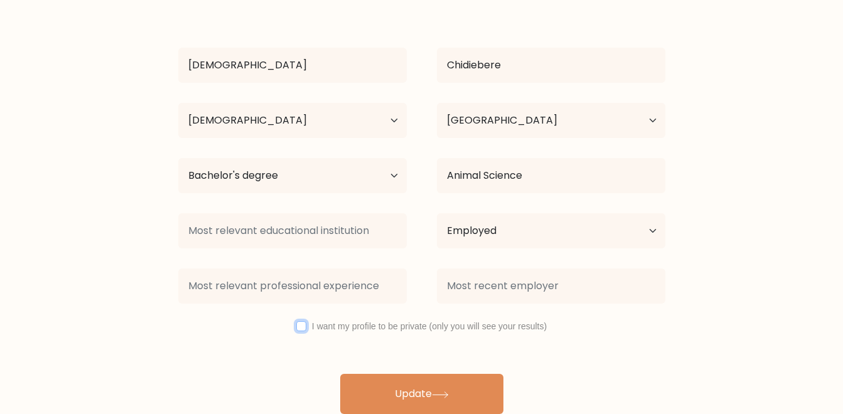
click at [299, 328] on input "checkbox" at bounding box center [301, 326] width 10 height 10
checkbox input "true"
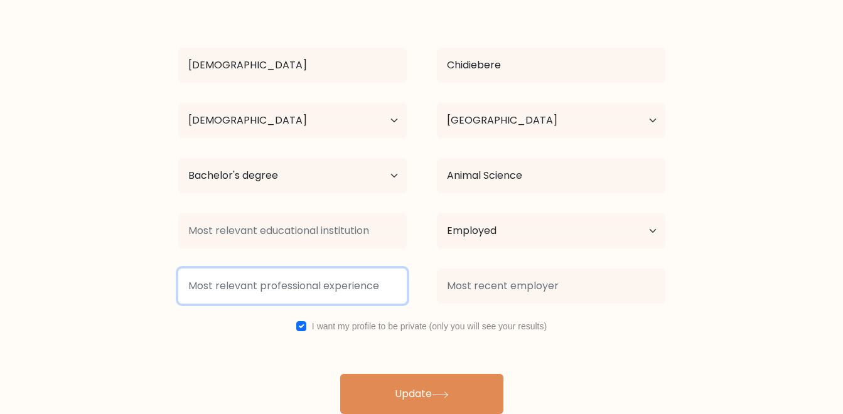
click at [304, 288] on input at bounding box center [292, 286] width 228 height 35
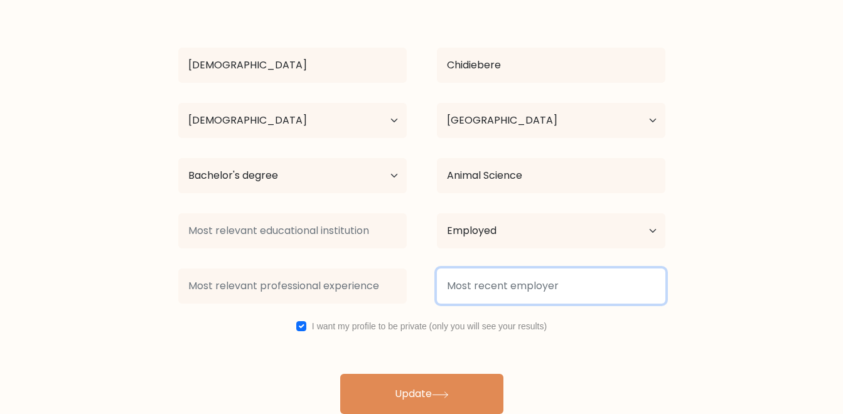
click at [525, 294] on input at bounding box center [551, 286] width 228 height 35
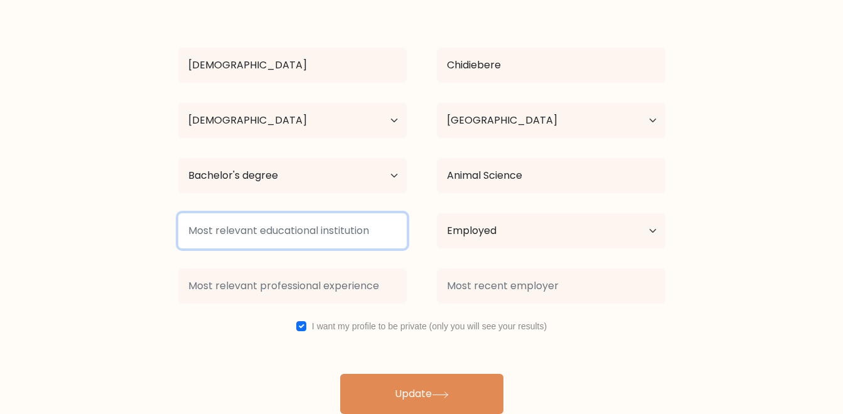
click at [295, 235] on input at bounding box center [292, 230] width 228 height 35
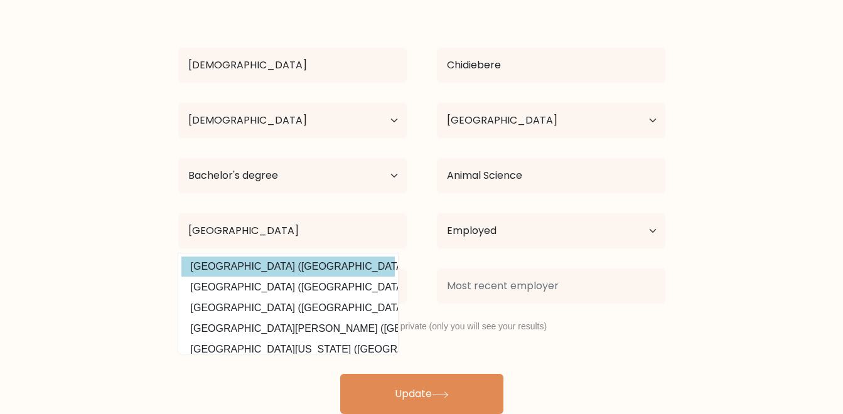
click at [284, 265] on div "[DEMOGRAPHIC_DATA] Chidiebere Age Under [DEMOGRAPHIC_DATA] [DEMOGRAPHIC_DATA] […" at bounding box center [422, 209] width 502 height 412
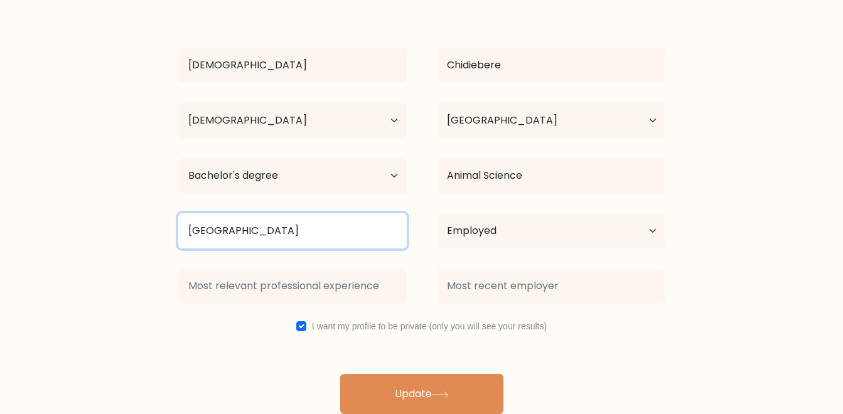
click at [284, 240] on input "[GEOGRAPHIC_DATA]" at bounding box center [292, 230] width 228 height 35
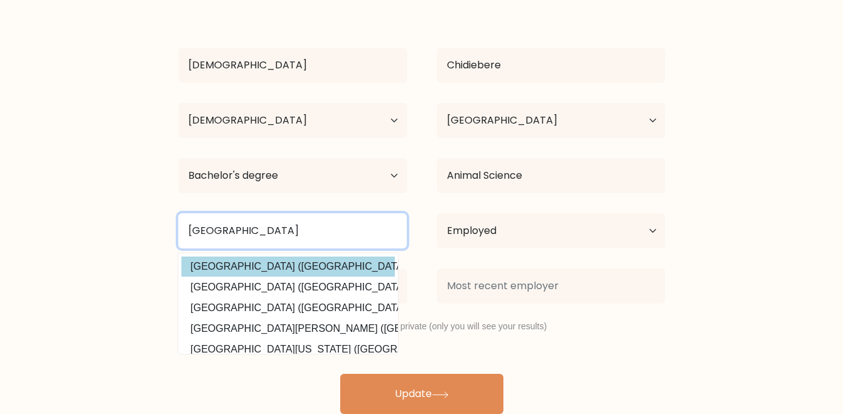
type input "[GEOGRAPHIC_DATA]"
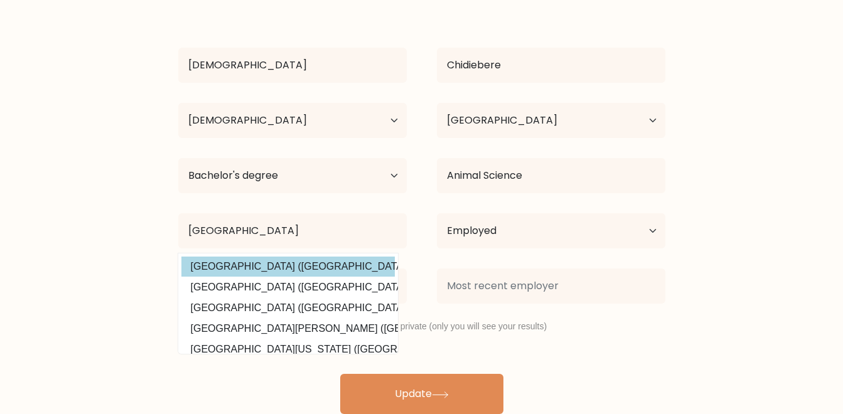
click at [286, 260] on div "[DEMOGRAPHIC_DATA] Chidiebere Age Under [DEMOGRAPHIC_DATA] [DEMOGRAPHIC_DATA] […" at bounding box center [422, 209] width 502 height 412
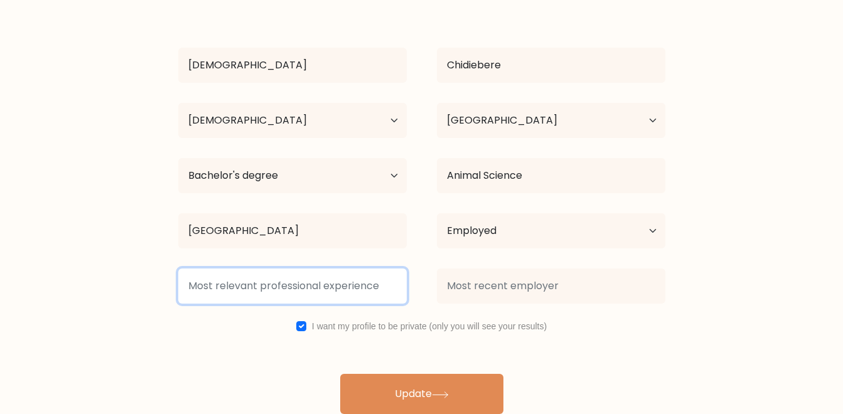
click at [292, 296] on input at bounding box center [292, 286] width 228 height 35
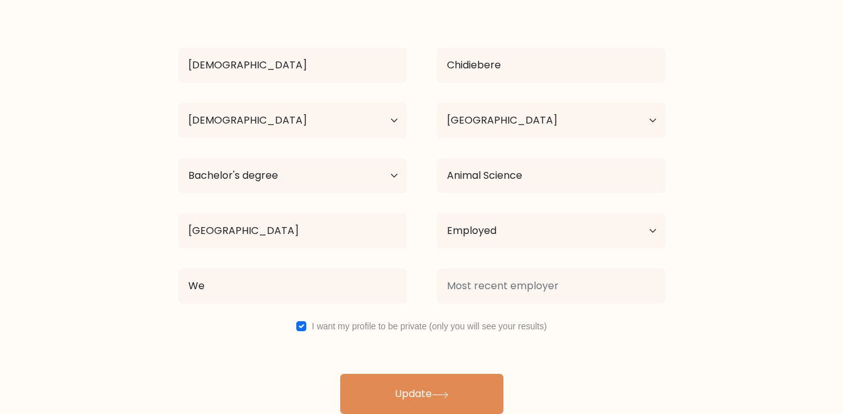
click at [294, 323] on div "[DEMOGRAPHIC_DATA] Chidiebere Age Under [DEMOGRAPHIC_DATA] [DEMOGRAPHIC_DATA] […" at bounding box center [422, 209] width 502 height 412
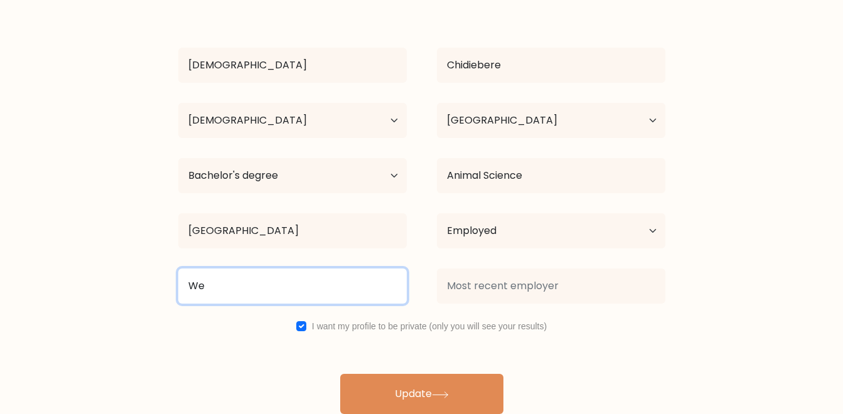
click at [292, 302] on input "We" at bounding box center [292, 286] width 228 height 35
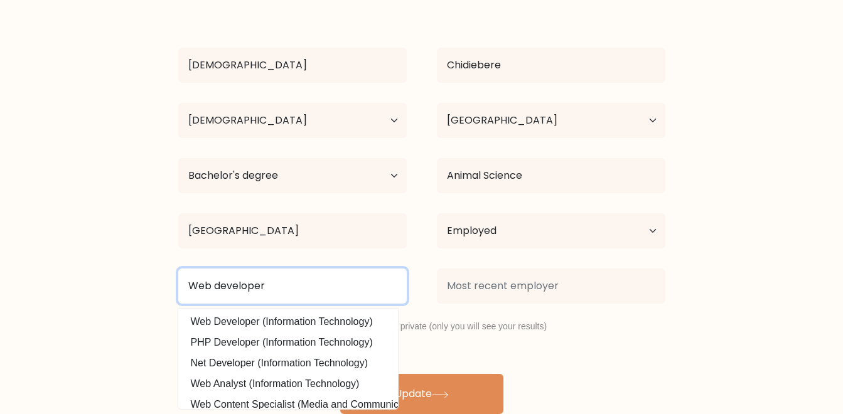
type input "Web developer"
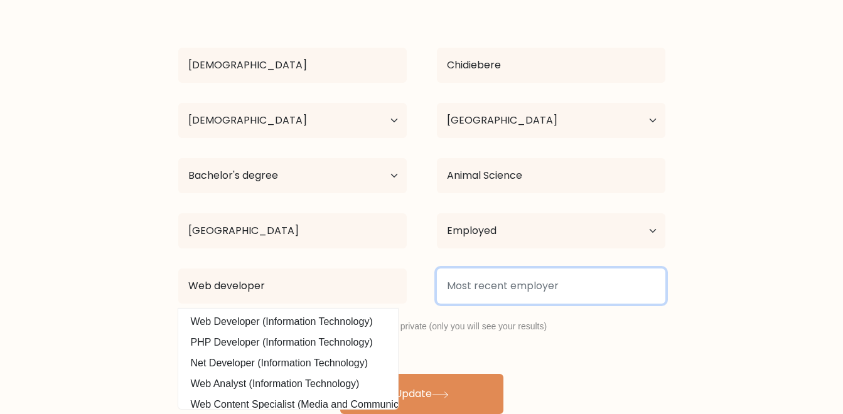
click at [479, 292] on input at bounding box center [551, 286] width 228 height 35
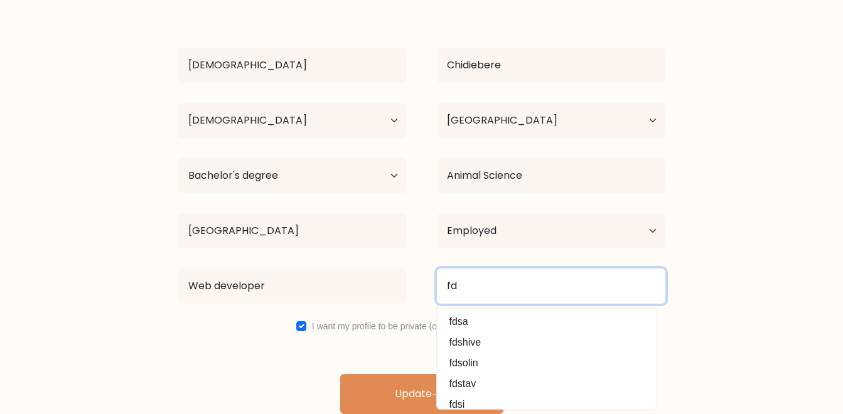
type input "f"
type input "p"
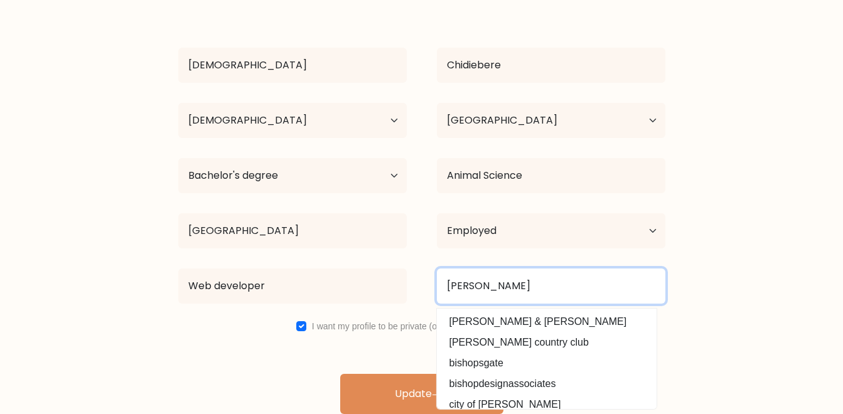
type input "[PERSON_NAME]"
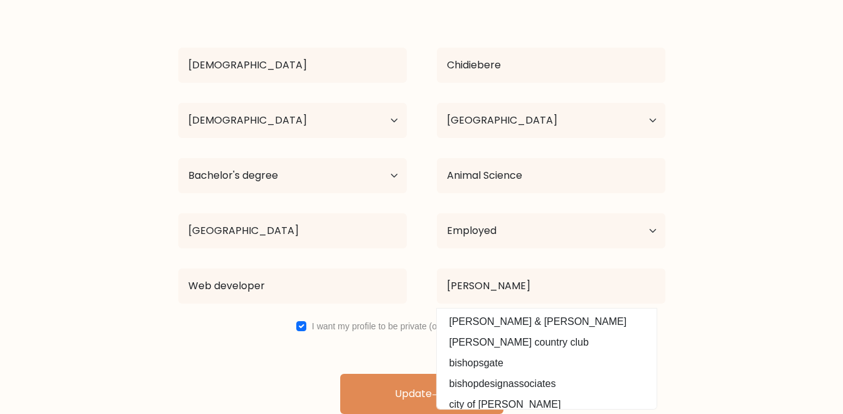
click at [417, 274] on div "Web developer Web Developer (Information Technology) PHP Developer (Information…" at bounding box center [292, 286] width 259 height 45
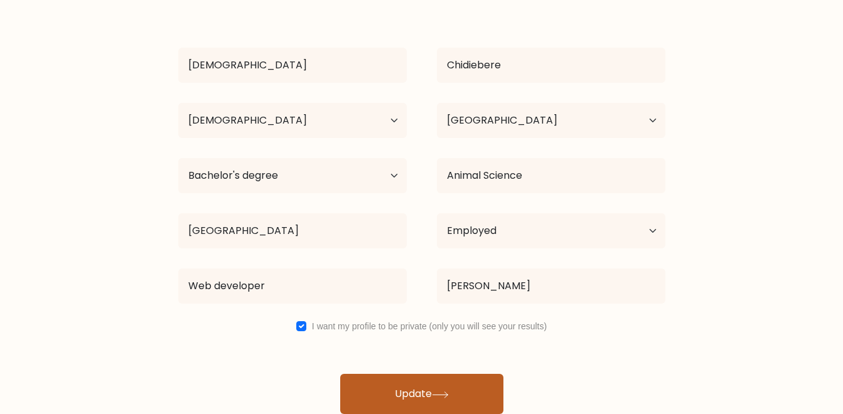
click at [434, 393] on button "Update" at bounding box center [421, 394] width 163 height 40
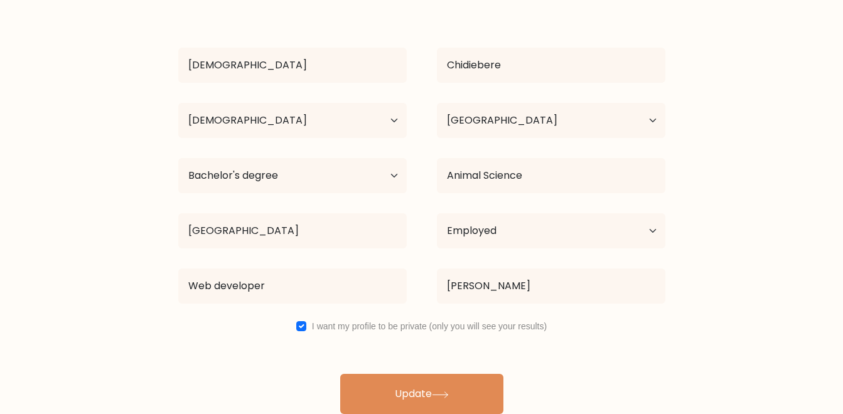
scroll to position [45, 0]
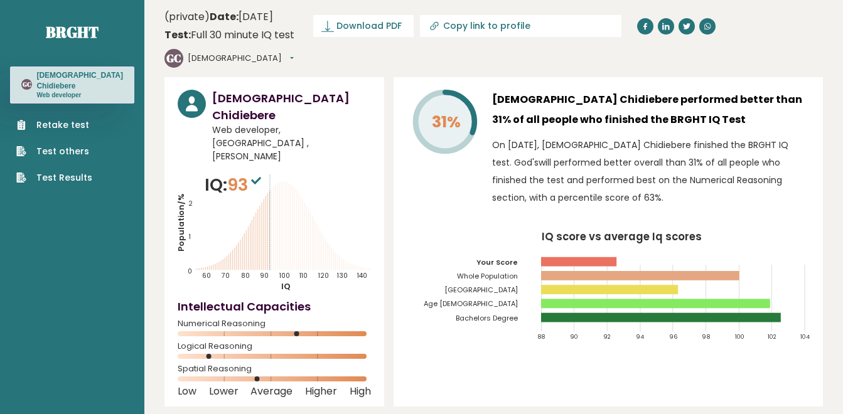
click at [278, 173] on icon "Population/% IQ 0 1 2 60 70 80 90 100 110 120 130 140" at bounding box center [274, 232] width 193 height 119
click at [286, 173] on icon "Population/% IQ 0 1 2 60 70 80 90 100 110 120 130 140" at bounding box center [274, 232] width 193 height 119
click at [402, 29] on span "Download PDF" at bounding box center [368, 25] width 65 height 13
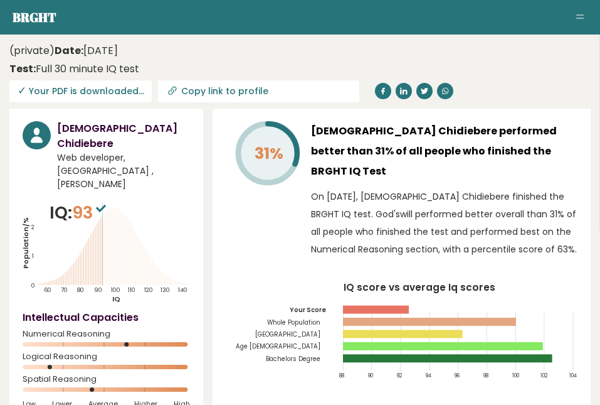
click at [578, 19] on button "Toggle navigation" at bounding box center [580, 17] width 15 height 15
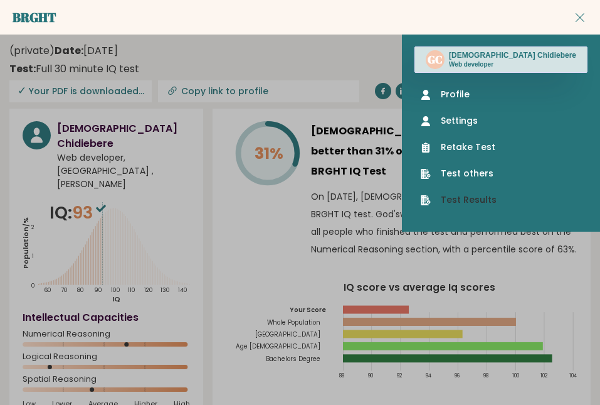
click at [497, 195] on link "Test Results" at bounding box center [501, 199] width 161 height 13
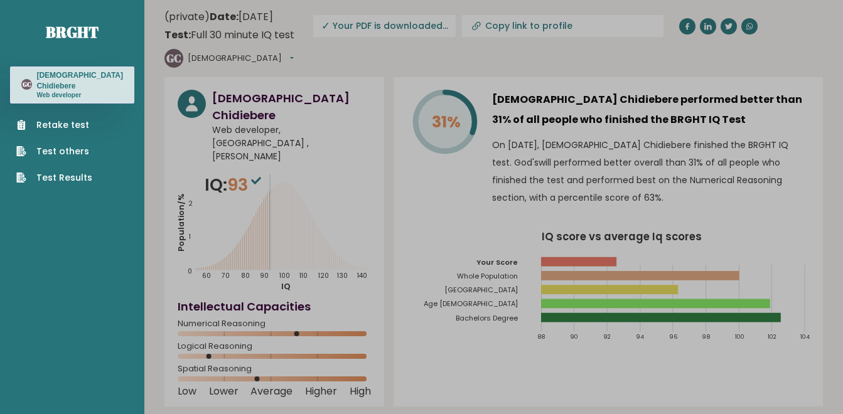
click at [351, 91] on h3 "[DEMOGRAPHIC_DATA] Chidiebere" at bounding box center [291, 107] width 159 height 34
click at [87, 127] on link "Retake test" at bounding box center [54, 125] width 76 height 13
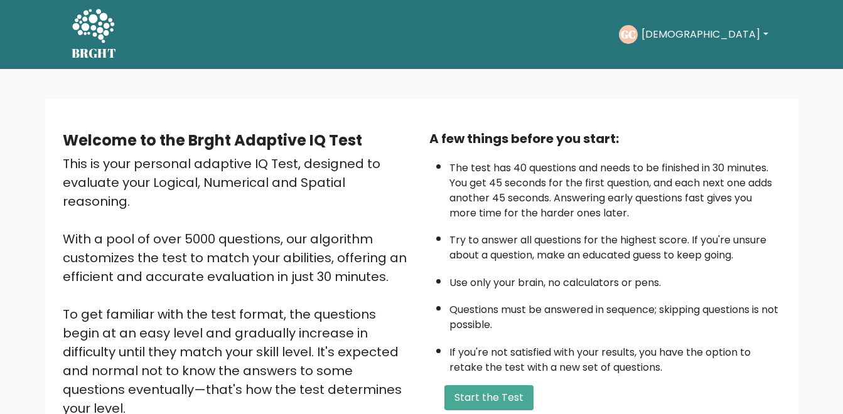
scroll to position [125, 0]
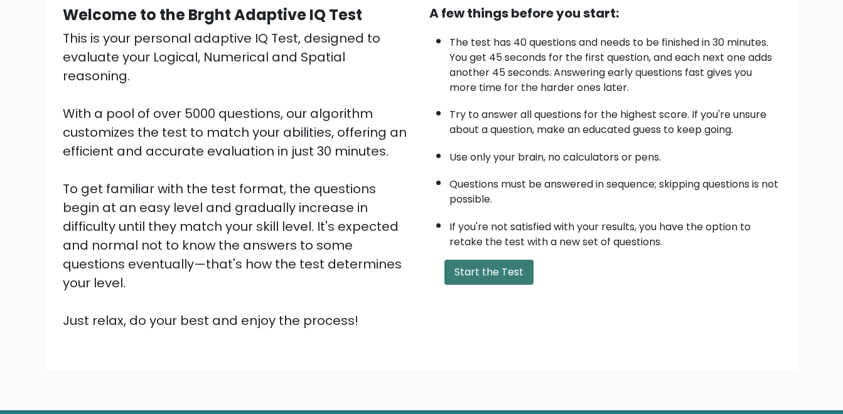
click at [483, 265] on button "Start the Test" at bounding box center [488, 272] width 89 height 25
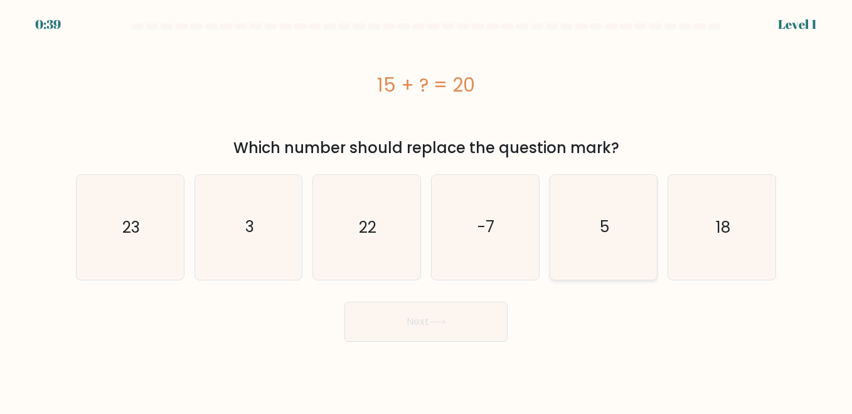
click at [605, 225] on text "5" at bounding box center [604, 227] width 9 height 22
click at [427, 210] on input "e. 5" at bounding box center [426, 208] width 1 height 3
radio input "true"
click at [445, 313] on button "Next" at bounding box center [425, 322] width 163 height 40
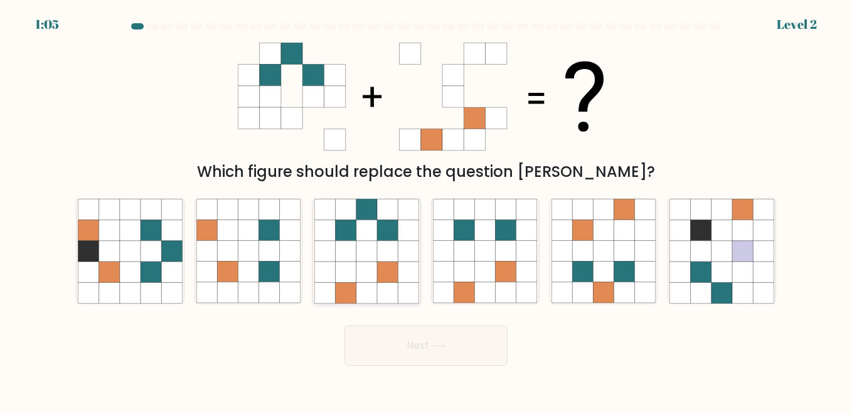
click at [363, 238] on icon at bounding box center [366, 230] width 21 height 21
click at [426, 210] on input "c." at bounding box center [426, 208] width 1 height 3
radio input "true"
click at [422, 352] on button "Next" at bounding box center [425, 346] width 163 height 40
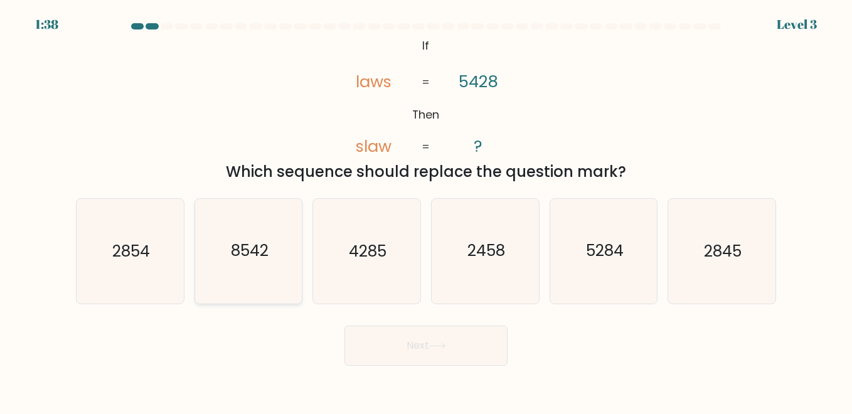
click at [232, 249] on text "8542" at bounding box center [250, 251] width 38 height 22
click at [426, 210] on input "b. 8542" at bounding box center [426, 208] width 1 height 3
radio input "true"
click at [410, 341] on button "Next" at bounding box center [425, 346] width 163 height 40
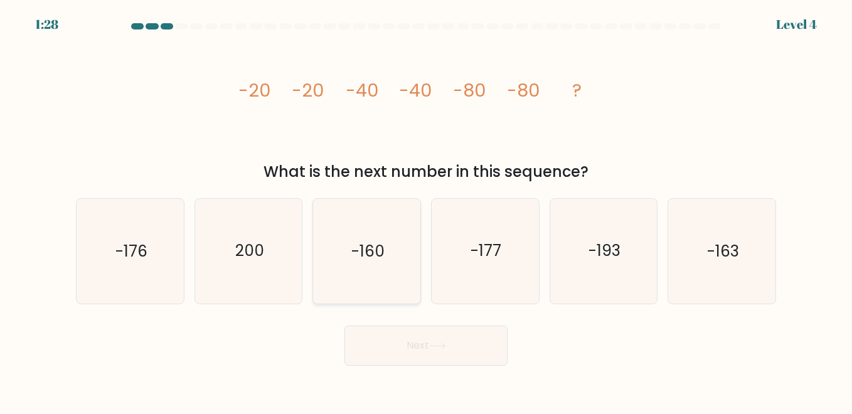
click at [378, 232] on icon "-160" at bounding box center [366, 251] width 104 height 104
click at [426, 210] on input "c. -160" at bounding box center [426, 208] width 1 height 3
radio input "true"
click at [416, 355] on button "Next" at bounding box center [425, 346] width 163 height 40
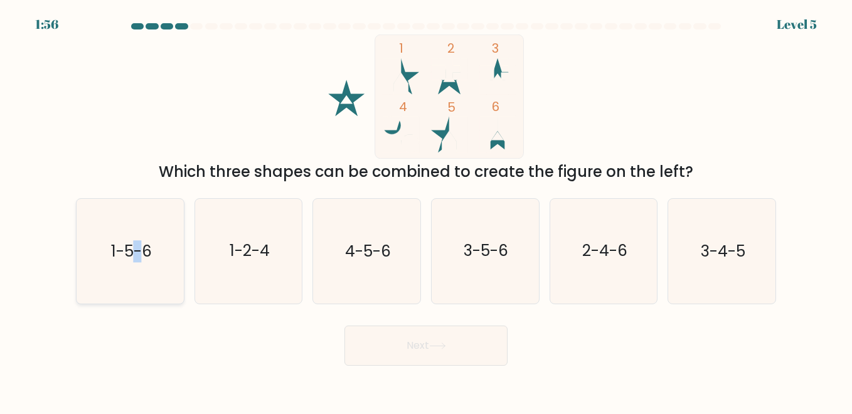
click at [137, 238] on icon "1-5-6" at bounding box center [130, 251] width 104 height 104
click at [146, 271] on icon "1-5-6" at bounding box center [130, 251] width 104 height 104
click at [426, 210] on input "a. 1-5-6" at bounding box center [426, 208] width 1 height 3
radio input "true"
click at [414, 342] on button "Next" at bounding box center [425, 346] width 163 height 40
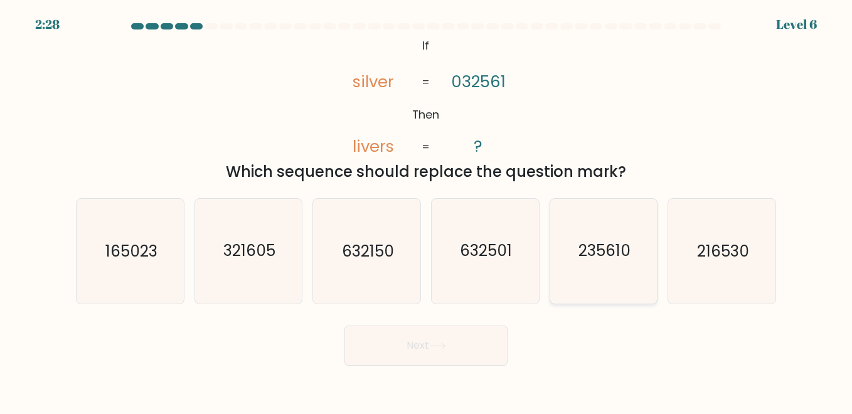
click at [586, 254] on text "235610" at bounding box center [605, 251] width 52 height 22
click at [427, 210] on input "e. 235610" at bounding box center [426, 208] width 1 height 3
radio input "true"
click at [446, 344] on icon at bounding box center [437, 346] width 17 height 7
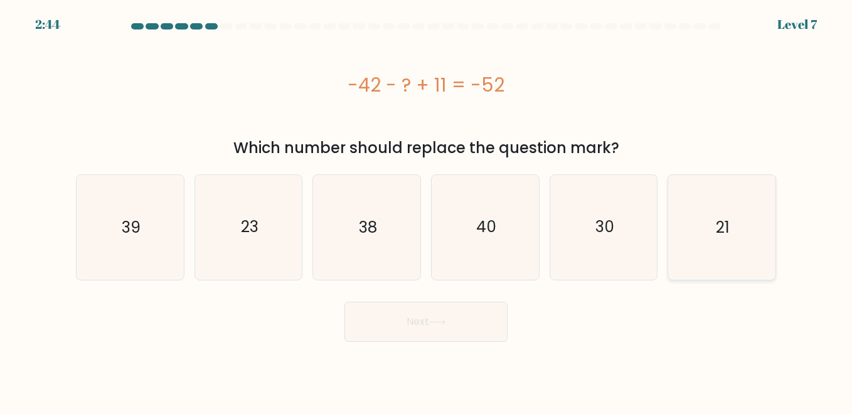
click at [704, 231] on icon "21" at bounding box center [722, 227] width 104 height 104
click at [427, 210] on input "f. 21" at bounding box center [426, 208] width 1 height 3
radio input "true"
click at [460, 319] on button "Next" at bounding box center [425, 322] width 163 height 40
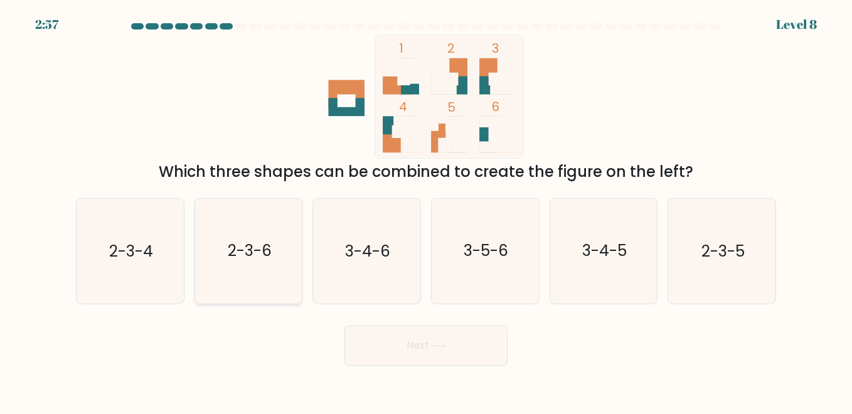
click at [243, 261] on text "2-3-6" at bounding box center [250, 251] width 44 height 22
click at [426, 210] on input "b. 2-3-6" at bounding box center [426, 208] width 1 height 3
radio input "true"
click at [396, 348] on button "Next" at bounding box center [425, 346] width 163 height 40
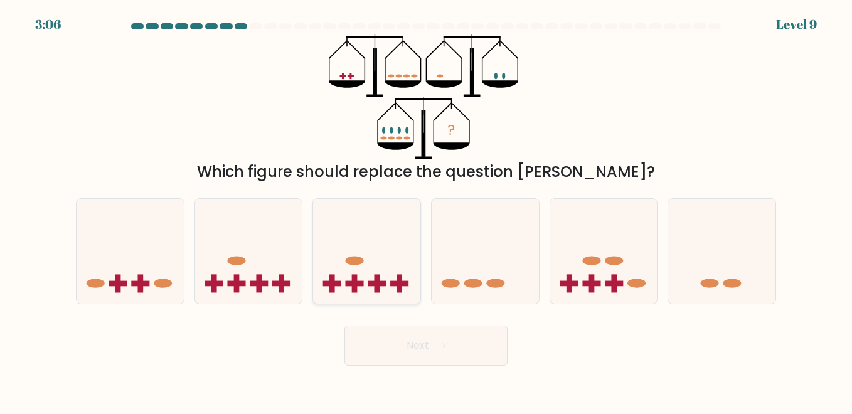
click at [375, 254] on icon at bounding box center [366, 251] width 107 height 88
click at [426, 210] on input "c." at bounding box center [426, 208] width 1 height 3
radio input "true"
click at [415, 343] on button "Next" at bounding box center [425, 346] width 163 height 40
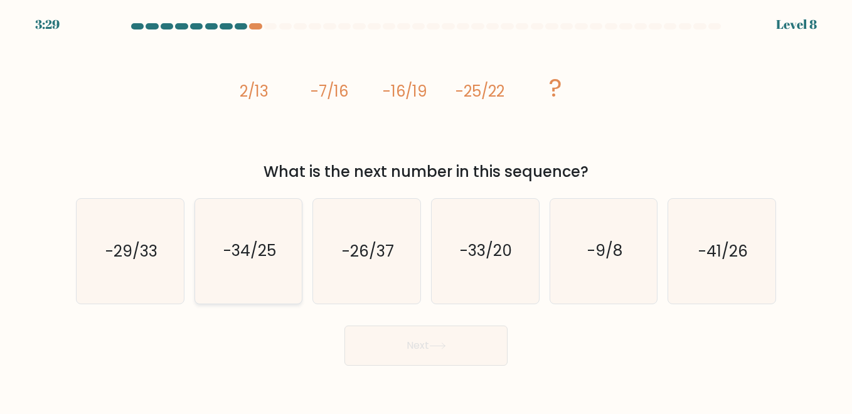
click at [245, 274] on icon "-34/25" at bounding box center [248, 251] width 104 height 104
click at [426, 210] on input "b. -34/25" at bounding box center [426, 208] width 1 height 3
radio input "true"
click at [446, 343] on icon at bounding box center [437, 346] width 17 height 7
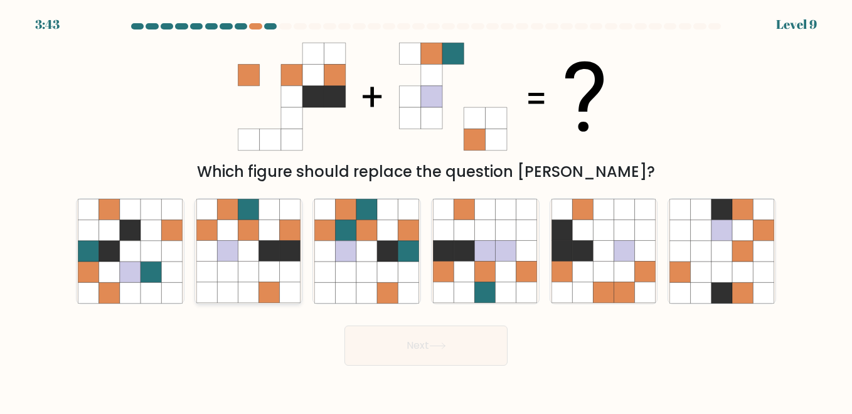
click at [255, 276] on icon at bounding box center [248, 272] width 21 height 21
click at [426, 210] on input "b." at bounding box center [426, 208] width 1 height 3
radio input "true"
click at [388, 338] on button "Next" at bounding box center [425, 346] width 163 height 40
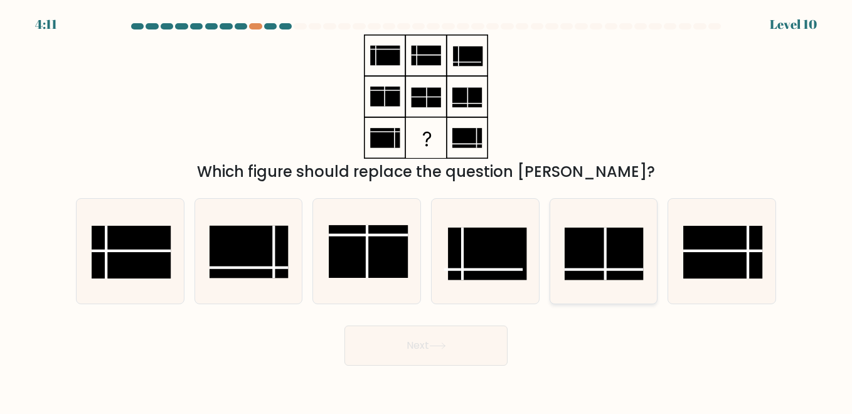
click at [609, 251] on rect at bounding box center [604, 254] width 79 height 53
click at [427, 210] on input "e." at bounding box center [426, 208] width 1 height 3
radio input "true"
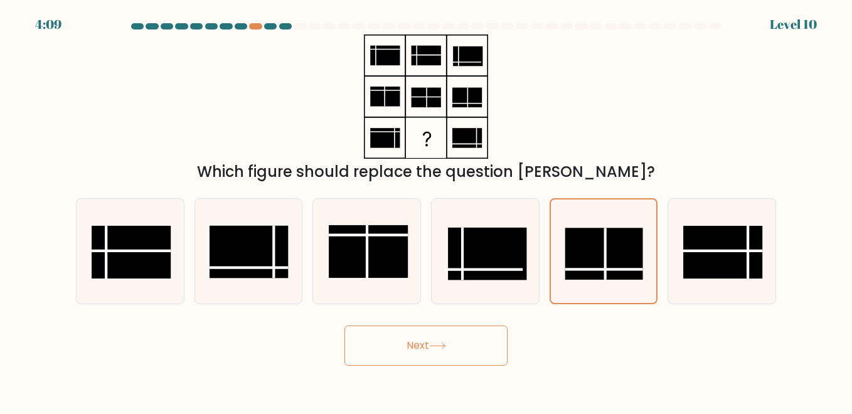
click at [466, 355] on button "Next" at bounding box center [425, 346] width 163 height 40
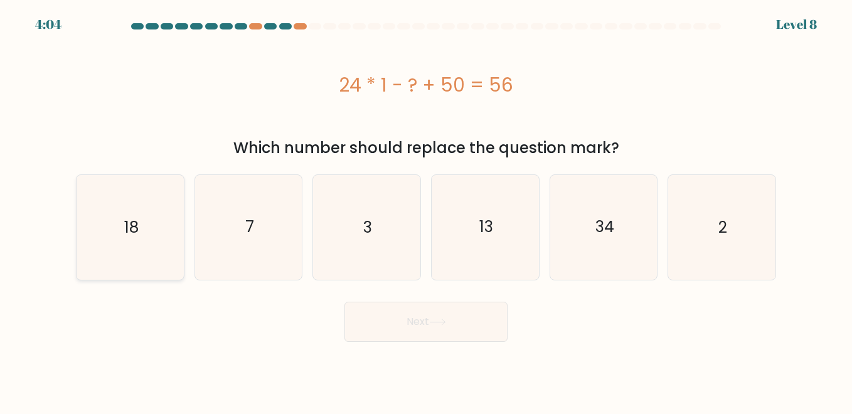
click at [154, 250] on icon "18" at bounding box center [130, 227] width 104 height 104
click at [426, 210] on input "a. 18" at bounding box center [426, 208] width 1 height 3
radio input "true"
click at [397, 327] on button "Next" at bounding box center [425, 322] width 163 height 40
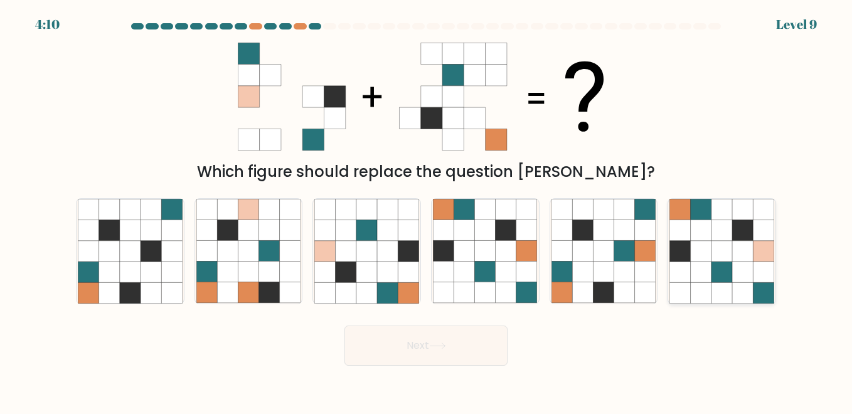
click at [722, 240] on icon at bounding box center [722, 230] width 21 height 21
click at [427, 210] on input "f." at bounding box center [426, 208] width 1 height 3
radio input "true"
click at [467, 361] on button "Next" at bounding box center [425, 346] width 163 height 40
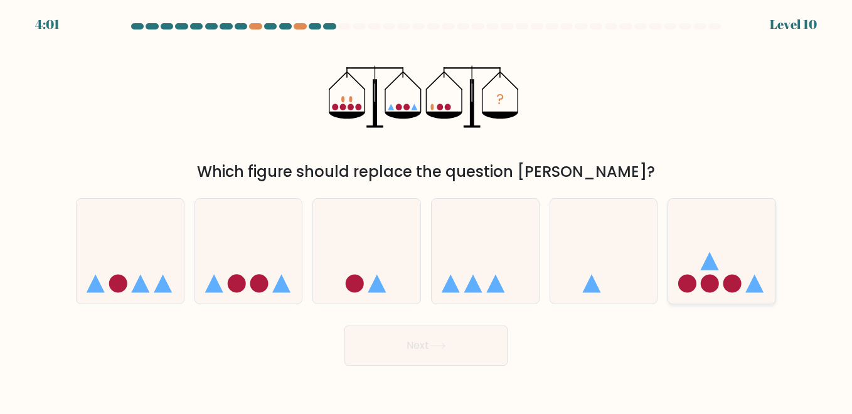
click at [733, 252] on icon at bounding box center [721, 251] width 107 height 88
click at [427, 210] on input "f." at bounding box center [426, 208] width 1 height 3
radio input "true"
click at [482, 345] on button "Next" at bounding box center [425, 346] width 163 height 40
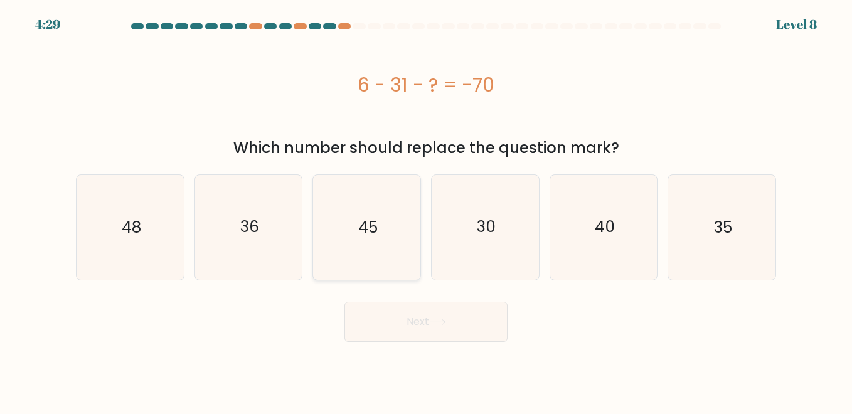
click at [376, 208] on icon "45" at bounding box center [366, 227] width 104 height 104
click at [426, 208] on input "c. 45" at bounding box center [426, 208] width 1 height 3
radio input "true"
click at [427, 328] on button "Next" at bounding box center [425, 322] width 163 height 40
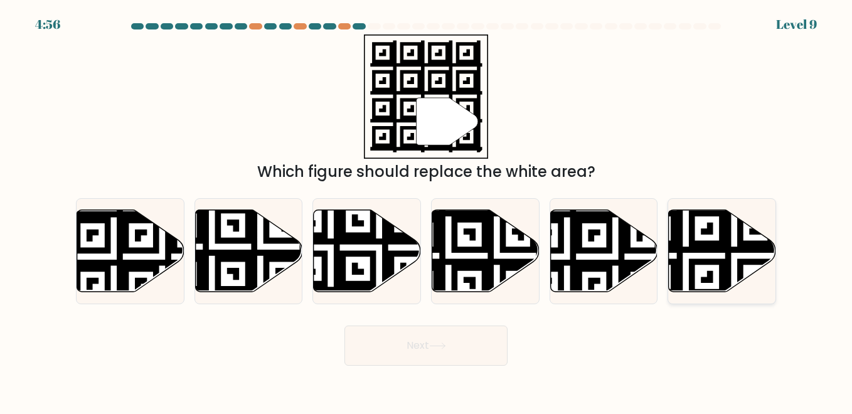
click at [703, 254] on icon at bounding box center [722, 251] width 107 height 82
click at [427, 210] on input "f." at bounding box center [426, 208] width 1 height 3
radio input "true"
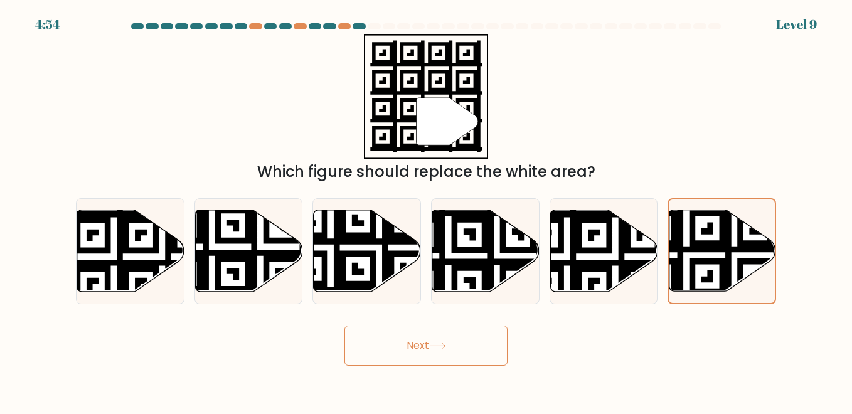
click at [462, 346] on button "Next" at bounding box center [425, 346] width 163 height 40
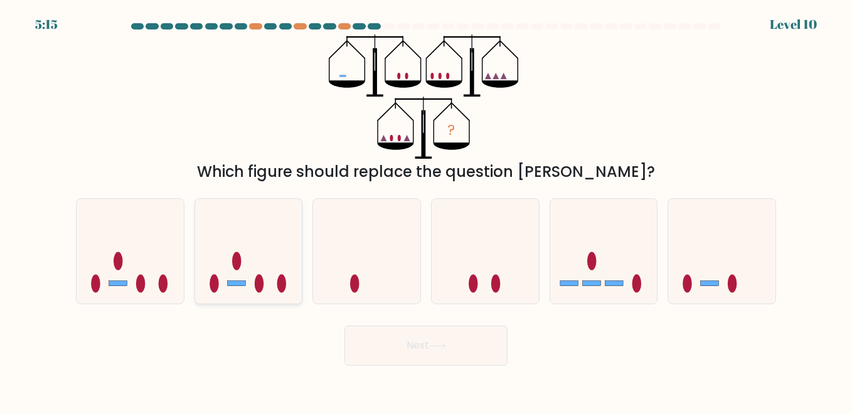
click at [273, 237] on icon at bounding box center [248, 251] width 107 height 88
click at [426, 210] on input "b." at bounding box center [426, 208] width 1 height 3
radio input "true"
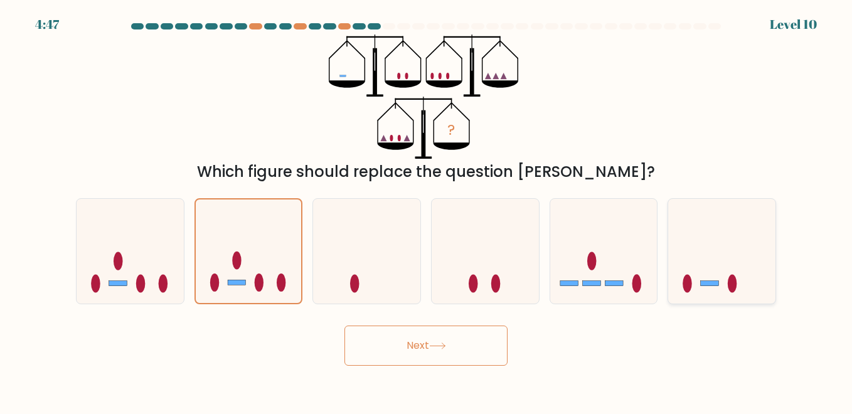
click at [712, 274] on icon at bounding box center [721, 251] width 107 height 88
click at [427, 210] on input "f." at bounding box center [426, 208] width 1 height 3
radio input "true"
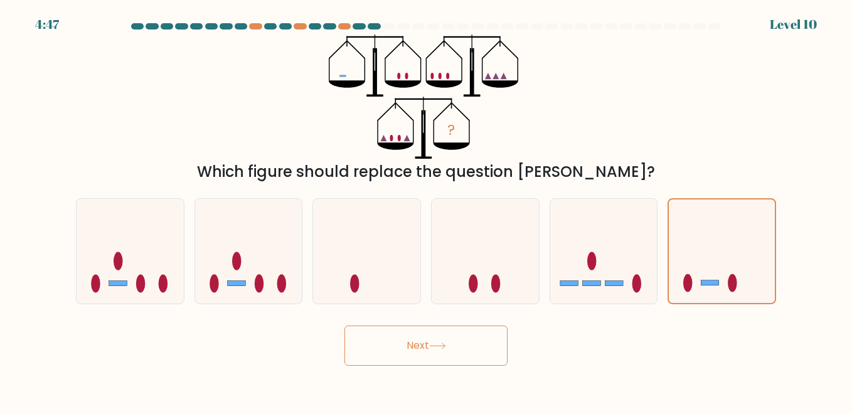
click at [457, 344] on button "Next" at bounding box center [425, 346] width 163 height 40
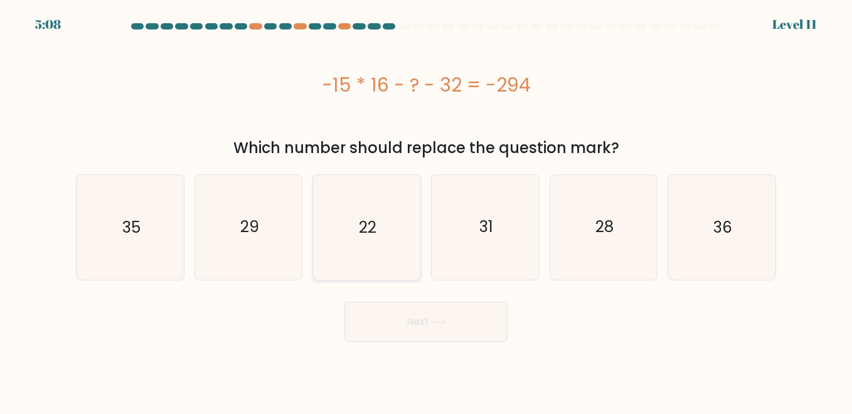
click at [375, 236] on text "22" at bounding box center [368, 227] width 18 height 22
click at [426, 210] on input "c. 22" at bounding box center [426, 208] width 1 height 3
radio input "true"
click at [418, 314] on button "Next" at bounding box center [425, 322] width 163 height 40
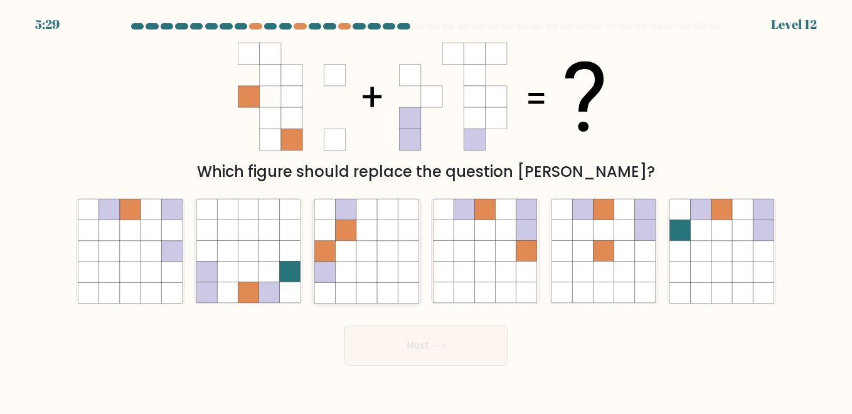
click at [362, 260] on icon at bounding box center [366, 251] width 21 height 21
click at [426, 210] on input "c." at bounding box center [426, 208] width 1 height 3
radio input "true"
click at [221, 238] on icon at bounding box center [227, 230] width 21 height 21
click at [426, 210] on input "b." at bounding box center [426, 208] width 1 height 3
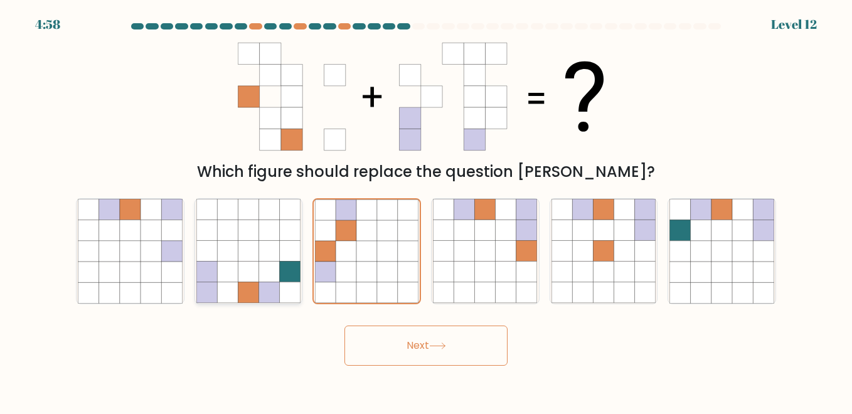
radio input "true"
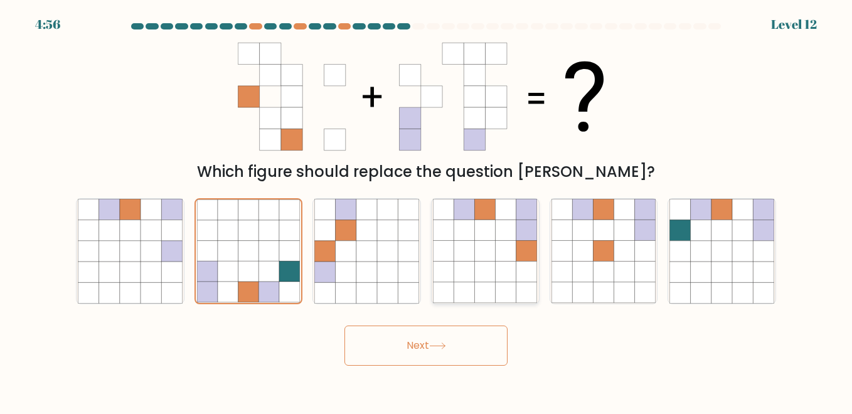
click at [473, 267] on icon at bounding box center [464, 272] width 21 height 21
click at [427, 210] on input "d." at bounding box center [426, 208] width 1 height 3
radio input "true"
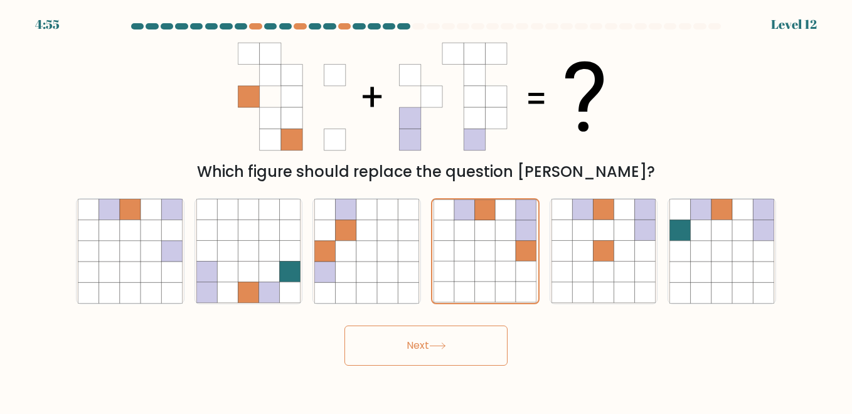
click at [436, 356] on button "Next" at bounding box center [425, 346] width 163 height 40
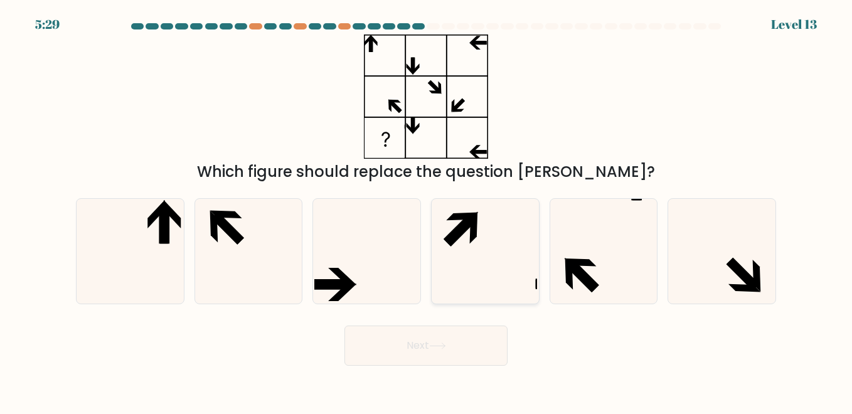
click at [496, 229] on icon at bounding box center [485, 251] width 104 height 104
click at [427, 210] on input "d." at bounding box center [426, 208] width 1 height 3
radio input "true"
click at [109, 238] on icon at bounding box center [130, 251] width 104 height 104
click at [426, 210] on input "a." at bounding box center [426, 208] width 1 height 3
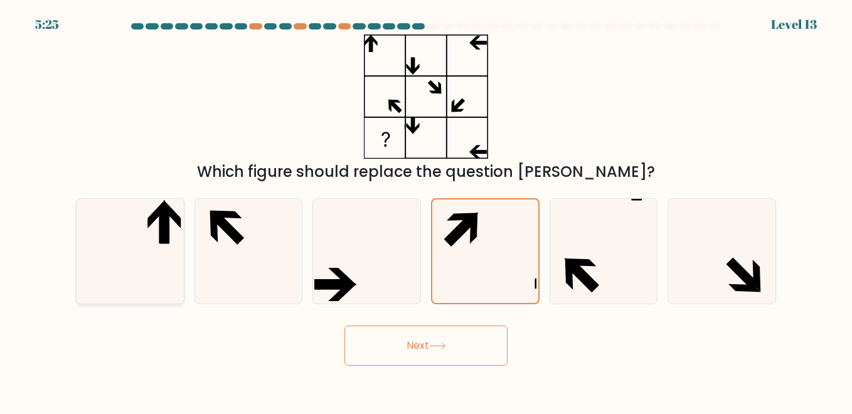
radio input "true"
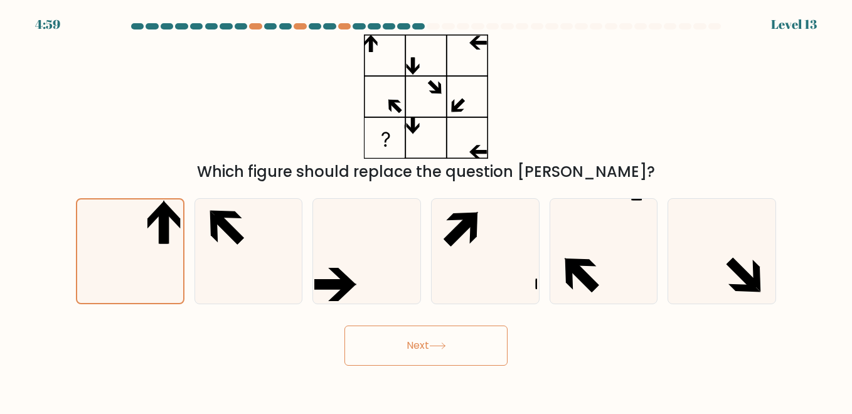
click at [452, 353] on button "Next" at bounding box center [425, 346] width 163 height 40
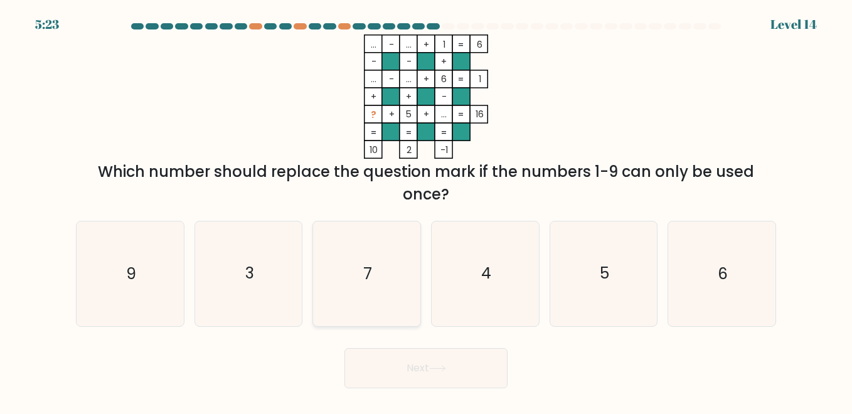
click at [361, 301] on icon "7" at bounding box center [366, 273] width 104 height 104
click at [426, 210] on input "c. 7" at bounding box center [426, 208] width 1 height 3
radio input "true"
click at [395, 364] on button "Next" at bounding box center [425, 368] width 163 height 40
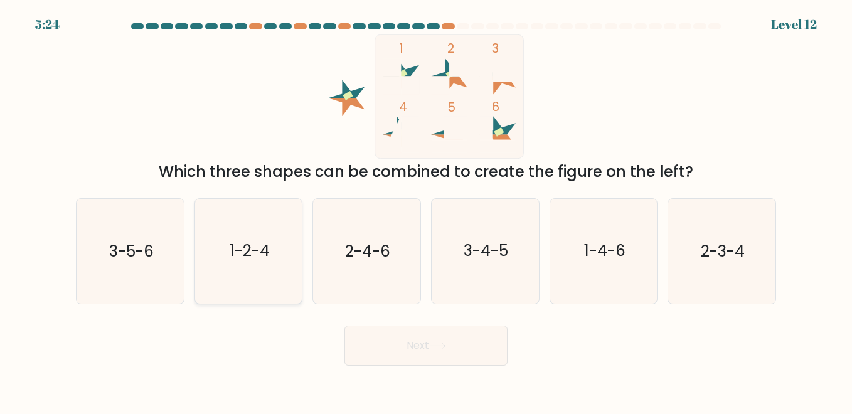
click at [247, 242] on text "1-2-4" at bounding box center [250, 251] width 40 height 22
click at [426, 210] on input "b. 1-2-4" at bounding box center [426, 208] width 1 height 3
radio input "true"
click at [398, 355] on button "Next" at bounding box center [425, 346] width 163 height 40
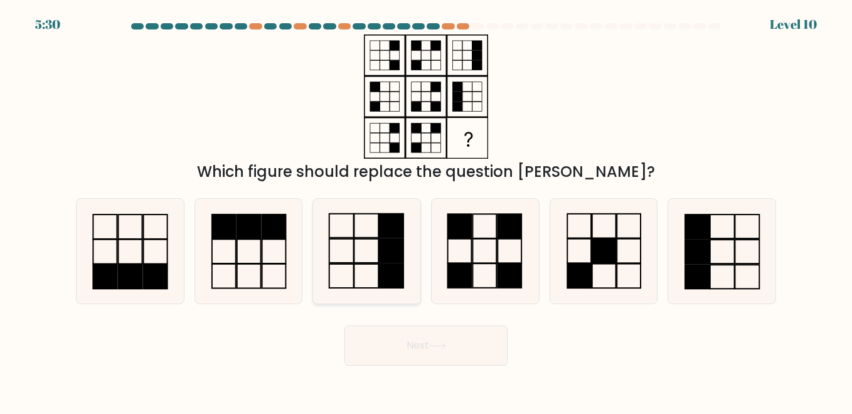
click at [366, 257] on icon at bounding box center [366, 251] width 104 height 104
click at [426, 210] on input "c." at bounding box center [426, 208] width 1 height 3
radio input "true"
click at [437, 339] on button "Next" at bounding box center [425, 346] width 163 height 40
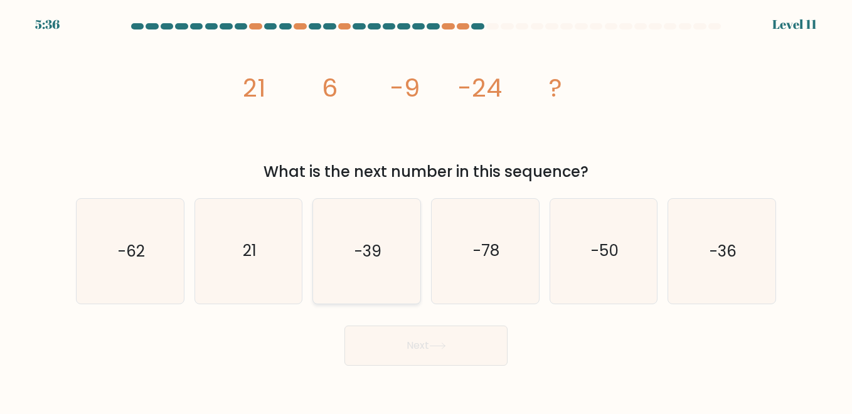
click at [350, 242] on icon "-39" at bounding box center [366, 251] width 104 height 104
click at [426, 210] on input "c. -39" at bounding box center [426, 208] width 1 height 3
radio input "true"
click at [393, 346] on button "Next" at bounding box center [425, 346] width 163 height 40
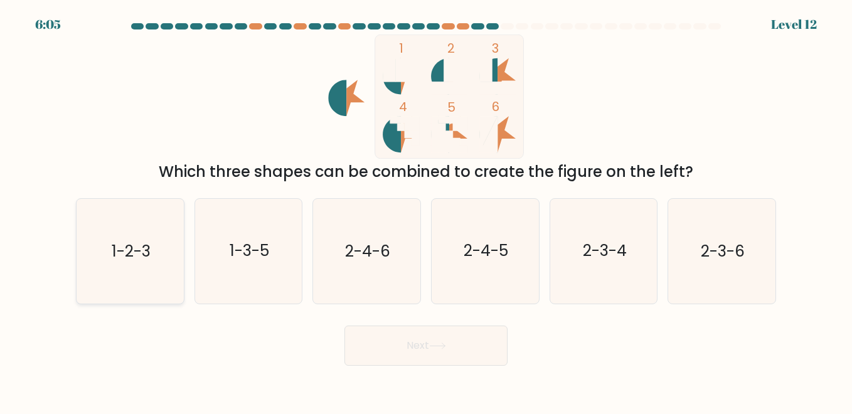
click at [110, 239] on icon "1-2-3" at bounding box center [130, 251] width 104 height 104
click at [426, 210] on input "a. 1-2-3" at bounding box center [426, 208] width 1 height 3
radio input "true"
click at [416, 358] on button "Next" at bounding box center [425, 346] width 163 height 40
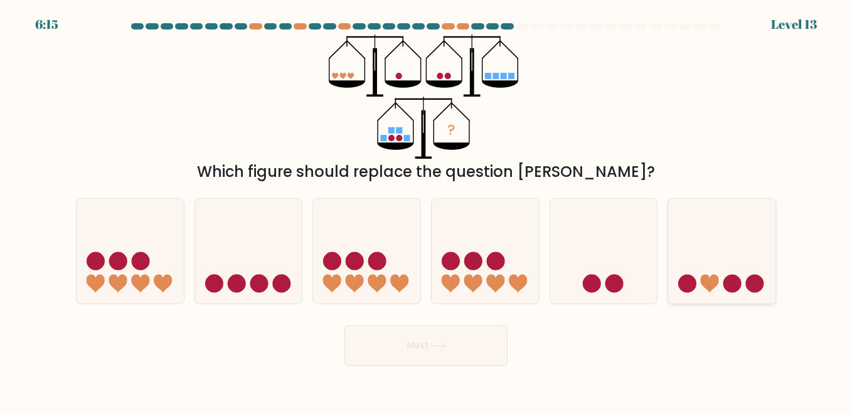
click at [703, 259] on icon at bounding box center [721, 251] width 107 height 88
click at [427, 210] on input "f." at bounding box center [426, 208] width 1 height 3
radio input "true"
click at [430, 353] on button "Next" at bounding box center [425, 346] width 163 height 40
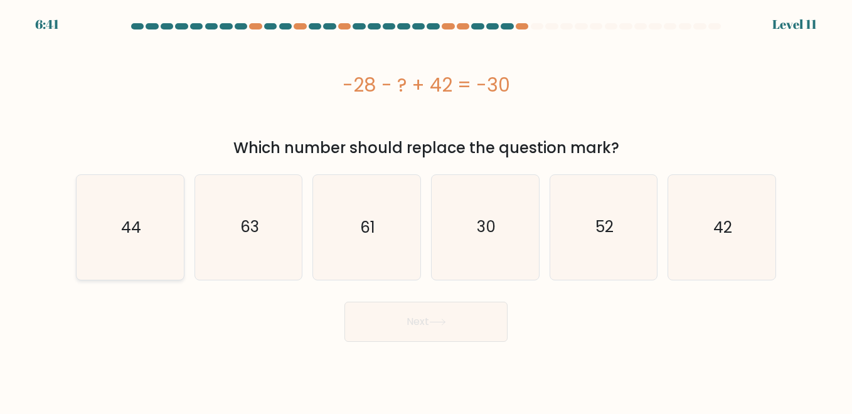
click at [127, 193] on icon "44" at bounding box center [130, 227] width 104 height 104
click at [426, 207] on input "a. 44" at bounding box center [426, 208] width 1 height 3
radio input "true"
click at [408, 329] on button "Next" at bounding box center [425, 322] width 163 height 40
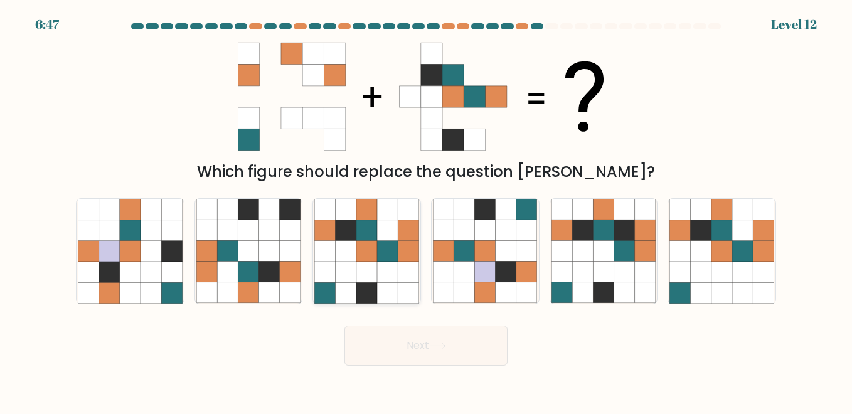
click at [382, 231] on icon at bounding box center [387, 230] width 21 height 21
click at [426, 210] on input "c." at bounding box center [426, 208] width 1 height 3
radio input "true"
click at [440, 346] on icon at bounding box center [437, 346] width 15 height 6
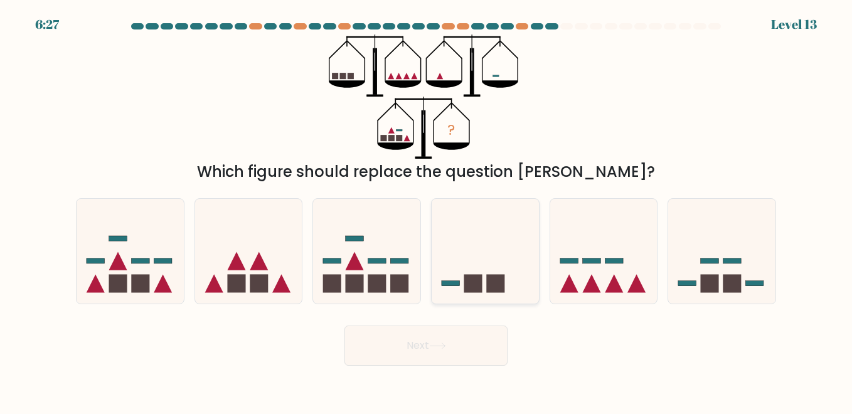
click at [519, 270] on icon at bounding box center [485, 251] width 107 height 88
click at [427, 210] on input "d." at bounding box center [426, 208] width 1 height 3
radio input "true"
click at [472, 338] on button "Next" at bounding box center [425, 346] width 163 height 40
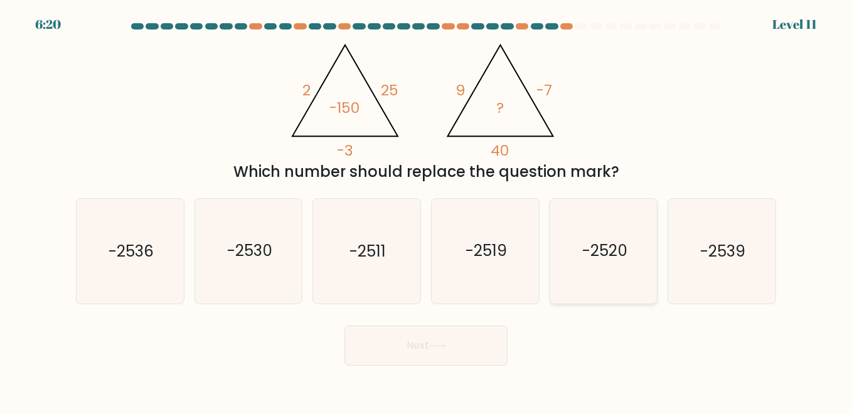
click at [640, 254] on icon "-2520" at bounding box center [604, 251] width 104 height 104
click at [427, 210] on input "e. -2520" at bounding box center [426, 208] width 1 height 3
radio input "true"
click at [491, 341] on button "Next" at bounding box center [425, 346] width 163 height 40
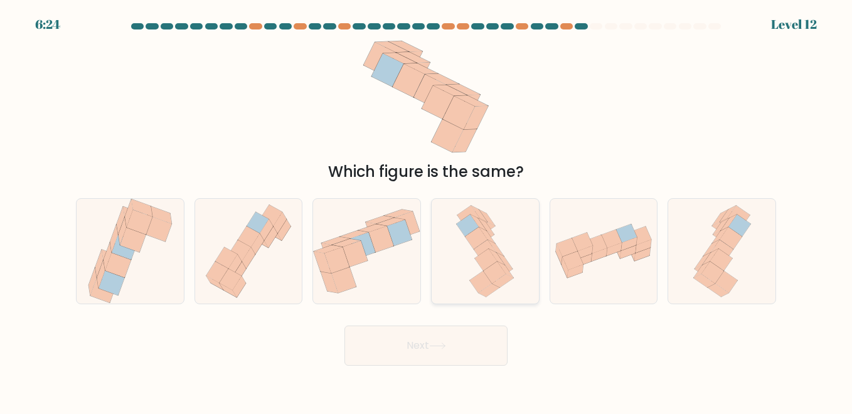
click at [486, 238] on icon at bounding box center [477, 238] width 23 height 22
click at [427, 210] on input "d." at bounding box center [426, 208] width 1 height 3
radio input "true"
click at [454, 349] on button "Next" at bounding box center [425, 346] width 163 height 40
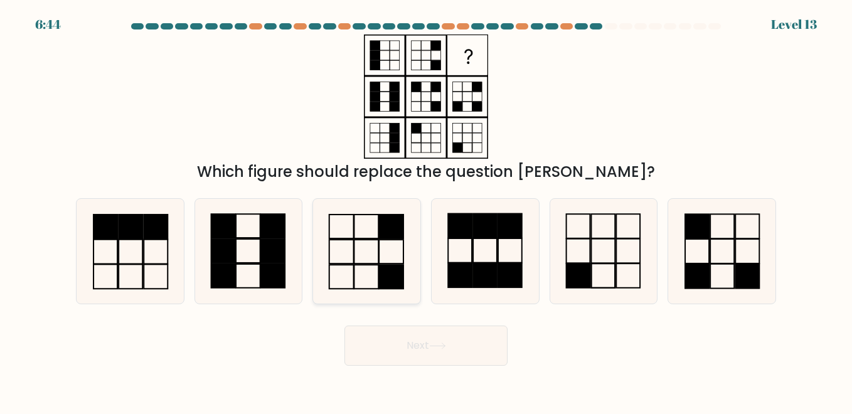
click at [355, 253] on rect at bounding box center [367, 252] width 24 height 24
click at [426, 210] on input "c." at bounding box center [426, 208] width 1 height 3
radio input "true"
click at [424, 353] on button "Next" at bounding box center [425, 346] width 163 height 40
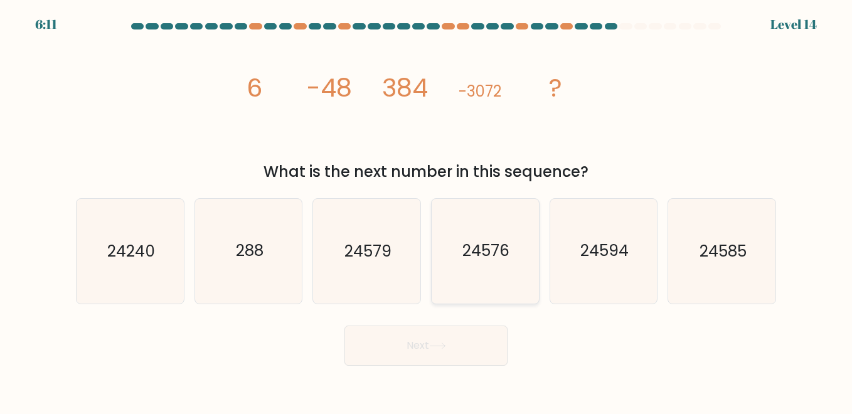
click at [505, 272] on icon "24576" at bounding box center [485, 251] width 104 height 104
click at [427, 210] on input "d. 24576" at bounding box center [426, 208] width 1 height 3
radio input "true"
click at [434, 339] on button "Next" at bounding box center [425, 346] width 163 height 40
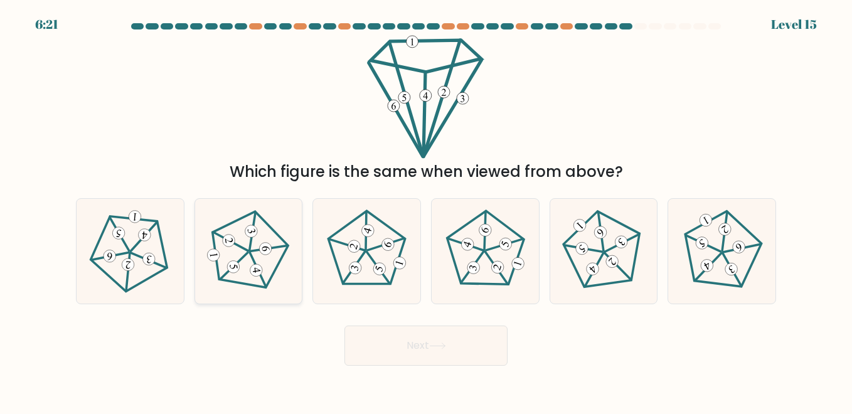
click at [256, 261] on icon at bounding box center [247, 251] width 83 height 83
click at [426, 210] on input "b." at bounding box center [426, 208] width 1 height 3
radio input "true"
click at [372, 348] on button "Next" at bounding box center [425, 346] width 163 height 40
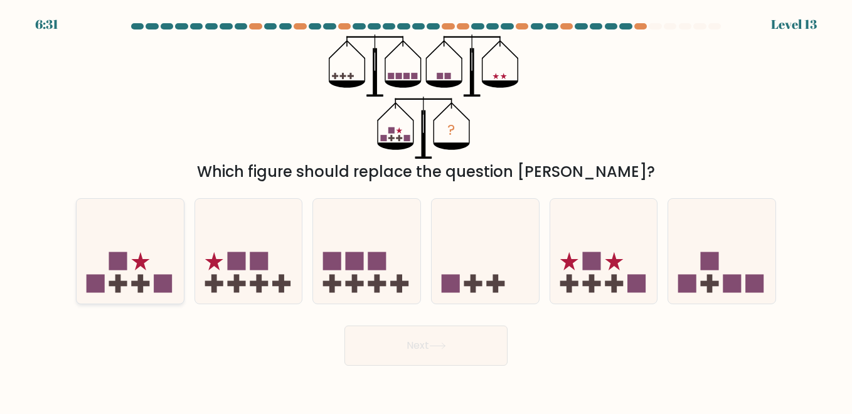
click at [144, 246] on icon at bounding box center [130, 251] width 107 height 88
click at [426, 210] on input "a." at bounding box center [426, 208] width 1 height 3
radio input "true"
click at [733, 260] on icon at bounding box center [721, 251] width 107 height 88
click at [427, 210] on input "f." at bounding box center [426, 208] width 1 height 3
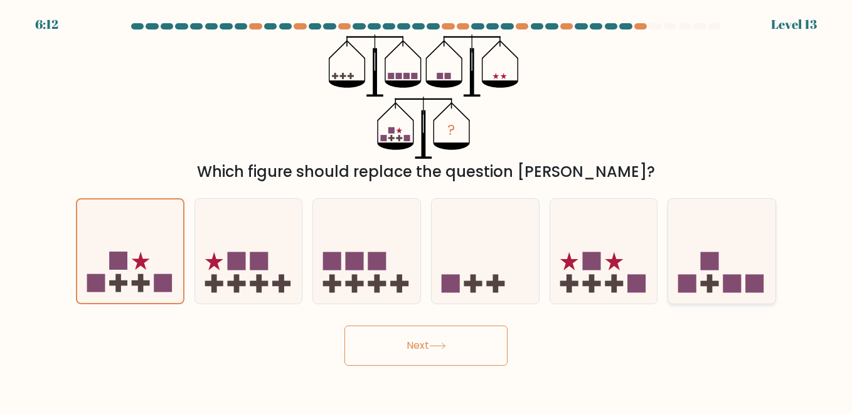
radio input "true"
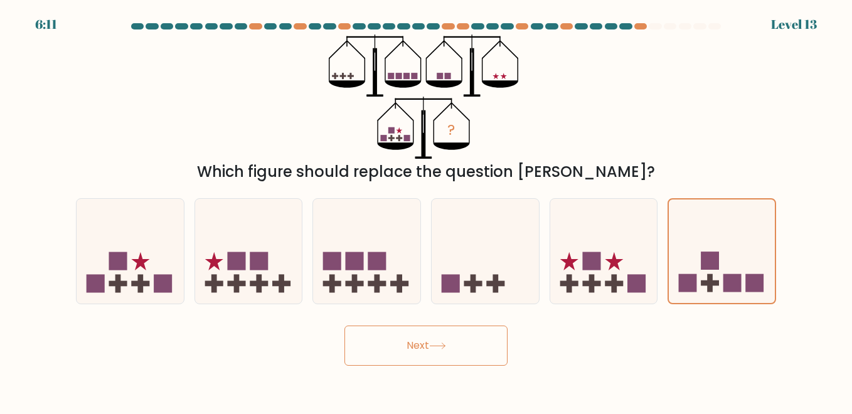
click at [423, 342] on button "Next" at bounding box center [425, 346] width 163 height 40
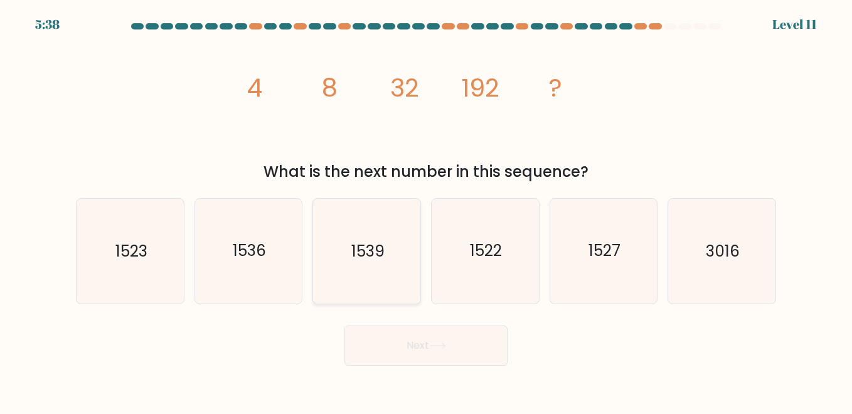
click at [370, 252] on text "1539" at bounding box center [367, 251] width 33 height 22
click at [426, 210] on input "c. 1539" at bounding box center [426, 208] width 1 height 3
radio input "true"
click at [449, 334] on button "Next" at bounding box center [425, 346] width 163 height 40
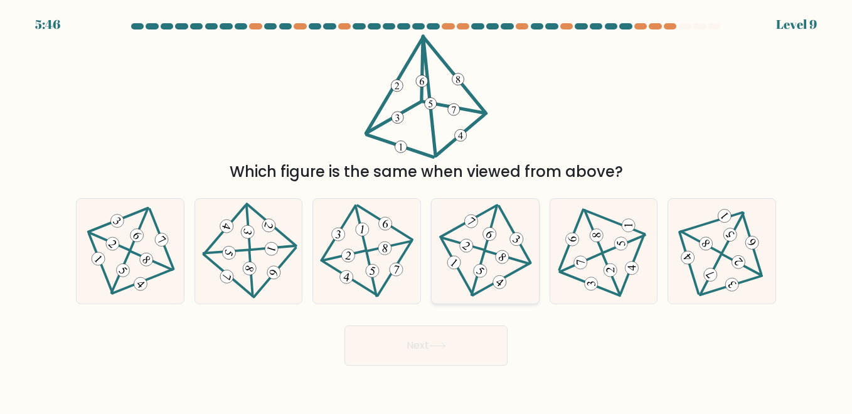
click at [494, 249] on icon at bounding box center [485, 251] width 85 height 83
click at [427, 210] on input "d." at bounding box center [426, 208] width 1 height 3
radio input "true"
click at [480, 333] on button "Next" at bounding box center [425, 346] width 163 height 40
click at [446, 341] on button "Next" at bounding box center [425, 346] width 163 height 40
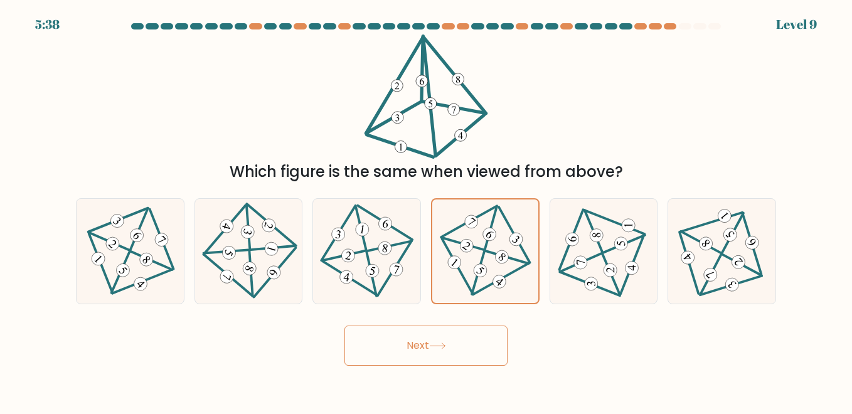
click at [446, 341] on button "Next" at bounding box center [425, 346] width 163 height 40
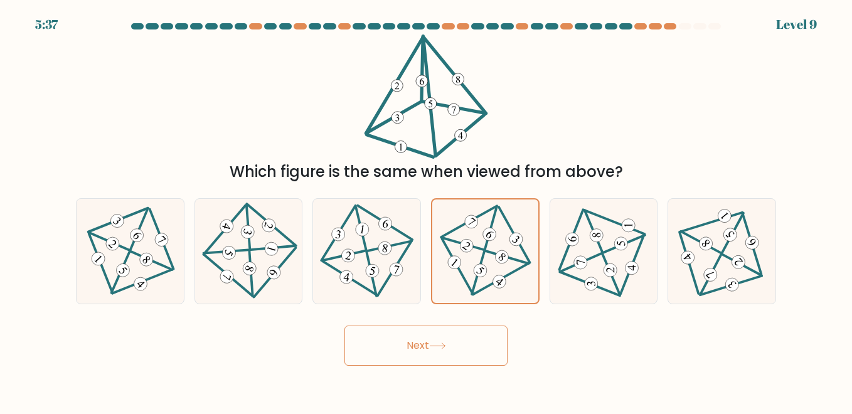
click at [446, 341] on button "Next" at bounding box center [425, 346] width 163 height 40
click at [446, 343] on icon at bounding box center [437, 346] width 17 height 7
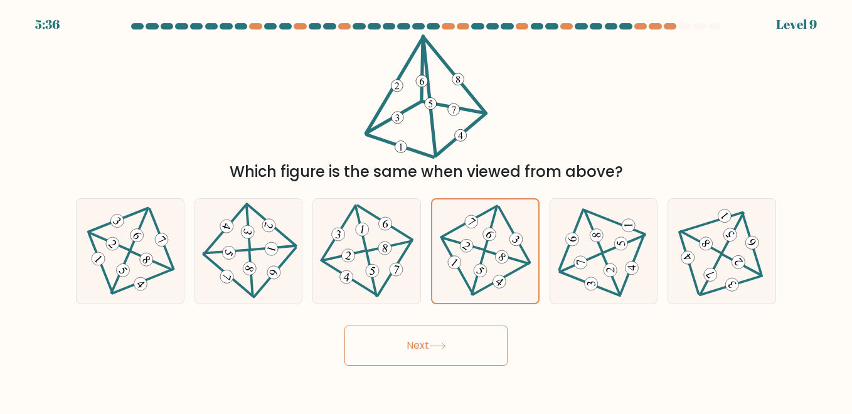
click at [446, 343] on icon at bounding box center [437, 346] width 17 height 7
click at [446, 344] on icon at bounding box center [437, 346] width 17 height 7
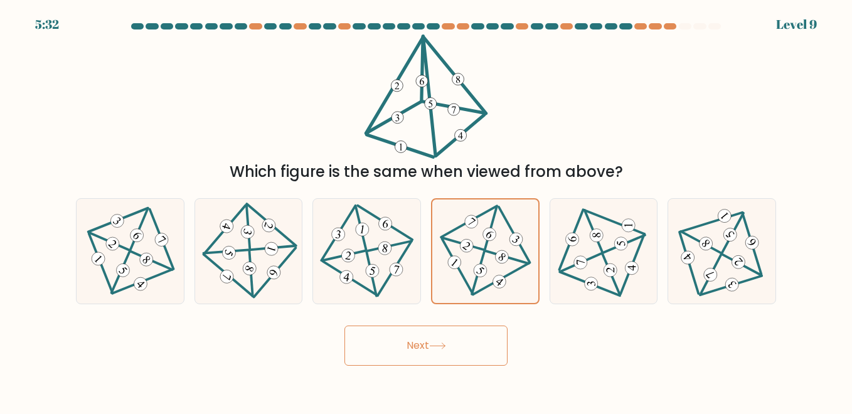
click at [687, 29] on div at bounding box center [685, 26] width 13 height 6
click at [382, 252] on 706 at bounding box center [384, 247] width 15 height 15
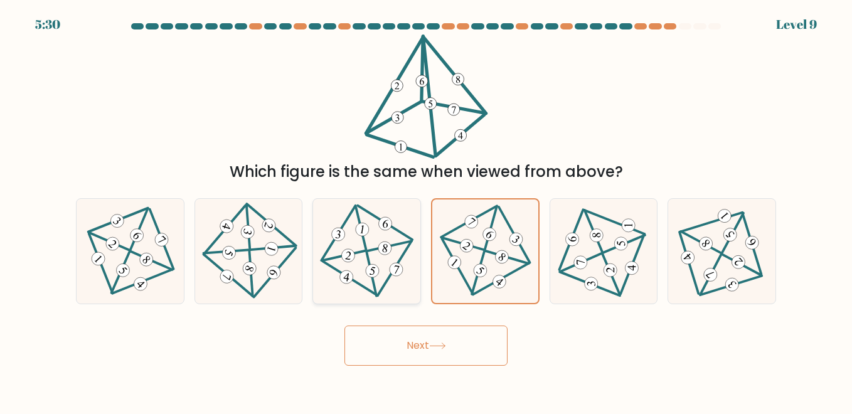
click at [426, 210] on input "c." at bounding box center [426, 208] width 1 height 3
radio input "true"
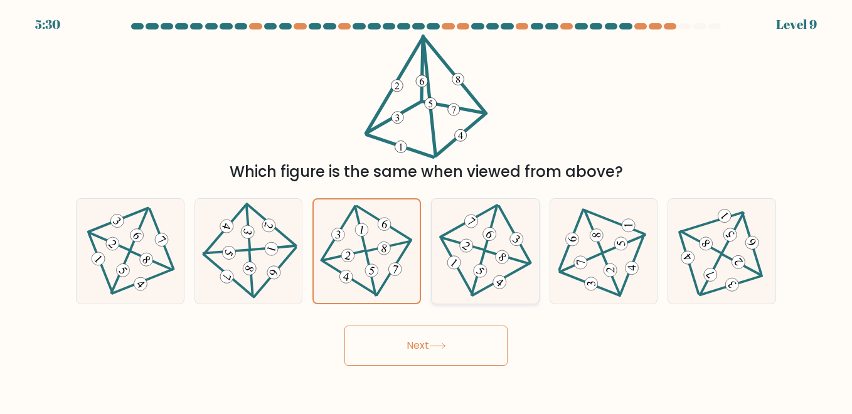
click at [480, 253] on icon at bounding box center [485, 251] width 85 height 83
click at [427, 210] on input "d." at bounding box center [426, 208] width 1 height 3
radio input "true"
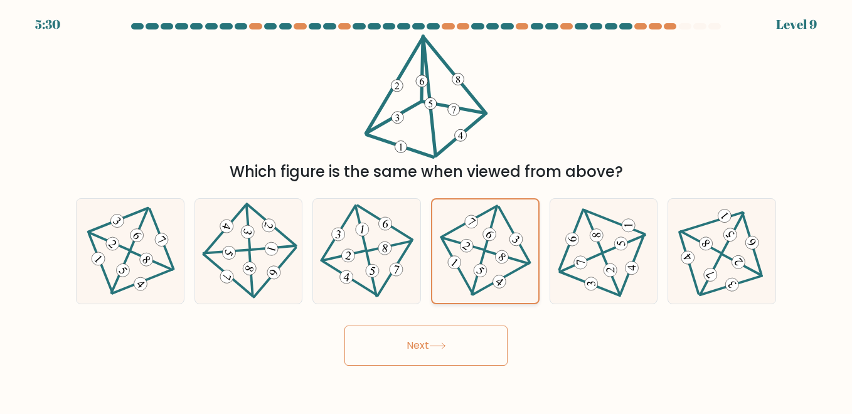
click at [481, 253] on icon at bounding box center [485, 251] width 83 height 83
click at [427, 210] on input "d." at bounding box center [426, 208] width 1 height 3
click at [481, 253] on icon at bounding box center [485, 251] width 83 height 83
click at [427, 210] on input "d." at bounding box center [426, 208] width 1 height 3
click at [481, 253] on icon at bounding box center [485, 251] width 83 height 83
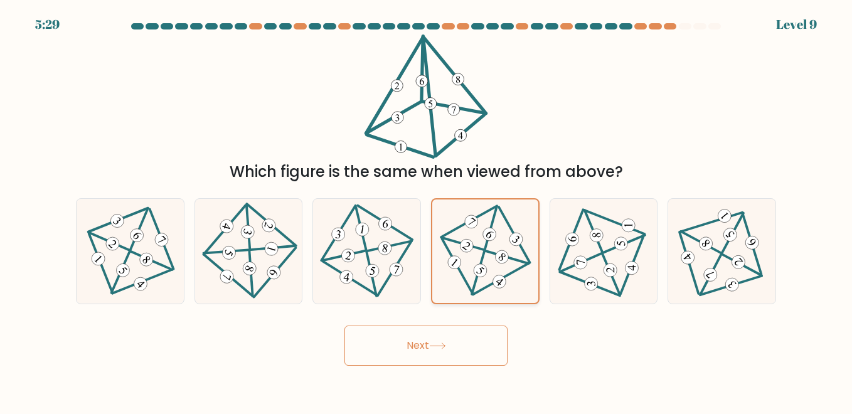
click at [427, 210] on input "d." at bounding box center [426, 208] width 1 height 3
click at [481, 253] on icon at bounding box center [485, 251] width 83 height 83
click at [427, 210] on input "d." at bounding box center [426, 208] width 1 height 3
drag, startPoint x: 481, startPoint y: 253, endPoint x: 455, endPoint y: 267, distance: 29.2
click at [455, 267] on 469 at bounding box center [454, 262] width 18 height 18
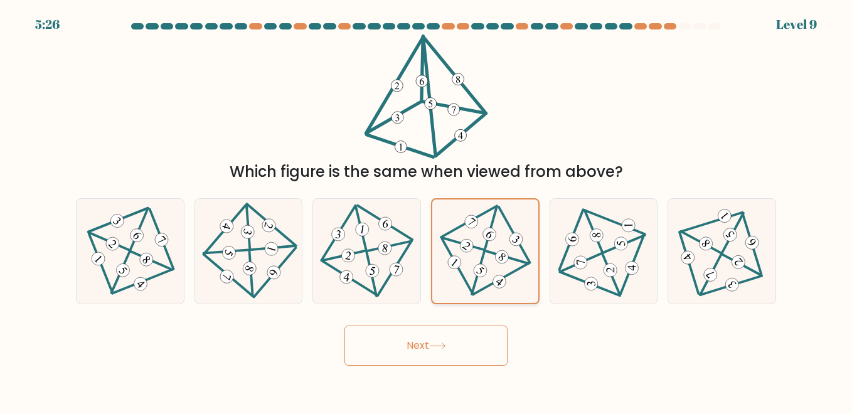
click at [427, 210] on input "d." at bounding box center [426, 208] width 1 height 3
click at [418, 360] on button "Next" at bounding box center [425, 346] width 163 height 40
drag, startPoint x: 417, startPoint y: 358, endPoint x: 392, endPoint y: 343, distance: 30.1
click at [392, 343] on button "Next" at bounding box center [425, 346] width 163 height 40
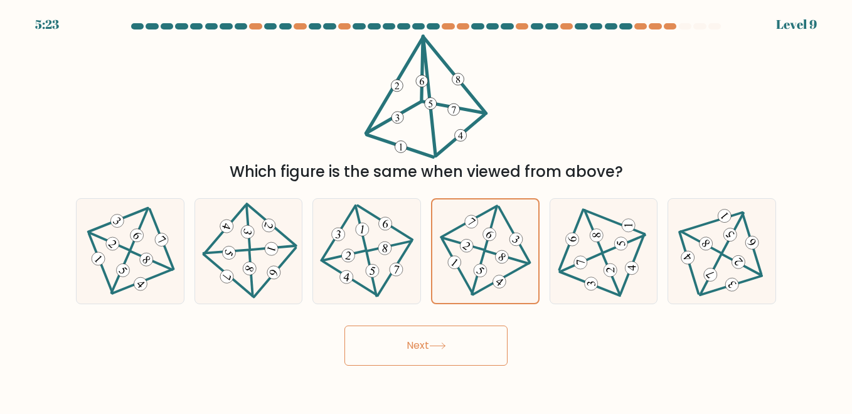
click at [392, 343] on button "Next" at bounding box center [425, 346] width 163 height 40
click at [439, 336] on button "Next" at bounding box center [425, 346] width 163 height 40
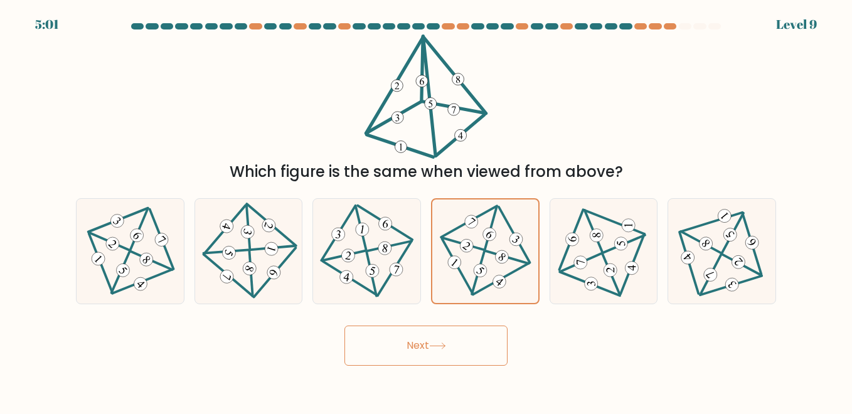
click at [439, 336] on button "Next" at bounding box center [425, 346] width 163 height 40
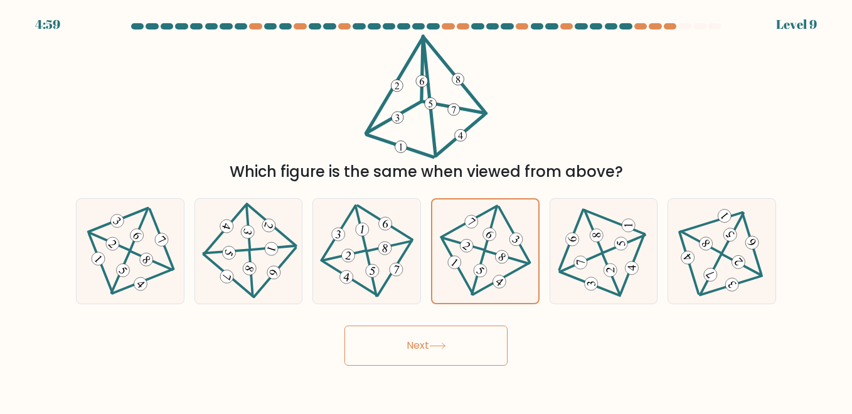
click at [439, 336] on button "Next" at bounding box center [425, 346] width 163 height 40
click at [437, 341] on button "Next" at bounding box center [425, 346] width 163 height 40
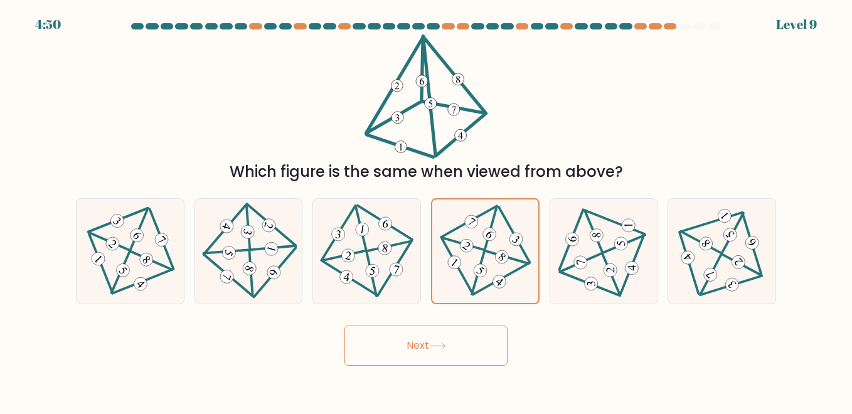
click at [437, 341] on button "Next" at bounding box center [425, 346] width 163 height 40
click at [436, 343] on icon at bounding box center [437, 346] width 17 height 7
click at [430, 343] on button "Next" at bounding box center [425, 346] width 163 height 40
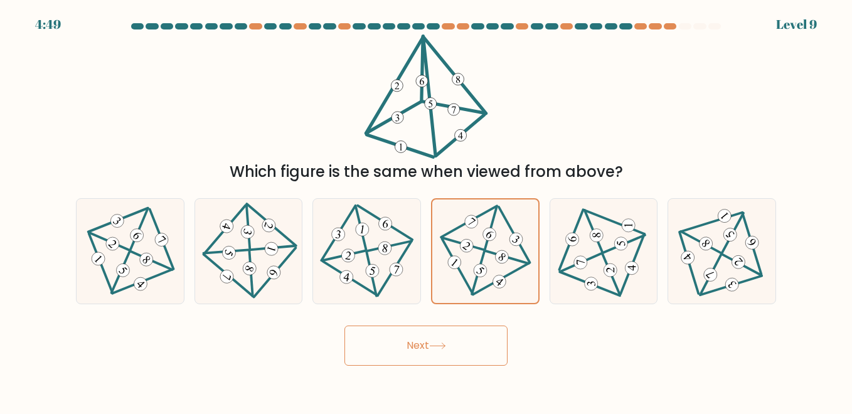
click at [430, 343] on button "Next" at bounding box center [425, 346] width 163 height 40
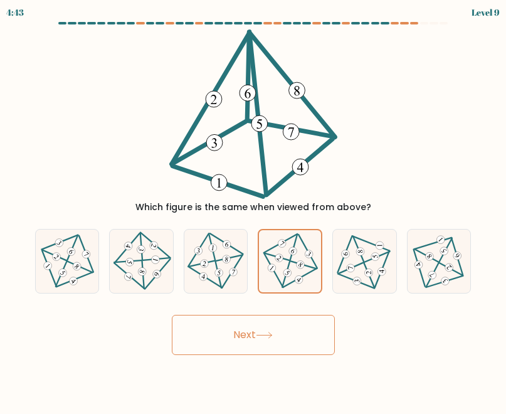
click at [209, 337] on button "Next" at bounding box center [253, 335] width 163 height 40
click at [174, 350] on button "Next" at bounding box center [253, 335] width 163 height 40
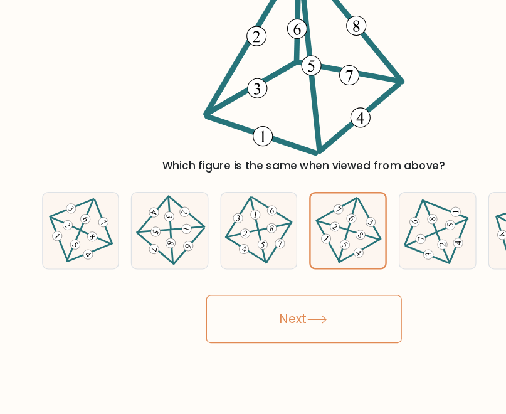
click at [174, 350] on button "Next" at bounding box center [253, 335] width 163 height 40
click at [201, 347] on button "Next" at bounding box center [253, 335] width 163 height 40
click at [209, 337] on button "Next" at bounding box center [253, 335] width 163 height 40
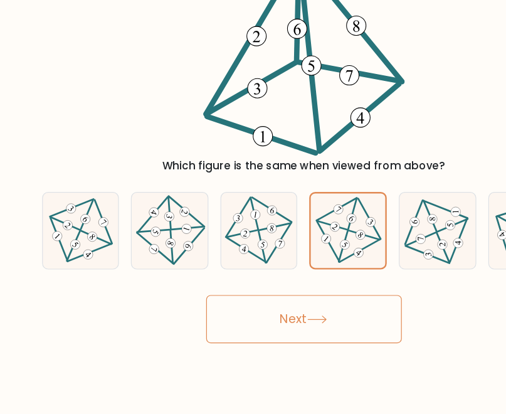
click at [209, 337] on button "Next" at bounding box center [253, 335] width 163 height 40
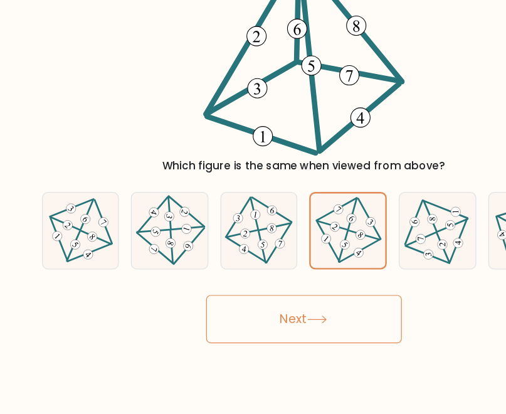
click at [209, 337] on button "Next" at bounding box center [253, 335] width 163 height 40
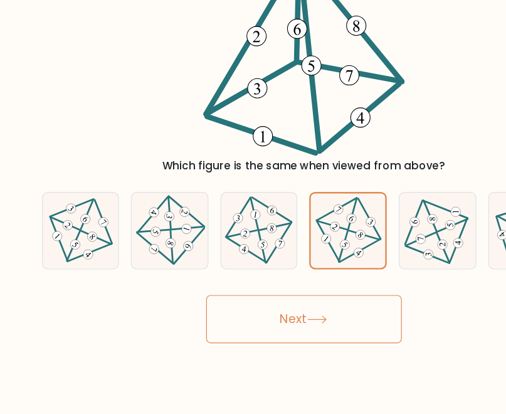
click at [220, 274] on 704 at bounding box center [219, 273] width 9 height 9
click at [254, 210] on input "c." at bounding box center [254, 208] width 1 height 3
radio input "true"
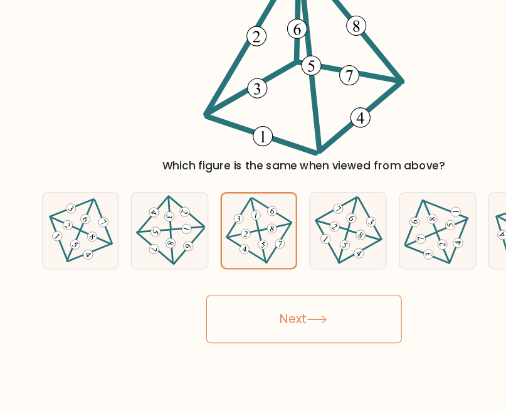
click at [220, 273] on icon at bounding box center [218, 273] width 5 height 6
click at [254, 210] on input "c." at bounding box center [254, 208] width 1 height 3
click at [220, 273] on icon at bounding box center [218, 273] width 5 height 6
click at [254, 210] on input "c." at bounding box center [254, 208] width 1 height 3
click at [220, 273] on icon at bounding box center [218, 273] width 5 height 6
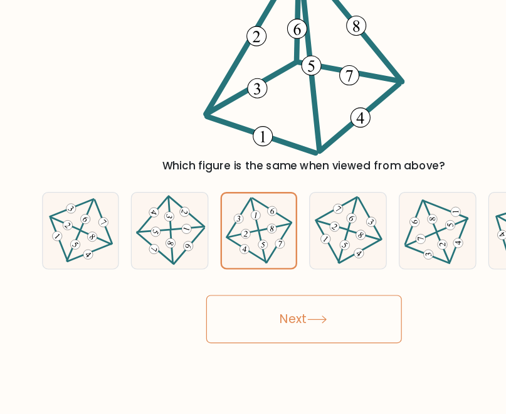
click at [254, 210] on input "c." at bounding box center [254, 208] width 1 height 3
click at [220, 273] on icon at bounding box center [218, 273] width 5 height 6
click at [254, 210] on input "c." at bounding box center [254, 208] width 1 height 3
click at [220, 273] on icon at bounding box center [218, 273] width 5 height 6
click at [254, 210] on input "c." at bounding box center [254, 208] width 1 height 3
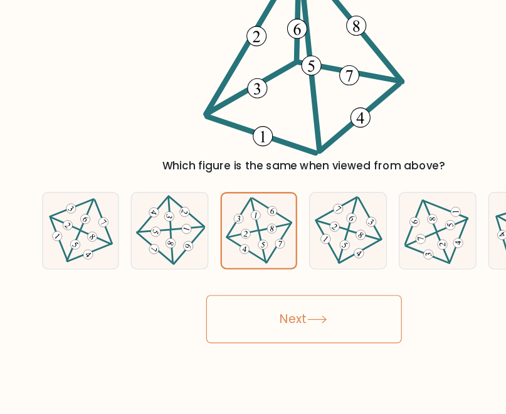
click at [220, 273] on icon at bounding box center [218, 273] width 5 height 6
click at [254, 210] on input "c." at bounding box center [254, 208] width 1 height 3
click at [280, 265] on icon at bounding box center [290, 261] width 51 height 51
click at [254, 210] on input "d." at bounding box center [254, 208] width 1 height 3
radio input "true"
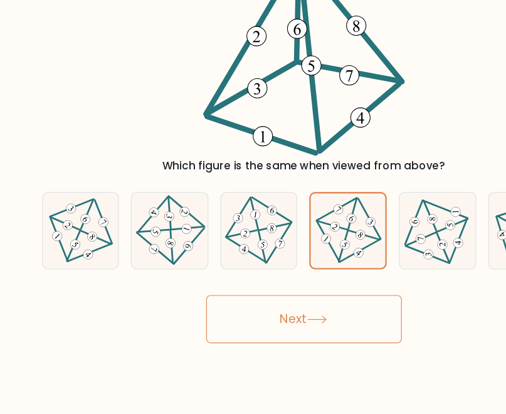
click at [280, 265] on icon at bounding box center [290, 262] width 50 height 50
click at [254, 210] on input "d." at bounding box center [254, 208] width 1 height 3
click at [273, 338] on icon at bounding box center [264, 335] width 17 height 7
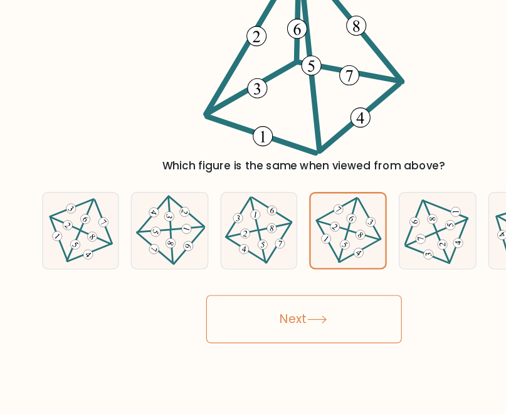
click at [273, 338] on icon at bounding box center [264, 335] width 17 height 7
click at [272, 339] on button "Next" at bounding box center [253, 335] width 163 height 40
click at [225, 275] on icon at bounding box center [215, 261] width 51 height 51
click at [254, 210] on input "c." at bounding box center [254, 208] width 1 height 3
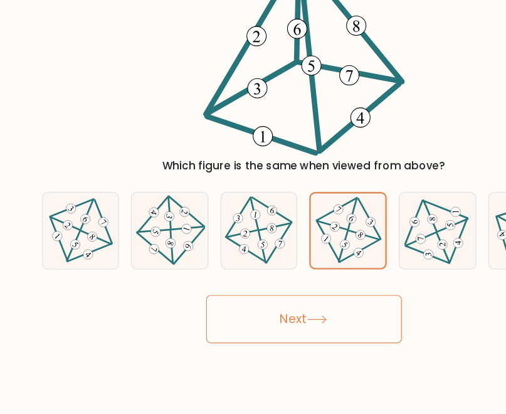
radio input "true"
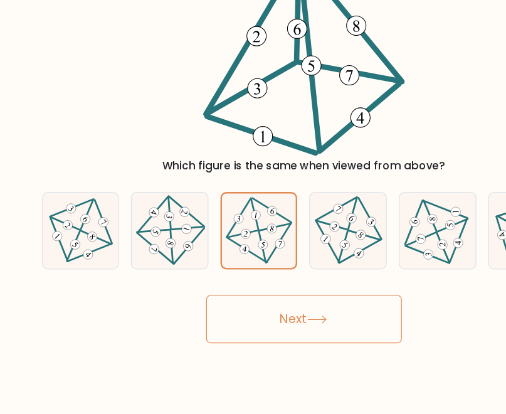
click at [274, 271] on 469 at bounding box center [271, 267] width 11 height 11
click at [254, 210] on input "d." at bounding box center [254, 208] width 1 height 3
radio input "true"
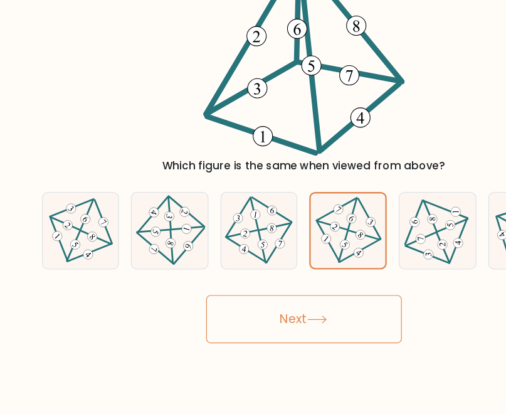
click at [274, 270] on 469 at bounding box center [271, 267] width 11 height 11
click at [254, 210] on input "d." at bounding box center [254, 208] width 1 height 3
click at [274, 270] on 469 at bounding box center [271, 267] width 11 height 11
click at [254, 210] on input "d." at bounding box center [254, 208] width 1 height 3
click at [274, 270] on 469 at bounding box center [271, 267] width 11 height 11
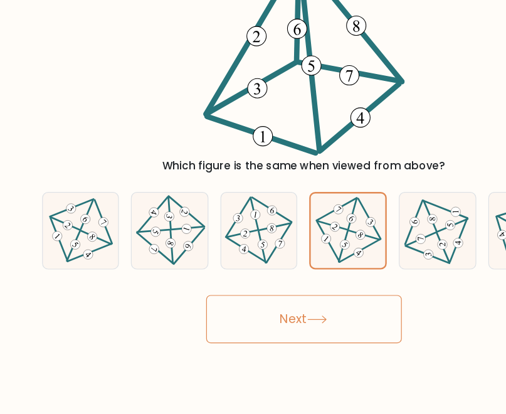
click at [254, 210] on input "d." at bounding box center [254, 208] width 1 height 3
click at [274, 270] on 469 at bounding box center [271, 267] width 11 height 11
click at [254, 210] on input "d." at bounding box center [254, 208] width 1 height 3
click at [274, 270] on 469 at bounding box center [271, 267] width 11 height 11
click at [254, 210] on input "d." at bounding box center [254, 208] width 1 height 3
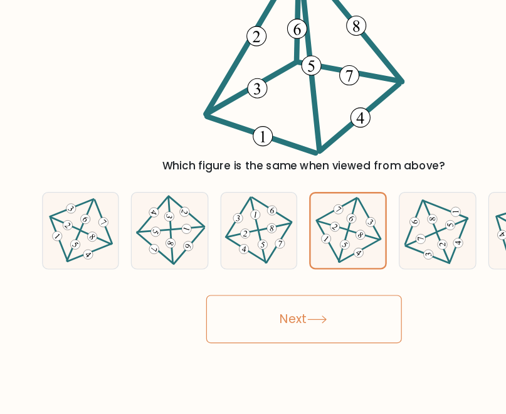
click at [274, 270] on 469 at bounding box center [271, 267] width 11 height 11
click at [254, 210] on input "d." at bounding box center [254, 208] width 1 height 3
click at [274, 270] on 469 at bounding box center [271, 267] width 11 height 11
click at [254, 210] on input "d." at bounding box center [254, 208] width 1 height 3
click at [274, 270] on 469 at bounding box center [271, 267] width 11 height 11
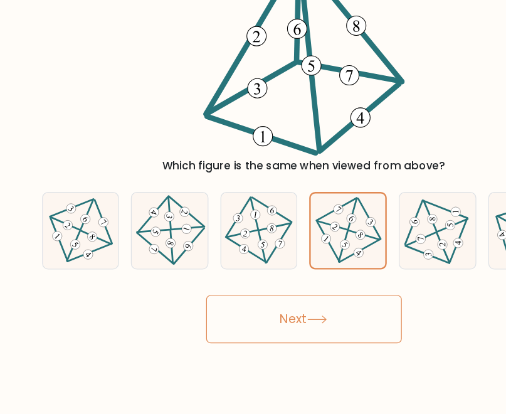
click at [254, 210] on input "d." at bounding box center [254, 208] width 1 height 3
click at [274, 270] on 469 at bounding box center [271, 267] width 11 height 11
click at [254, 210] on input "d." at bounding box center [254, 208] width 1 height 3
click at [274, 270] on 469 at bounding box center [271, 267] width 11 height 11
click at [254, 210] on input "d." at bounding box center [254, 208] width 1 height 3
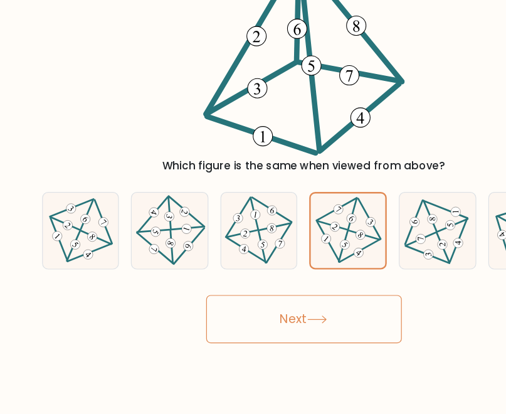
click at [269, 340] on button "Next" at bounding box center [253, 335] width 163 height 40
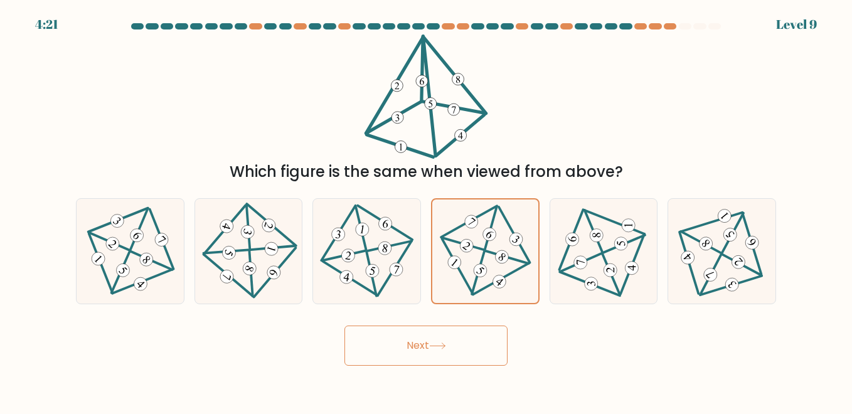
click at [449, 346] on button "Next" at bounding box center [425, 346] width 163 height 40
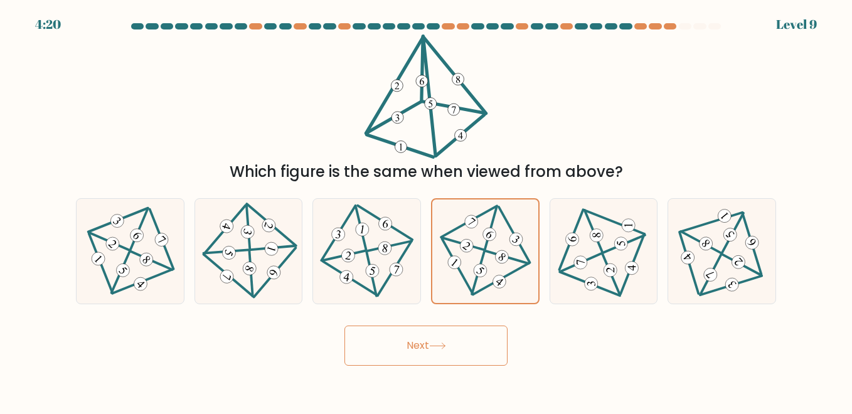
click at [449, 346] on button "Next" at bounding box center [425, 346] width 163 height 40
drag, startPoint x: 449, startPoint y: 346, endPoint x: 400, endPoint y: 320, distance: 56.1
click at [400, 320] on div "Next" at bounding box center [425, 342] width 715 height 46
click at [401, 343] on button "Next" at bounding box center [425, 346] width 163 height 40
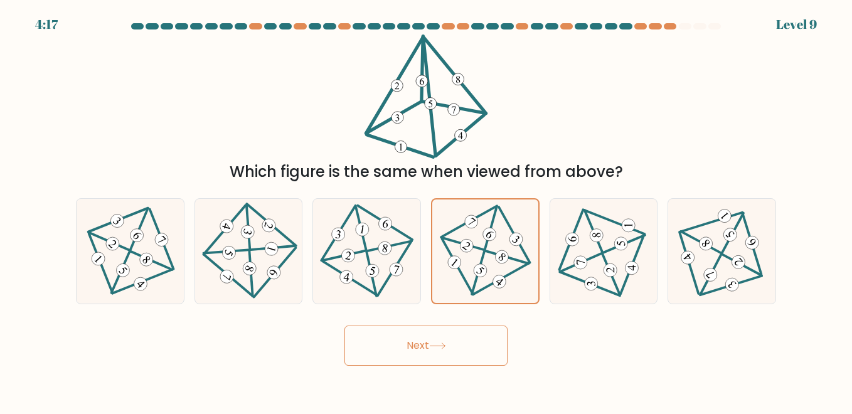
click at [401, 343] on button "Next" at bounding box center [425, 346] width 163 height 40
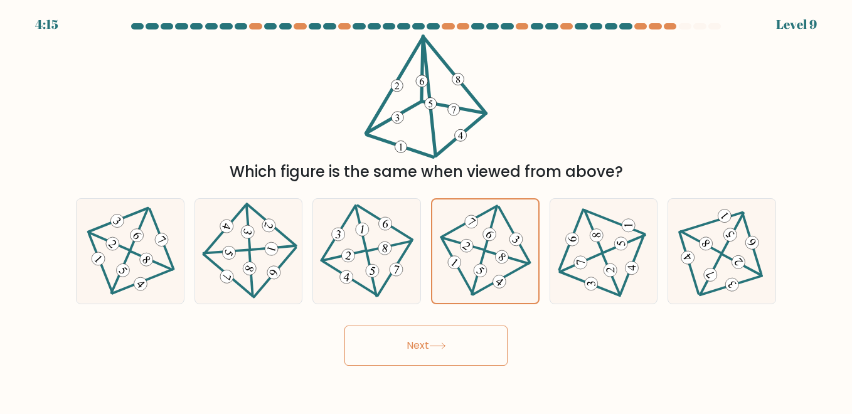
click at [401, 343] on button "Next" at bounding box center [425, 346] width 163 height 40
click at [425, 338] on button "Next" at bounding box center [425, 346] width 163 height 40
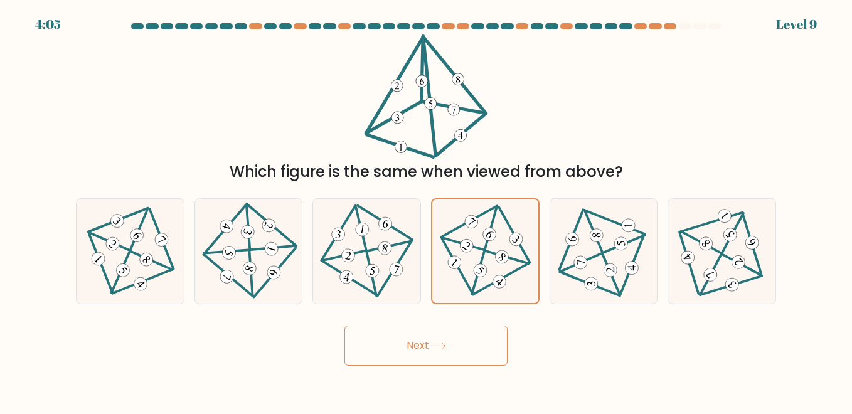
click at [425, 338] on button "Next" at bounding box center [425, 346] width 163 height 40
click at [425, 339] on button "Next" at bounding box center [425, 346] width 163 height 40
click at [426, 339] on button "Next" at bounding box center [425, 346] width 163 height 40
click at [429, 339] on button "Next" at bounding box center [425, 346] width 163 height 40
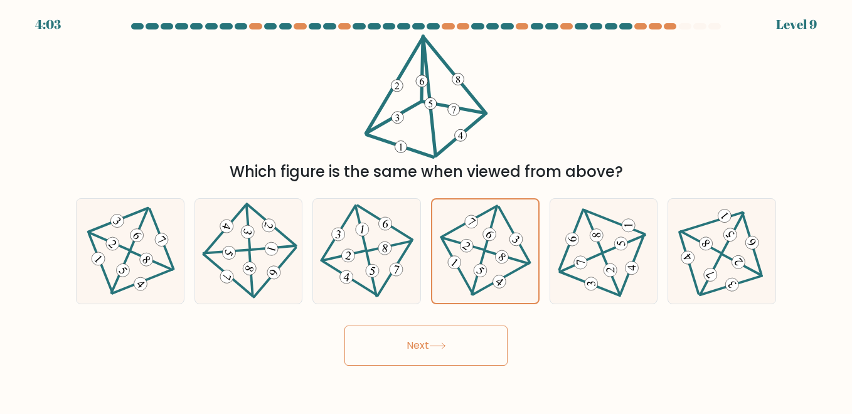
click at [429, 339] on button "Next" at bounding box center [425, 346] width 163 height 40
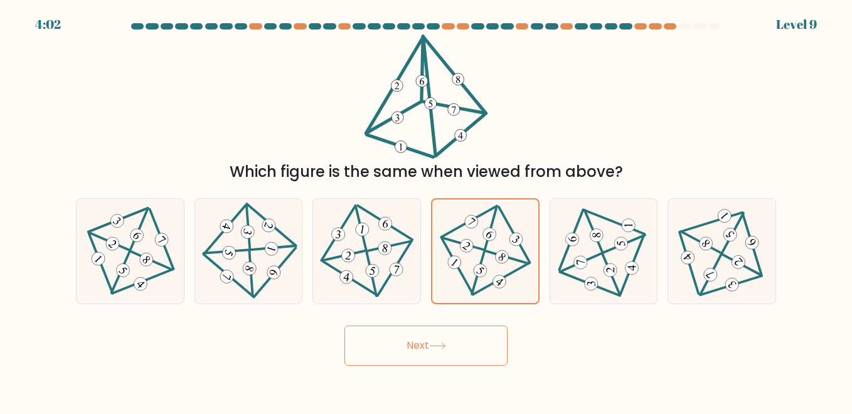
click at [429, 339] on button "Next" at bounding box center [425, 346] width 163 height 40
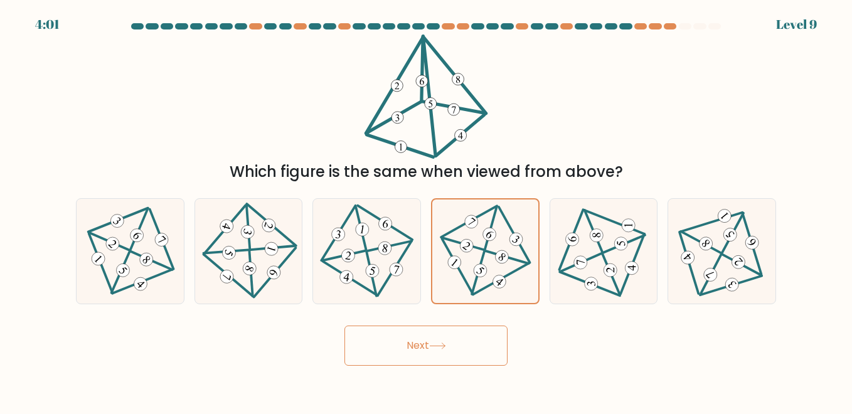
click at [429, 339] on button "Next" at bounding box center [425, 346] width 163 height 40
click at [435, 351] on button "Next" at bounding box center [425, 346] width 163 height 40
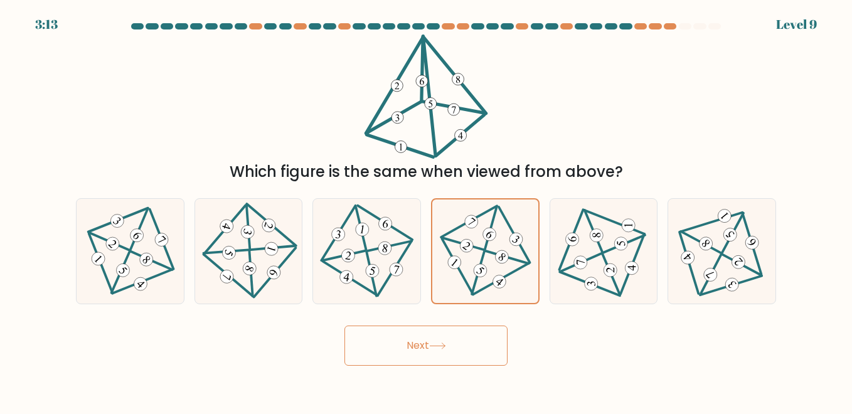
click at [435, 351] on button "Next" at bounding box center [425, 346] width 163 height 40
drag, startPoint x: 435, startPoint y: 351, endPoint x: 408, endPoint y: 305, distance: 53.7
click at [435, 351] on button "Next" at bounding box center [425, 346] width 163 height 40
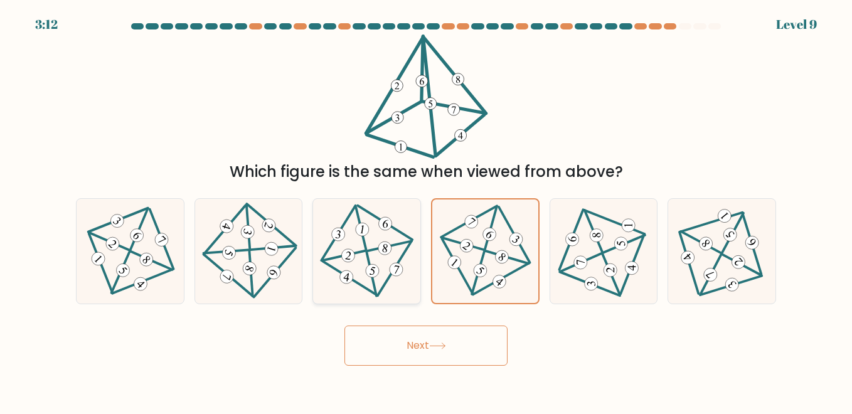
click at [395, 265] on icon at bounding box center [396, 269] width 9 height 10
click at [426, 210] on input "c." at bounding box center [426, 208] width 1 height 3
radio input "true"
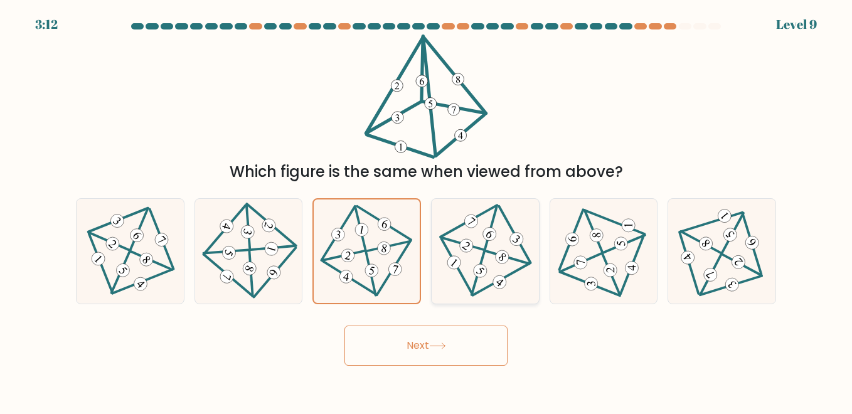
click at [472, 255] on icon at bounding box center [485, 251] width 85 height 83
click at [427, 210] on input "d." at bounding box center [426, 208] width 1 height 3
radio input "true"
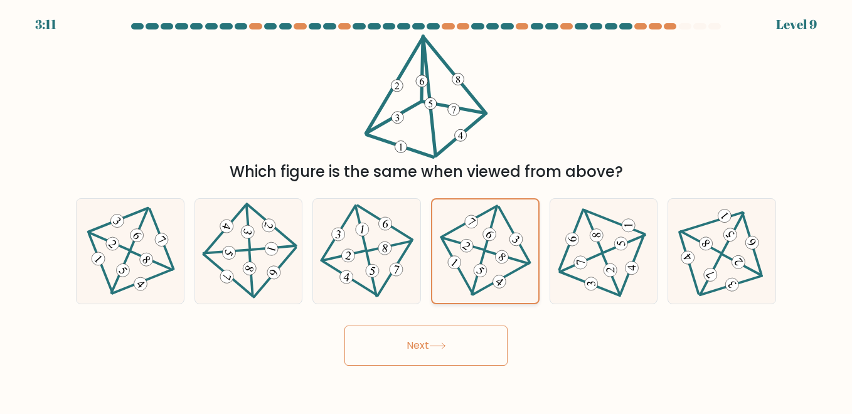
click at [472, 255] on icon at bounding box center [485, 251] width 83 height 83
click at [427, 210] on input "d." at bounding box center [426, 208] width 1 height 3
click at [472, 255] on icon at bounding box center [485, 251] width 83 height 83
click at [427, 210] on input "d." at bounding box center [426, 208] width 1 height 3
click at [472, 255] on icon at bounding box center [485, 251] width 83 height 83
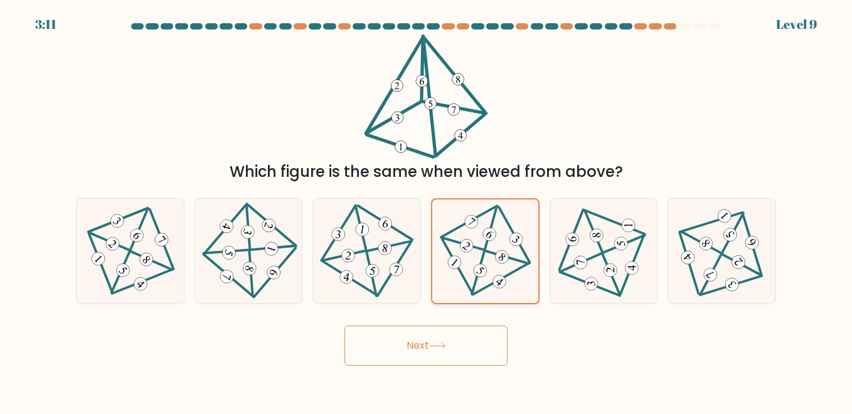
click at [427, 210] on input "d." at bounding box center [426, 208] width 1 height 3
click at [472, 255] on icon at bounding box center [485, 251] width 83 height 83
click at [427, 210] on input "d." at bounding box center [426, 208] width 1 height 3
click at [439, 343] on icon at bounding box center [437, 346] width 17 height 7
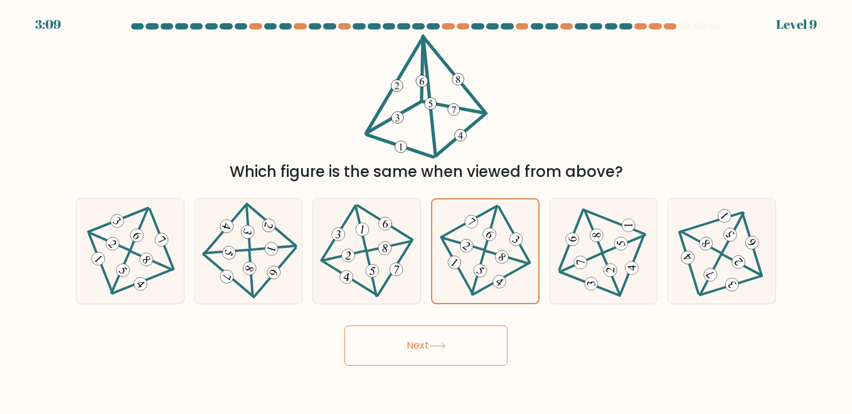
click at [439, 343] on icon at bounding box center [437, 346] width 17 height 7
click at [439, 345] on icon at bounding box center [437, 346] width 17 height 7
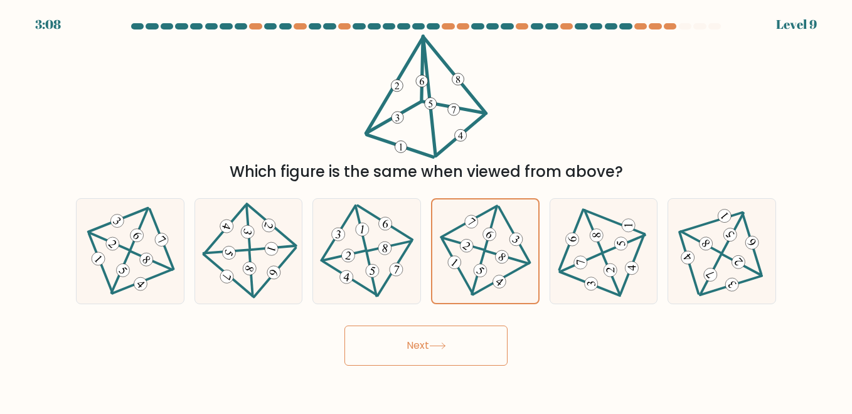
click at [439, 345] on icon at bounding box center [437, 346] width 17 height 7
click at [439, 346] on icon at bounding box center [437, 346] width 17 height 7
click at [439, 346] on icon at bounding box center [437, 346] width 15 height 6
click at [440, 346] on icon at bounding box center [437, 346] width 17 height 7
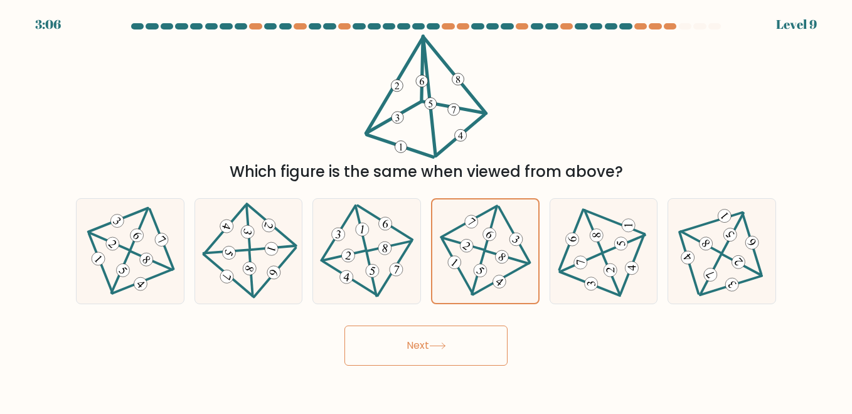
click at [440, 346] on icon at bounding box center [437, 346] width 17 height 7
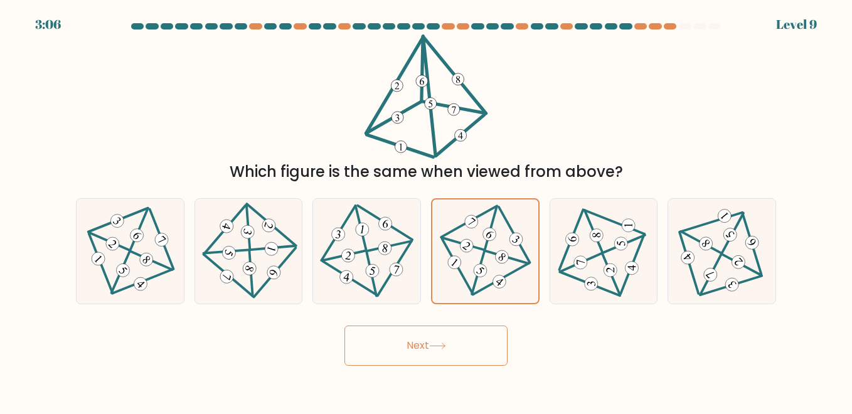
click at [440, 346] on icon at bounding box center [437, 346] width 17 height 7
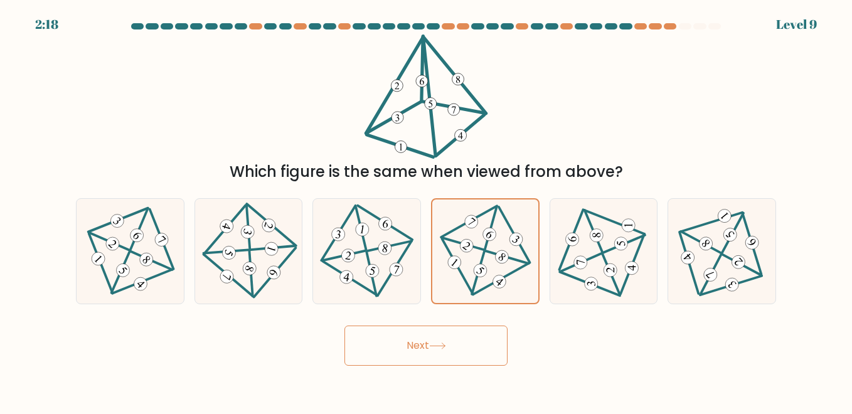
click at [431, 355] on button "Next" at bounding box center [425, 346] width 163 height 40
click at [429, 353] on button "Next" at bounding box center [425, 346] width 163 height 40
drag, startPoint x: 429, startPoint y: 351, endPoint x: 576, endPoint y: 64, distance: 323.0
click at [428, 338] on button "Next" at bounding box center [425, 346] width 163 height 40
click at [442, 336] on button "Next" at bounding box center [425, 346] width 163 height 40
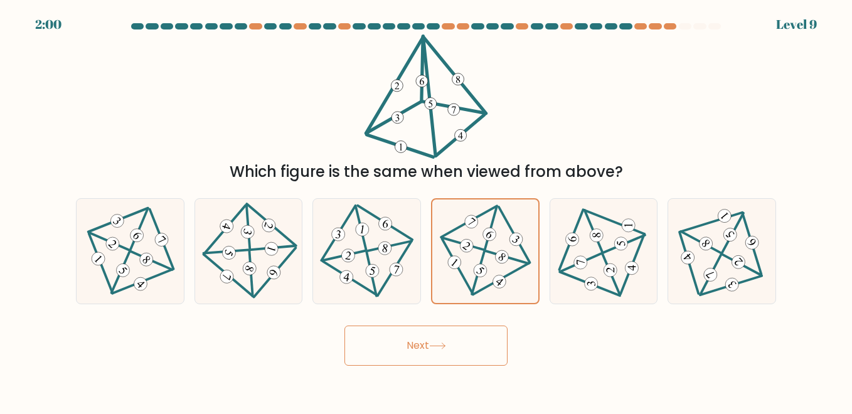
click at [442, 336] on button "Next" at bounding box center [425, 346] width 163 height 40
click at [444, 339] on button "Next" at bounding box center [425, 346] width 163 height 40
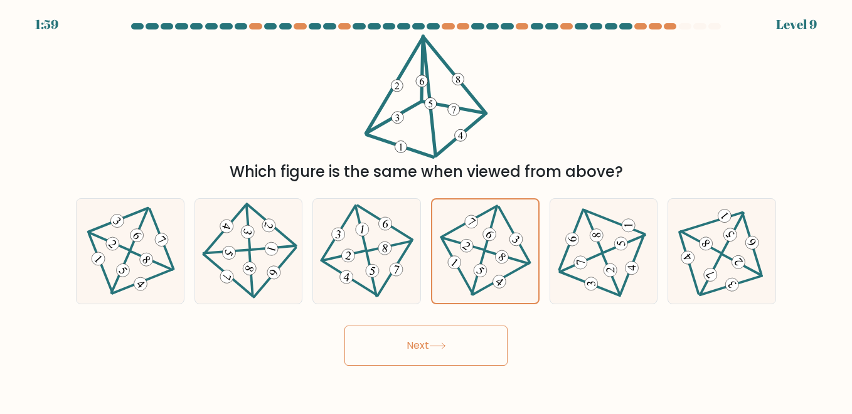
click at [444, 339] on button "Next" at bounding box center [425, 346] width 163 height 40
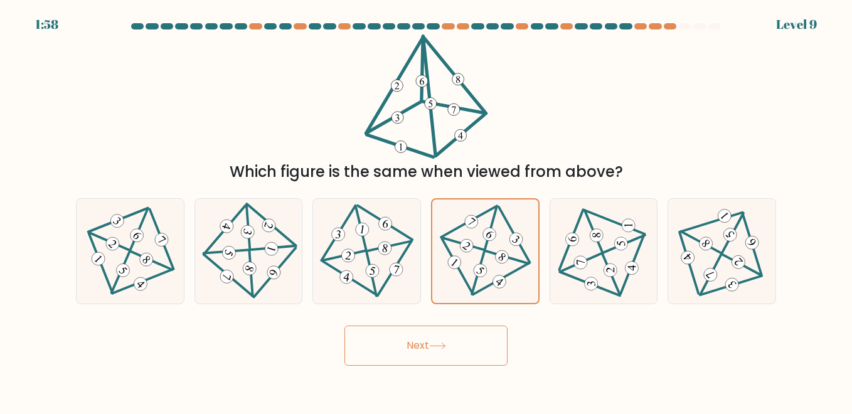
click at [444, 339] on button "Next" at bounding box center [425, 346] width 163 height 40
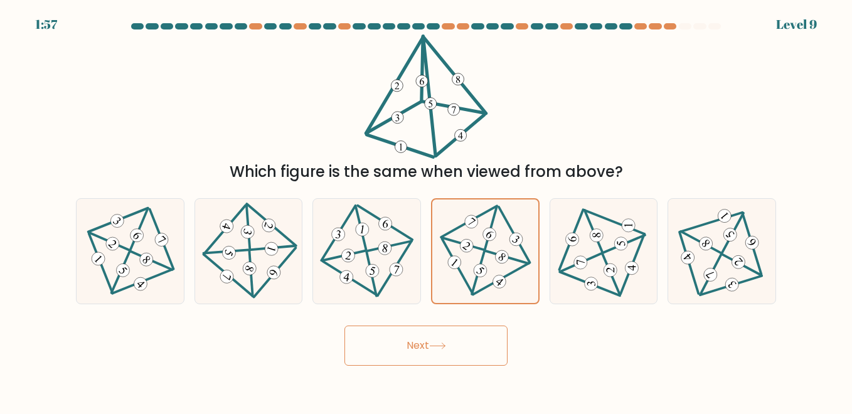
click at [444, 339] on button "Next" at bounding box center [425, 346] width 163 height 40
click at [432, 341] on button "Next" at bounding box center [425, 346] width 163 height 40
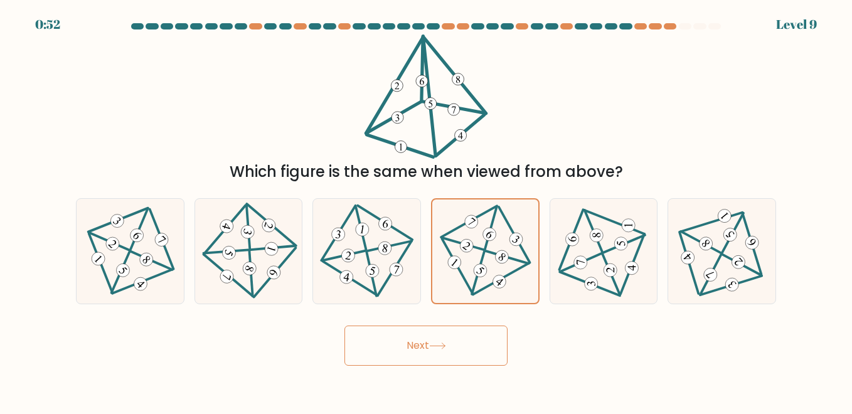
click at [432, 341] on button "Next" at bounding box center [425, 346] width 163 height 40
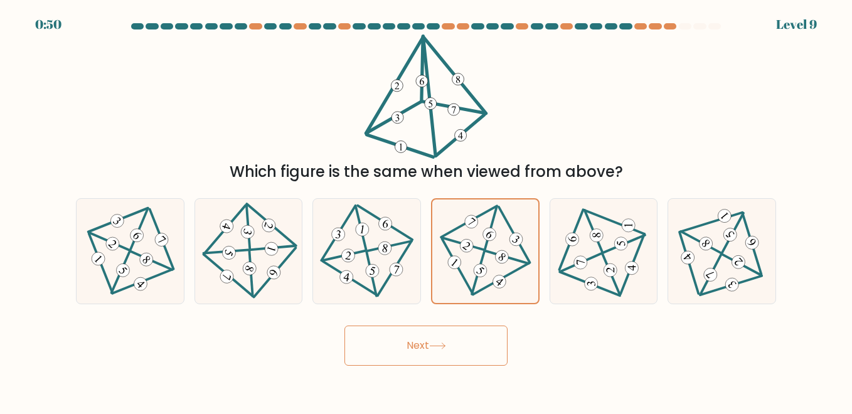
click at [432, 341] on button "Next" at bounding box center [425, 346] width 163 height 40
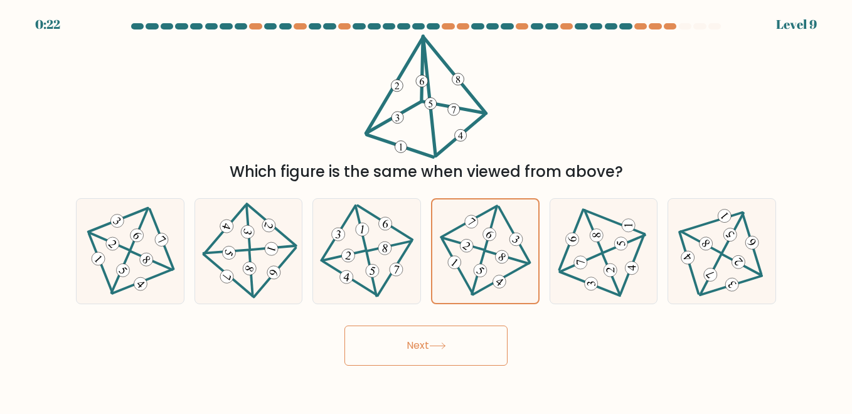
click at [440, 339] on button "Next" at bounding box center [425, 346] width 163 height 40
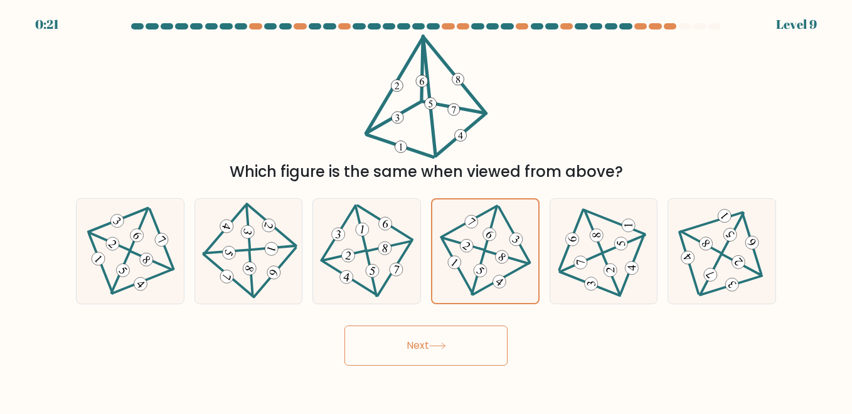
click at [440, 339] on button "Next" at bounding box center [425, 346] width 163 height 40
click at [441, 339] on button "Next" at bounding box center [425, 346] width 163 height 40
click at [442, 339] on button "Next" at bounding box center [425, 346] width 163 height 40
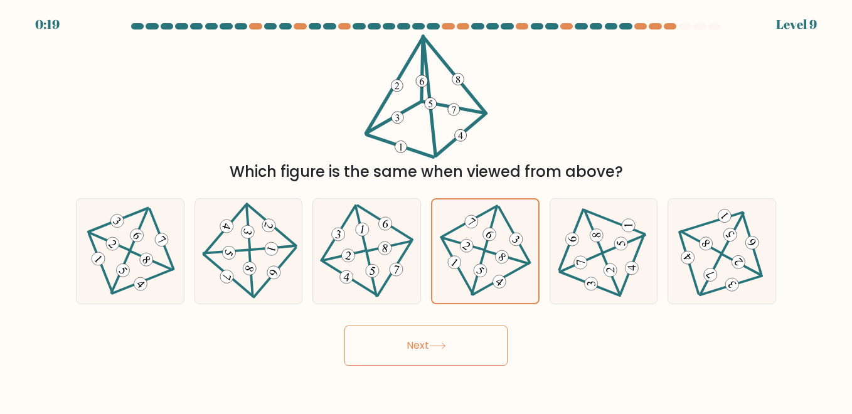
click at [443, 339] on button "Next" at bounding box center [425, 346] width 163 height 40
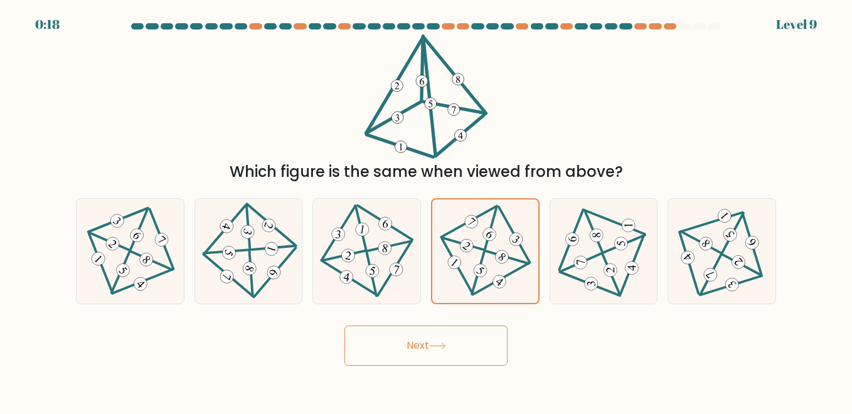
click at [443, 339] on button "Next" at bounding box center [425, 346] width 163 height 40
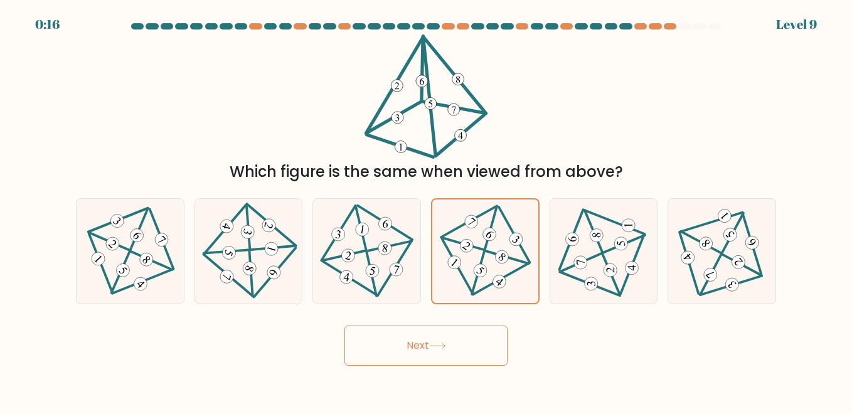
click at [443, 339] on button "Next" at bounding box center [425, 346] width 163 height 40
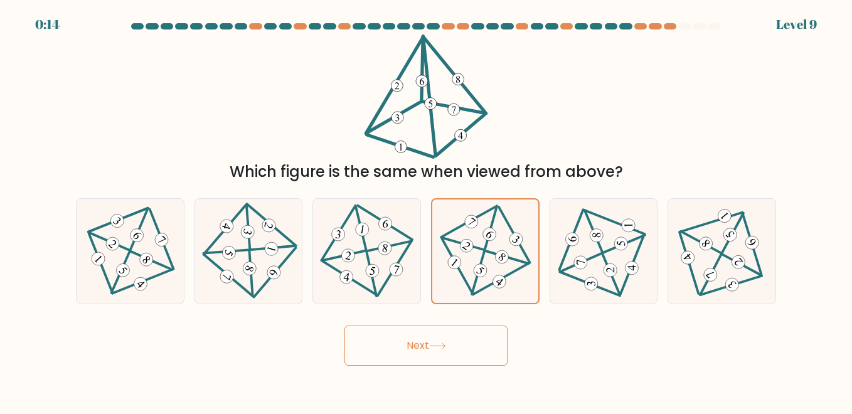
click at [444, 339] on button "Next" at bounding box center [425, 346] width 163 height 40
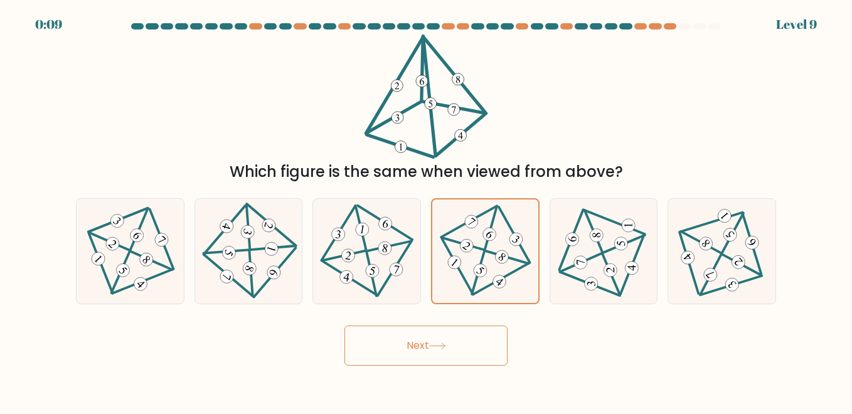
click at [444, 339] on button "Next" at bounding box center [425, 346] width 163 height 40
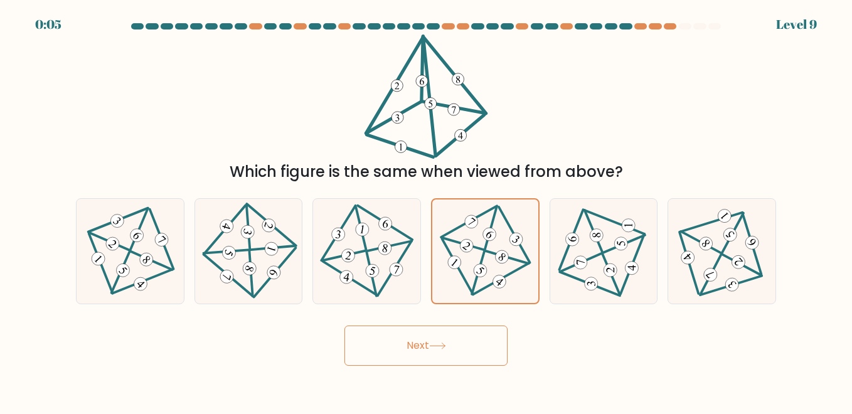
click at [444, 339] on button "Next" at bounding box center [425, 346] width 163 height 40
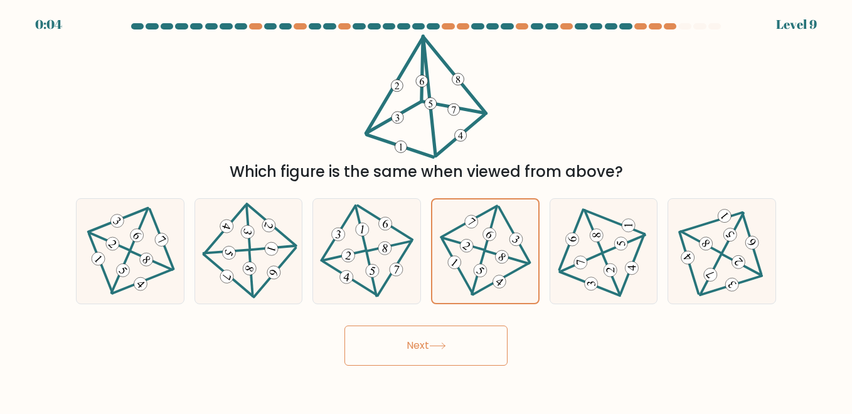
click at [444, 339] on button "Next" at bounding box center [425, 346] width 163 height 40
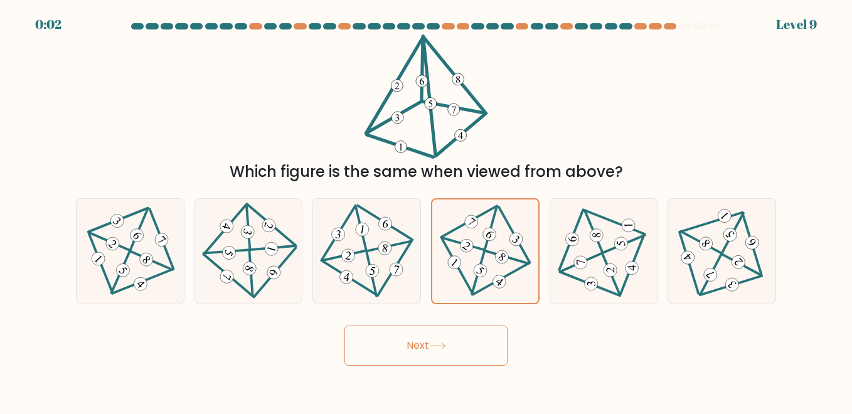
click at [444, 339] on button "Next" at bounding box center [425, 346] width 163 height 40
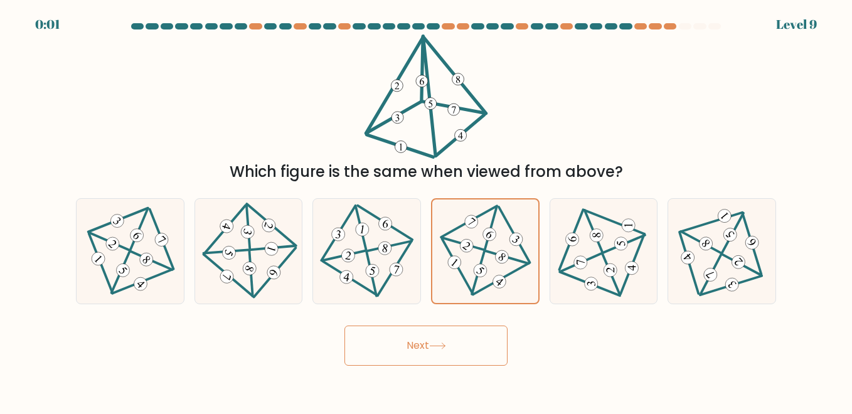
click at [444, 339] on button "Next" at bounding box center [425, 346] width 163 height 40
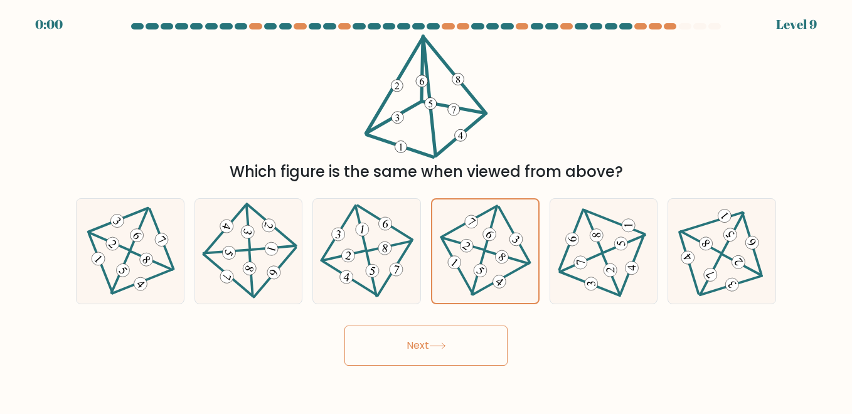
click at [444, 339] on button "Next" at bounding box center [425, 346] width 163 height 40
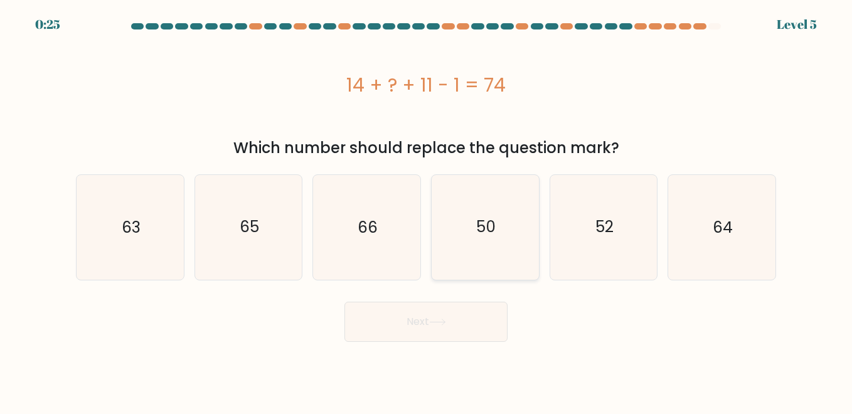
click at [514, 247] on icon "50" at bounding box center [485, 227] width 104 height 104
click at [427, 210] on input "d. 50" at bounding box center [426, 208] width 1 height 3
radio input "true"
click at [447, 338] on button "Next" at bounding box center [425, 322] width 163 height 40
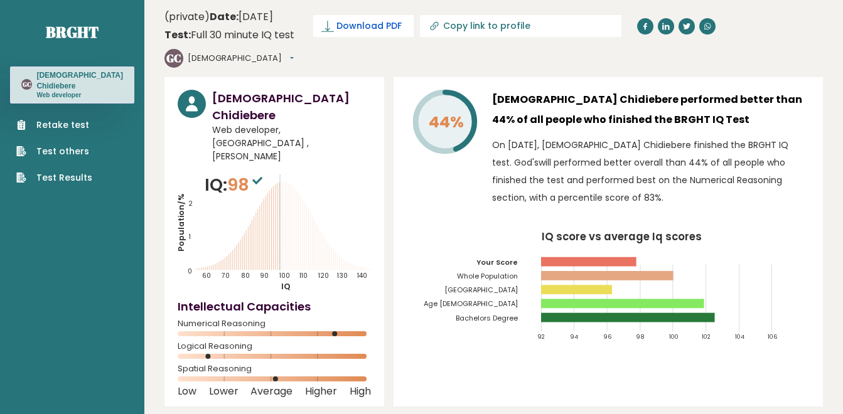
click at [376, 29] on span "Download PDF" at bounding box center [368, 25] width 65 height 13
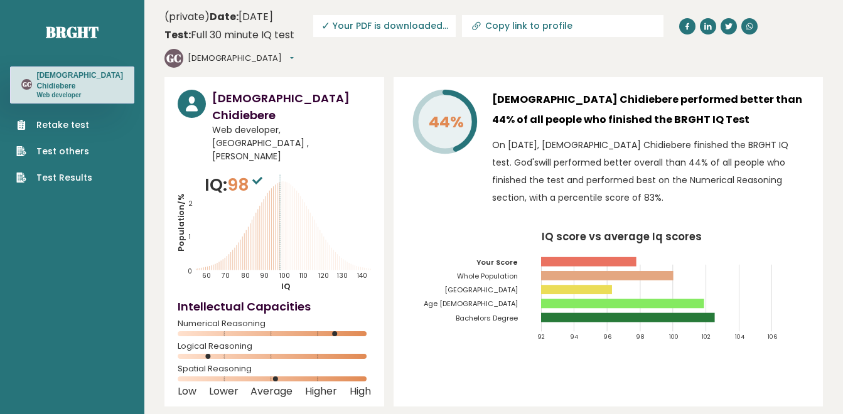
drag, startPoint x: 210, startPoint y: 312, endPoint x: 314, endPoint y: 316, distance: 104.2
click at [314, 354] on icon at bounding box center [274, 356] width 193 height 5
